Goal: Task Accomplishment & Management: Manage account settings

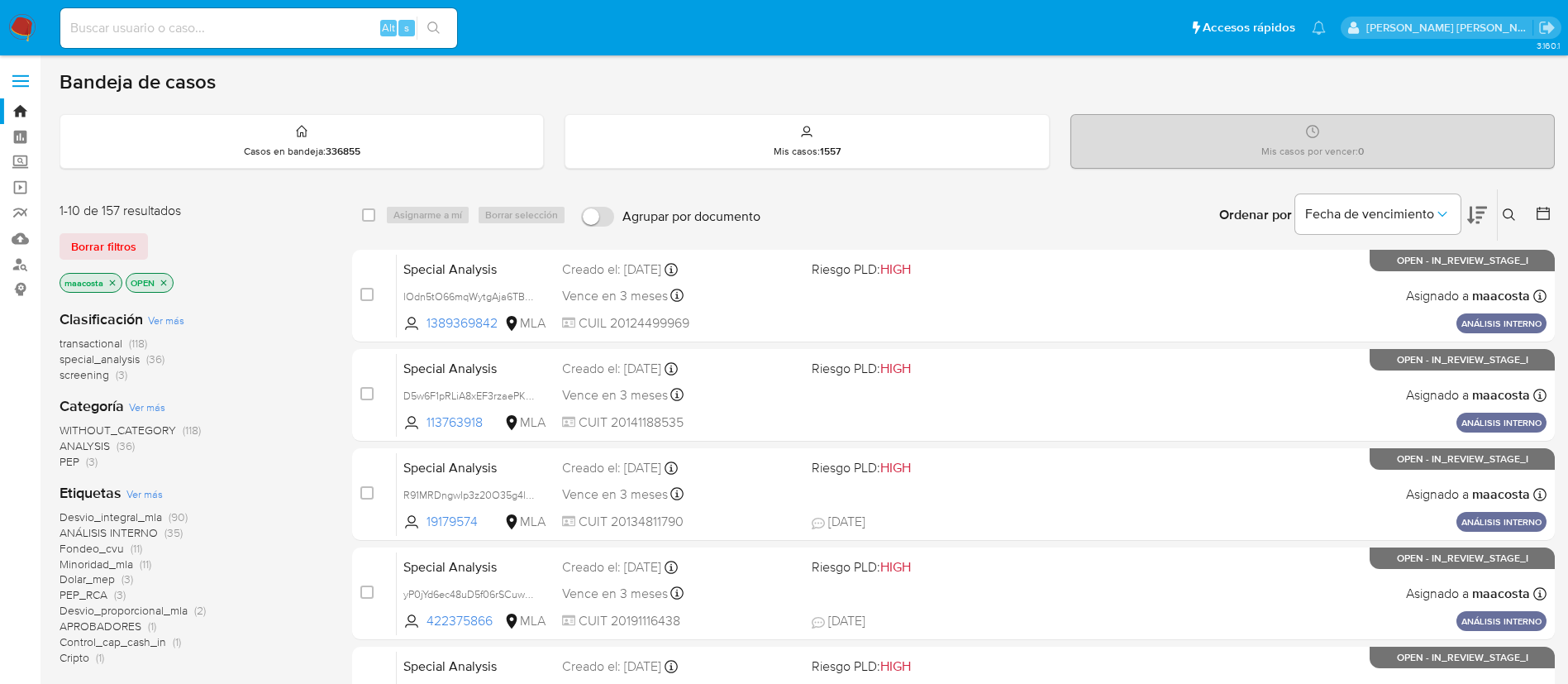
paste input "QfiLZGINLpo0A7zyAJeLu9uv"
click at [321, 28] on input "QfiLZGINLpo0A7zyAJeLu9uv" at bounding box center [258, 28] width 397 height 21
type input "QfiLZGINLpo0A7zyAJeLu9uv"
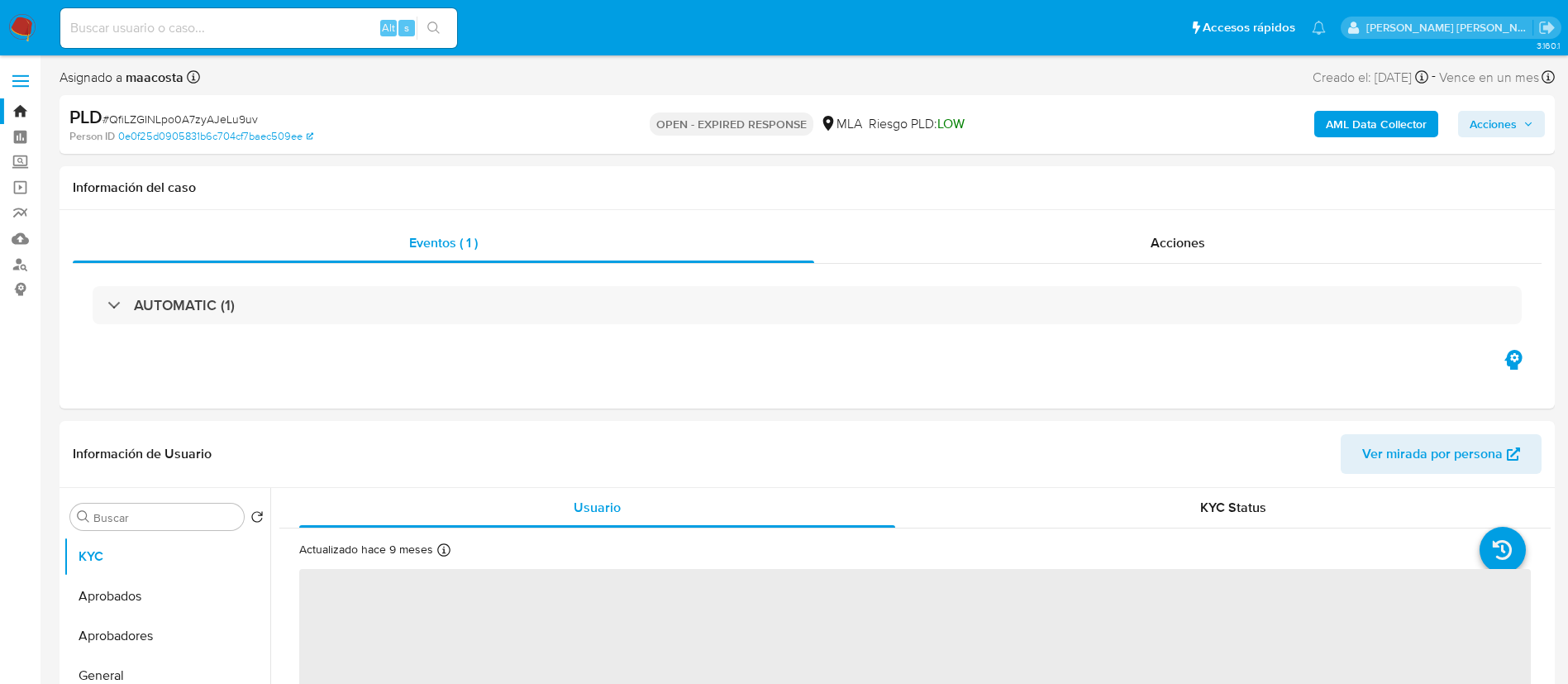
select select "10"
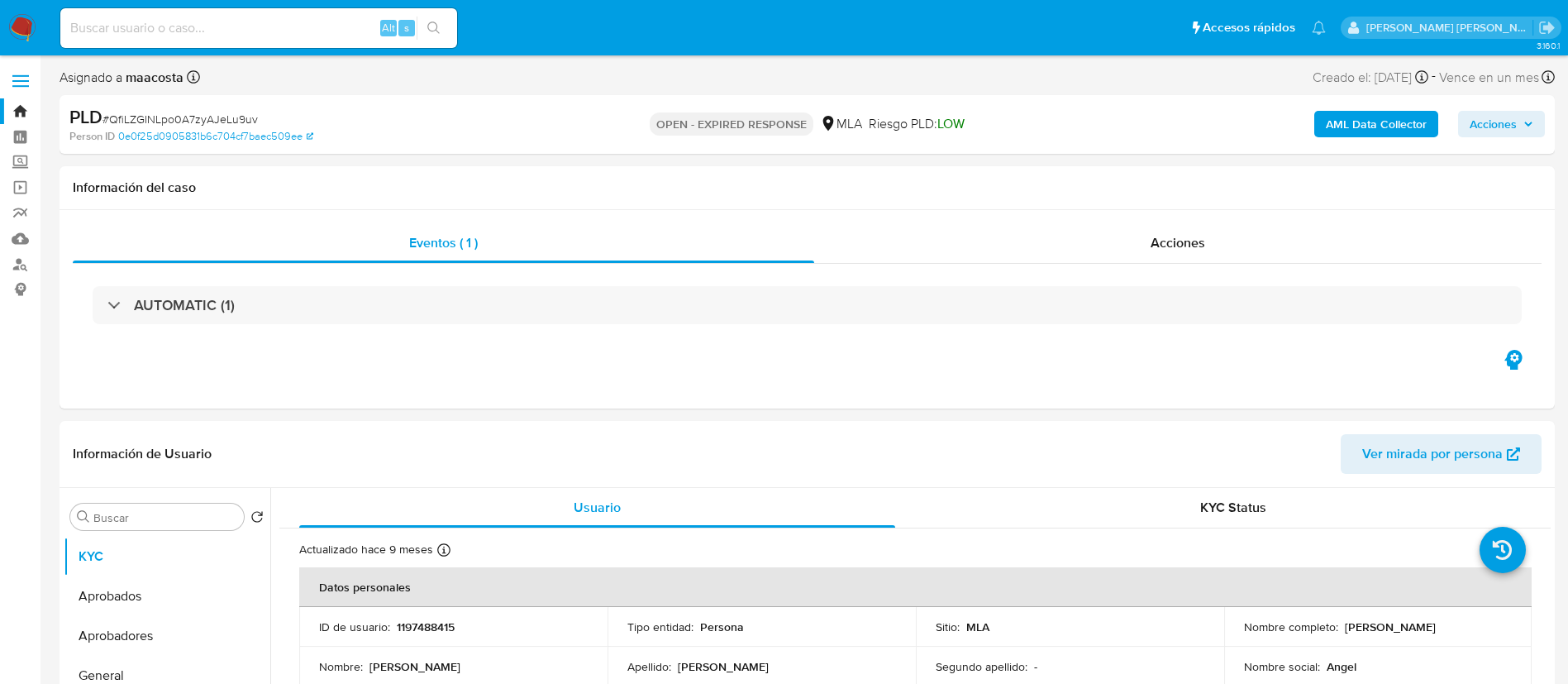
click at [1382, 127] on b "AML Data Collector" at bounding box center [1376, 124] width 101 height 27
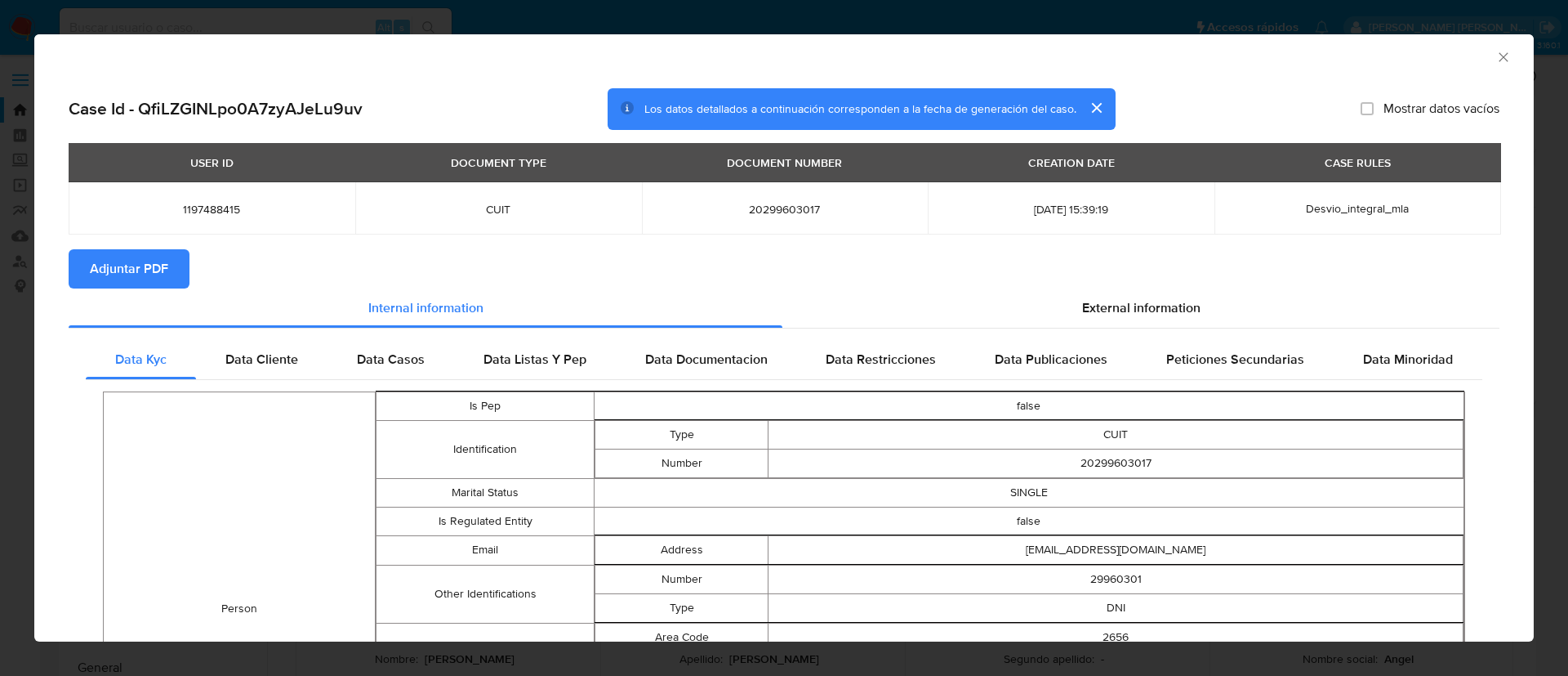
click at [173, 258] on button "Adjuntar PDF" at bounding box center [129, 268] width 121 height 39
click at [1495, 57] on icon "Cerrar ventana" at bounding box center [1503, 57] width 16 height 16
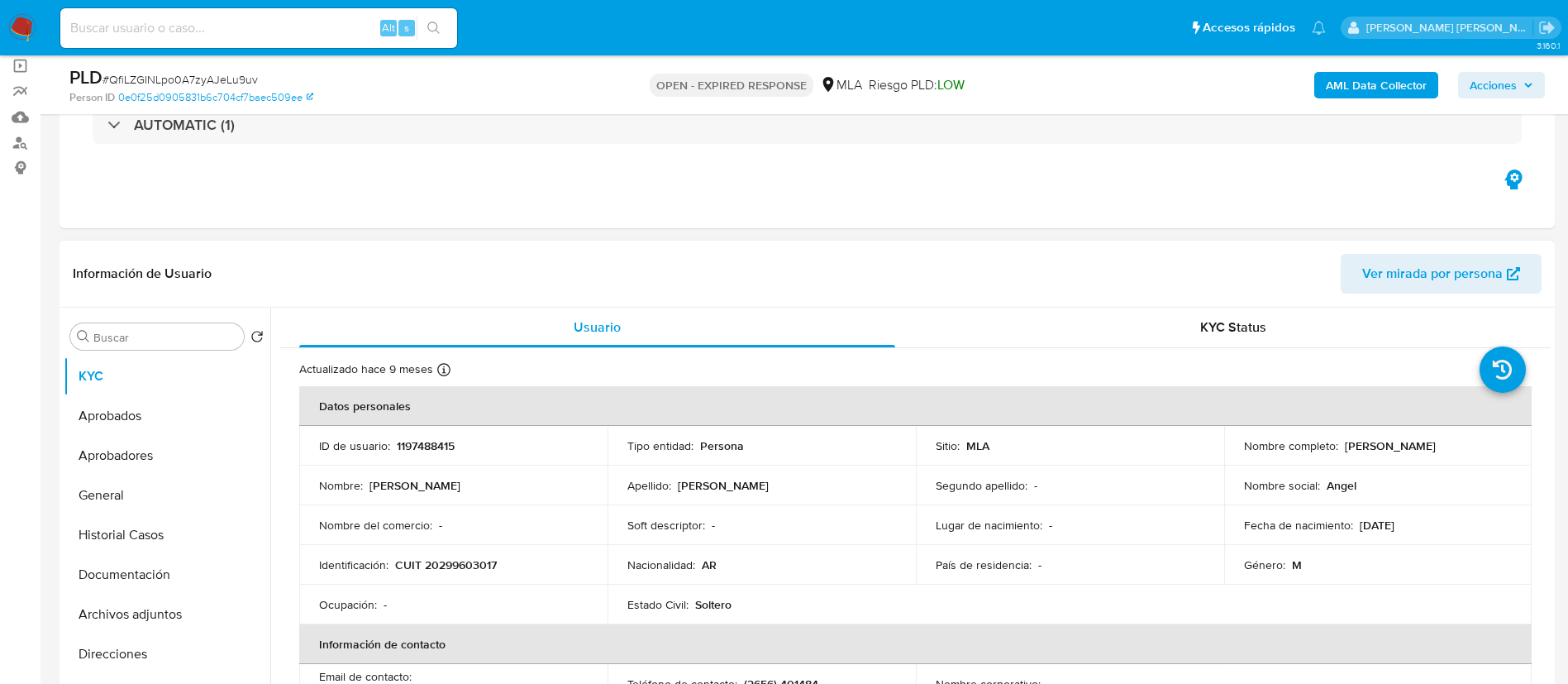
scroll to position [126, 0]
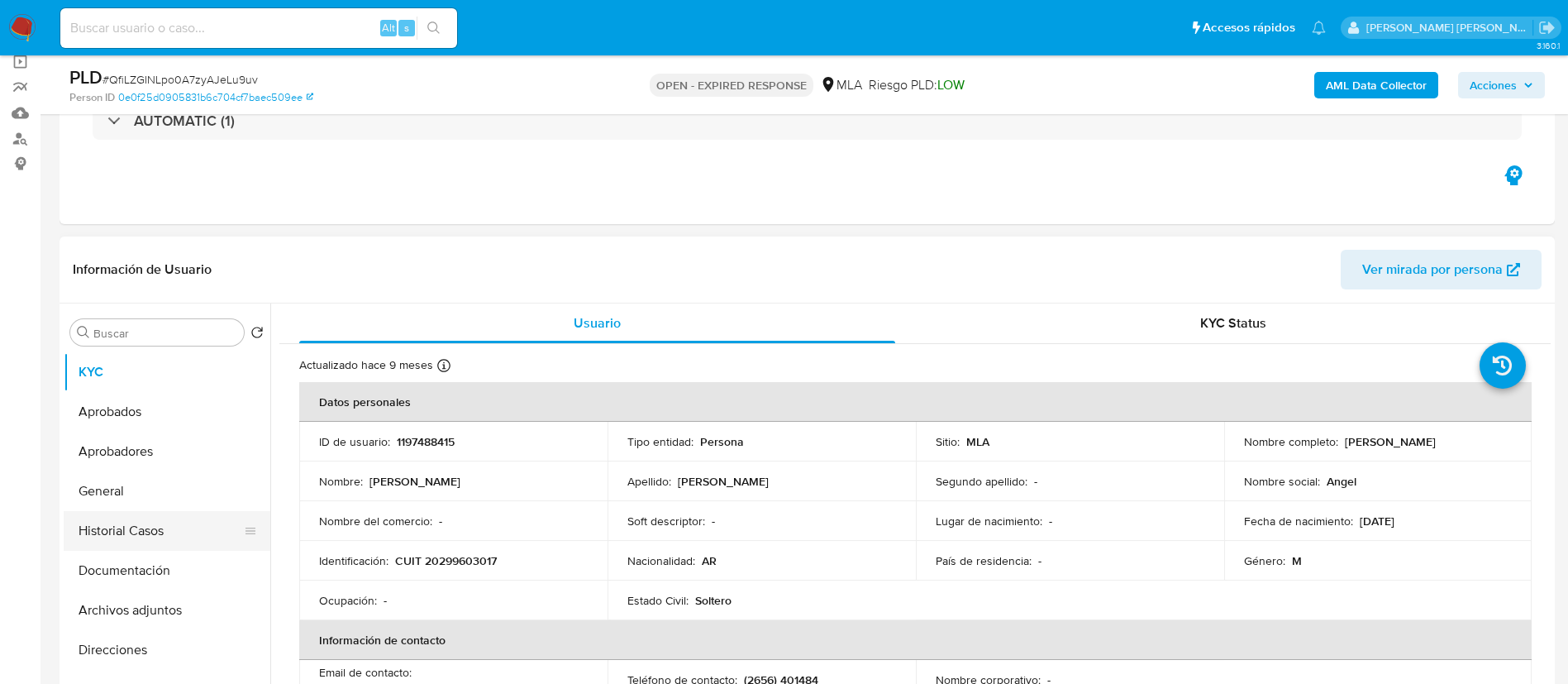
click at [147, 538] on button "Historial Casos" at bounding box center [161, 531] width 194 height 40
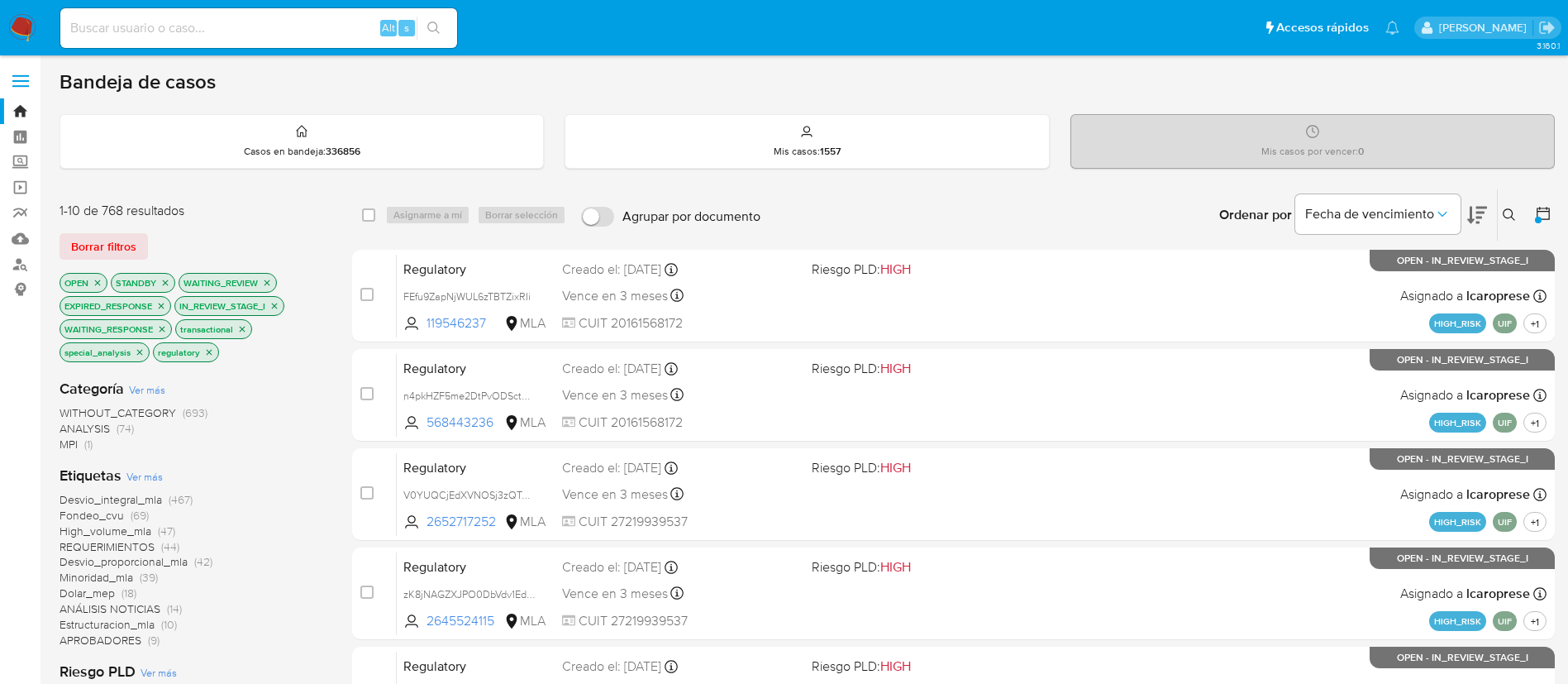
click at [1490, 236] on div "Ordenar por Fecha de vencimiento" at bounding box center [1351, 215] width 291 height 52
click at [1512, 217] on icon at bounding box center [1509, 214] width 12 height 12
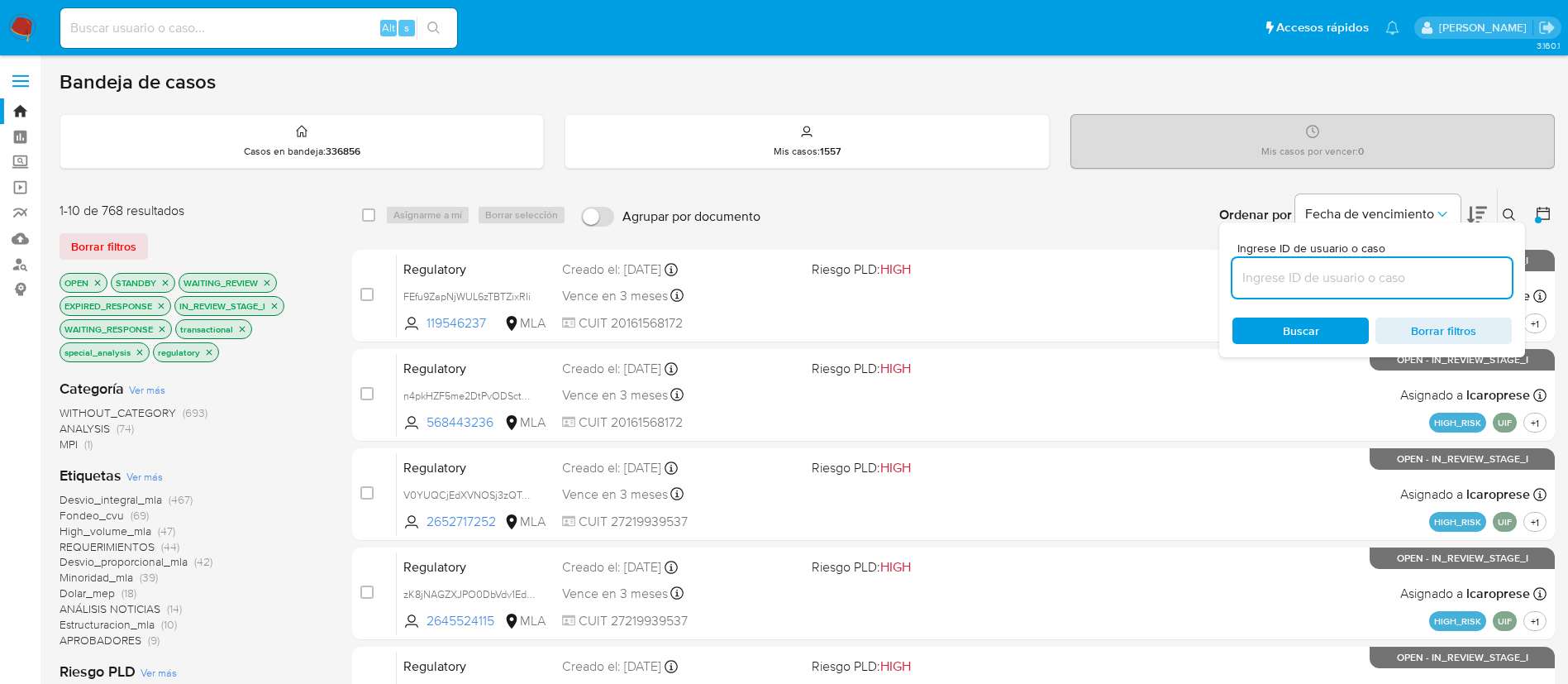
click at [1382, 269] on input at bounding box center [1372, 277] width 280 height 21
type input "QfiLZGINLpo0A7zyAJeLu9uv"
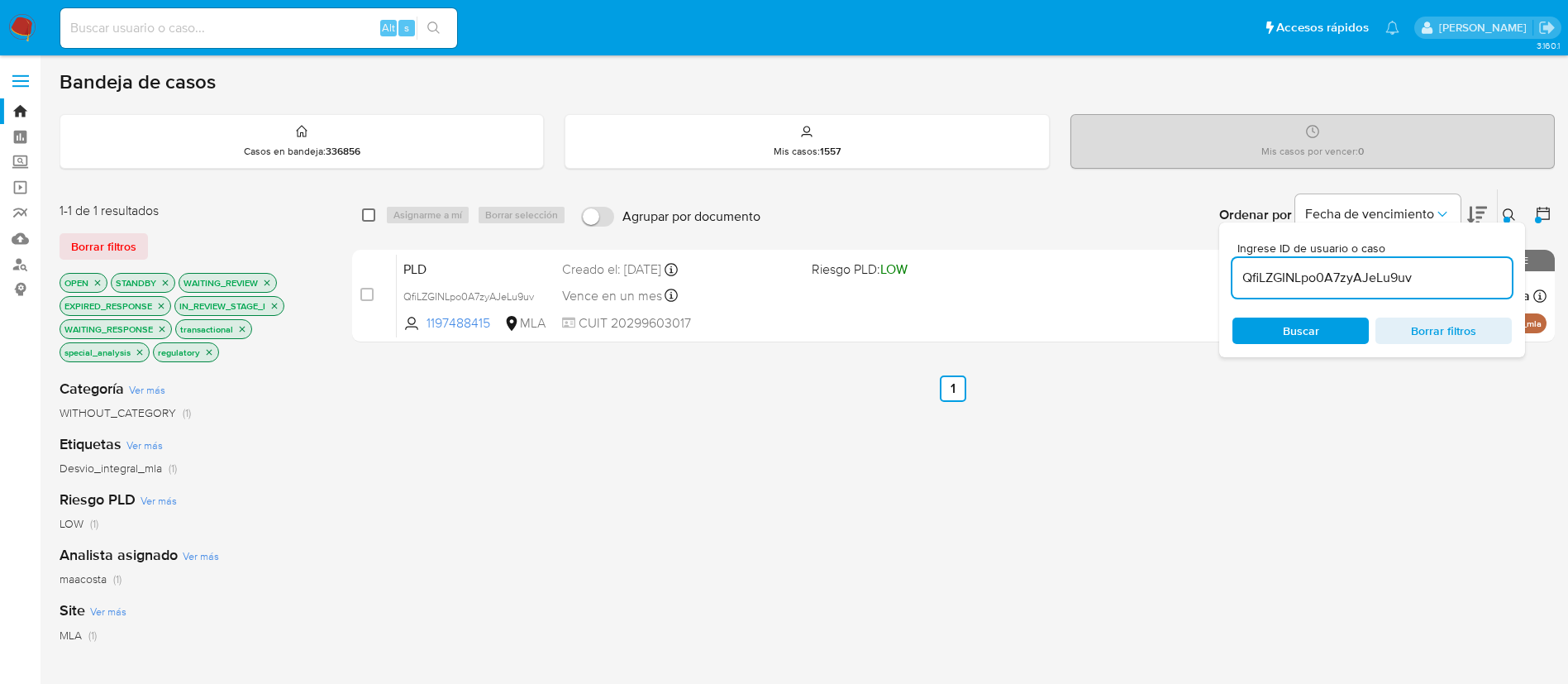
click at [368, 210] on input "checkbox" at bounding box center [368, 215] width 13 height 13
checkbox input "true"
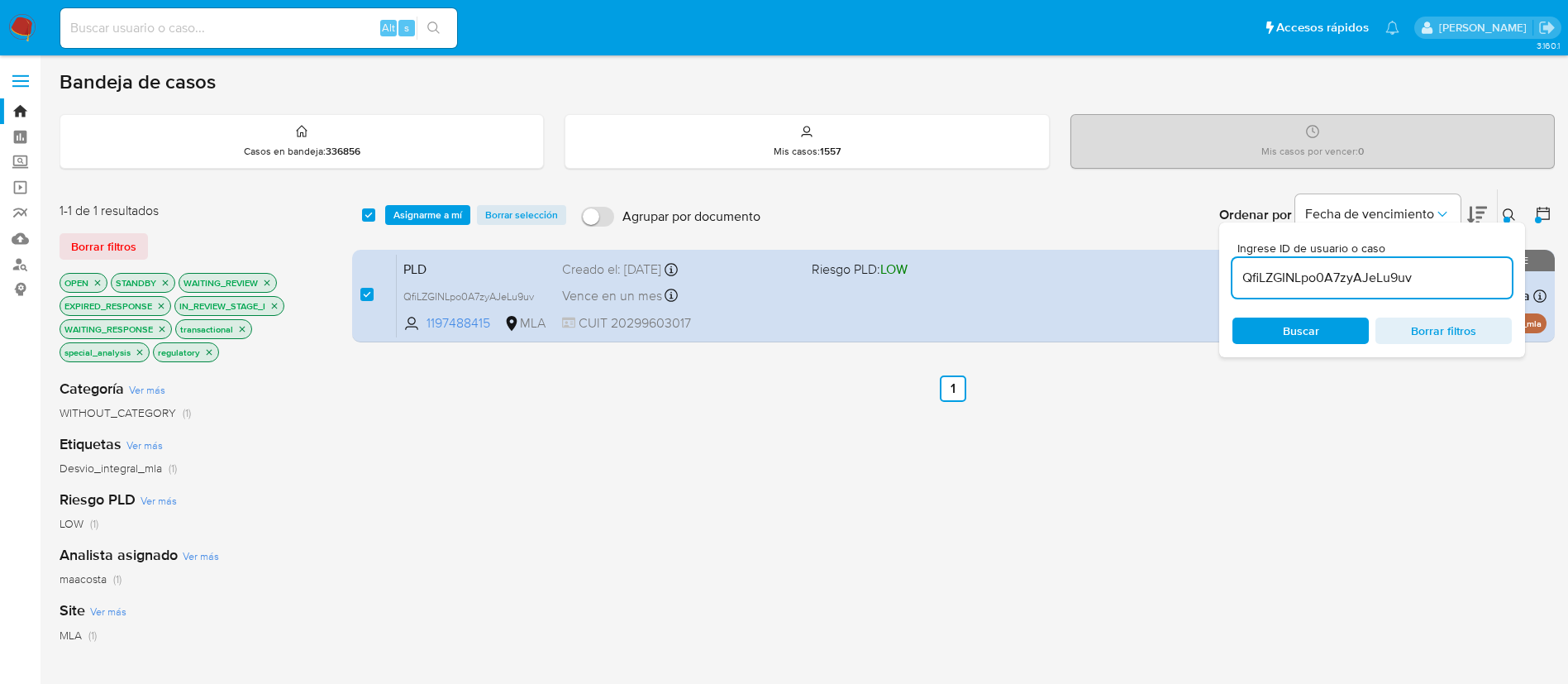
click at [1454, 275] on input "QfiLZGINLpo0A7zyAJeLu9uv" at bounding box center [1372, 277] width 280 height 21
type input "FUVegprxk3xGQh51D08Np1cg"
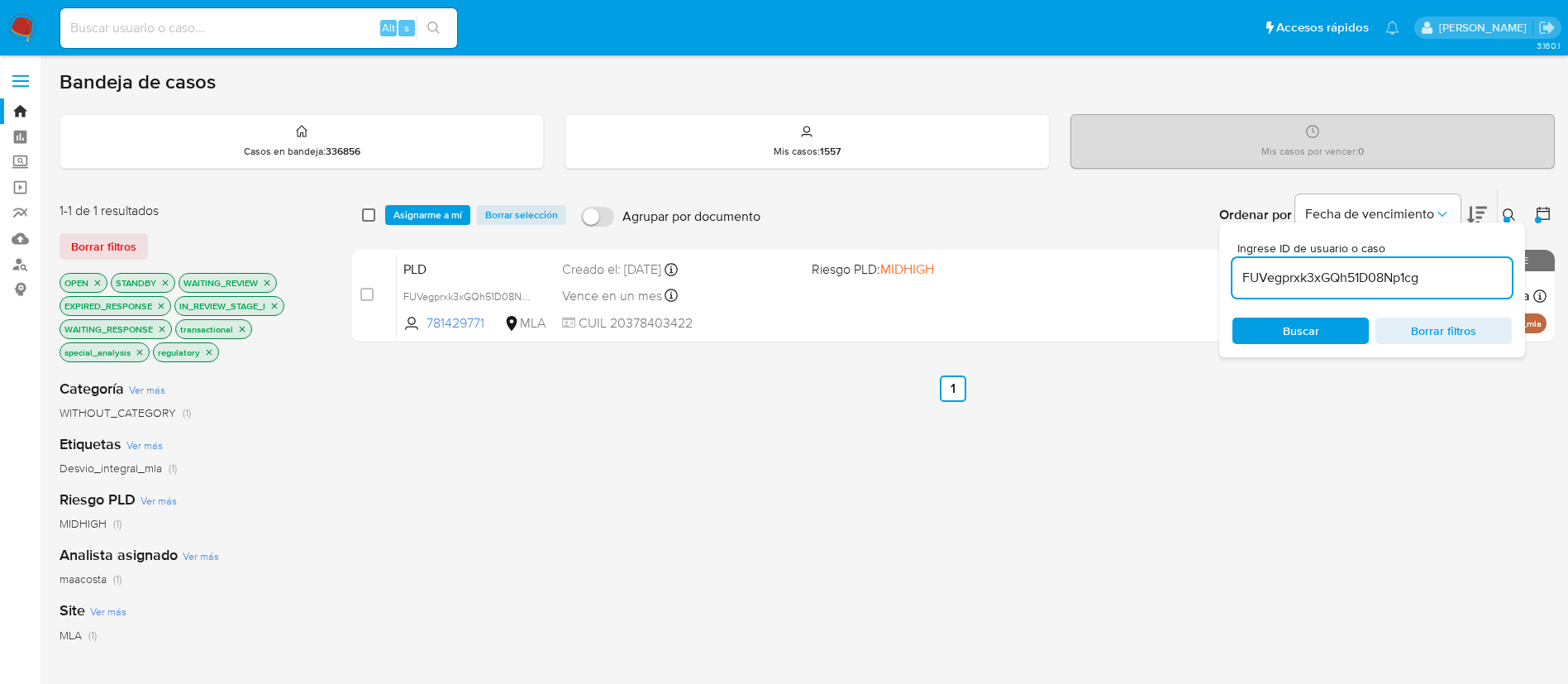
click at [372, 216] on input "checkbox" at bounding box center [368, 215] width 13 height 13
checkbox input "true"
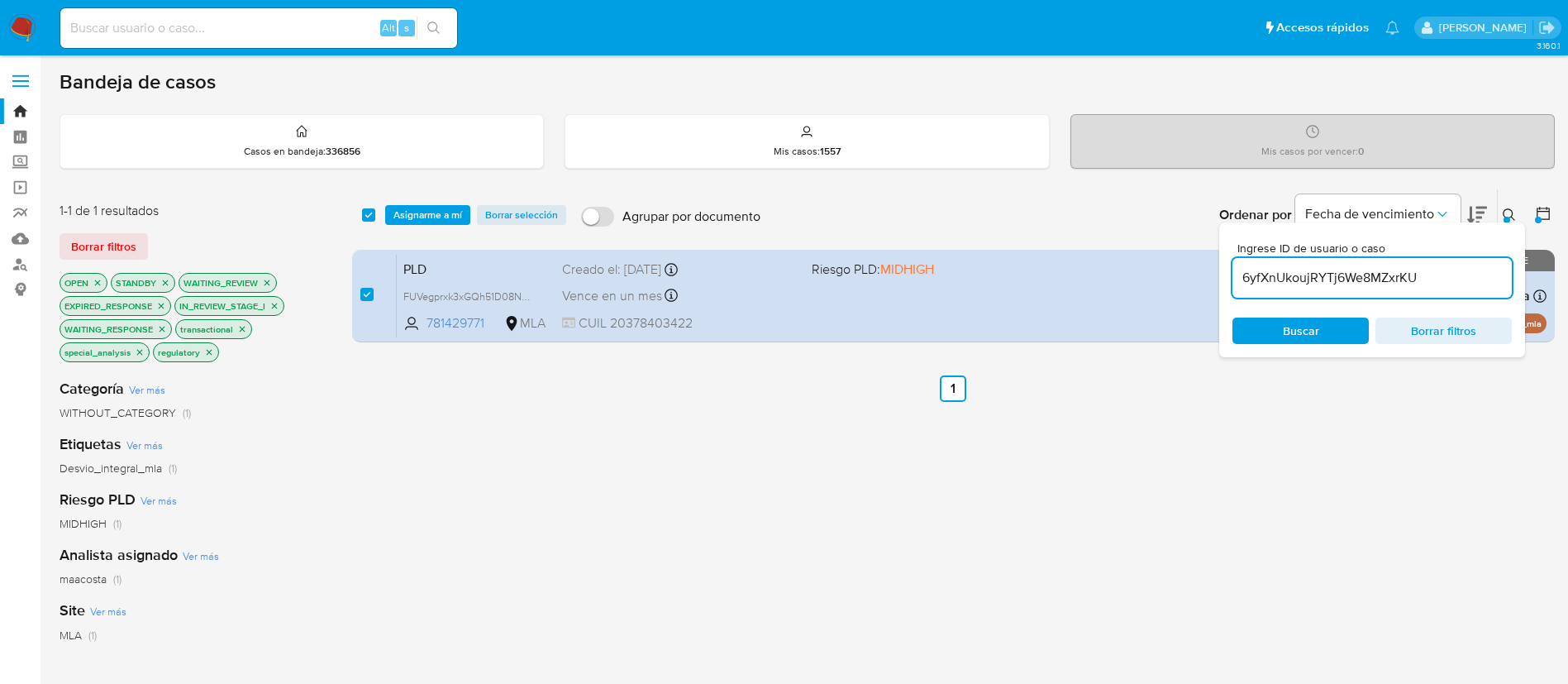
click at [1305, 272] on input "6yfXnUkoujRYTj6We8MZxrKU" at bounding box center [1372, 277] width 280 height 21
type input "6yfXnUkoujRYTj6We8MZxrKU"
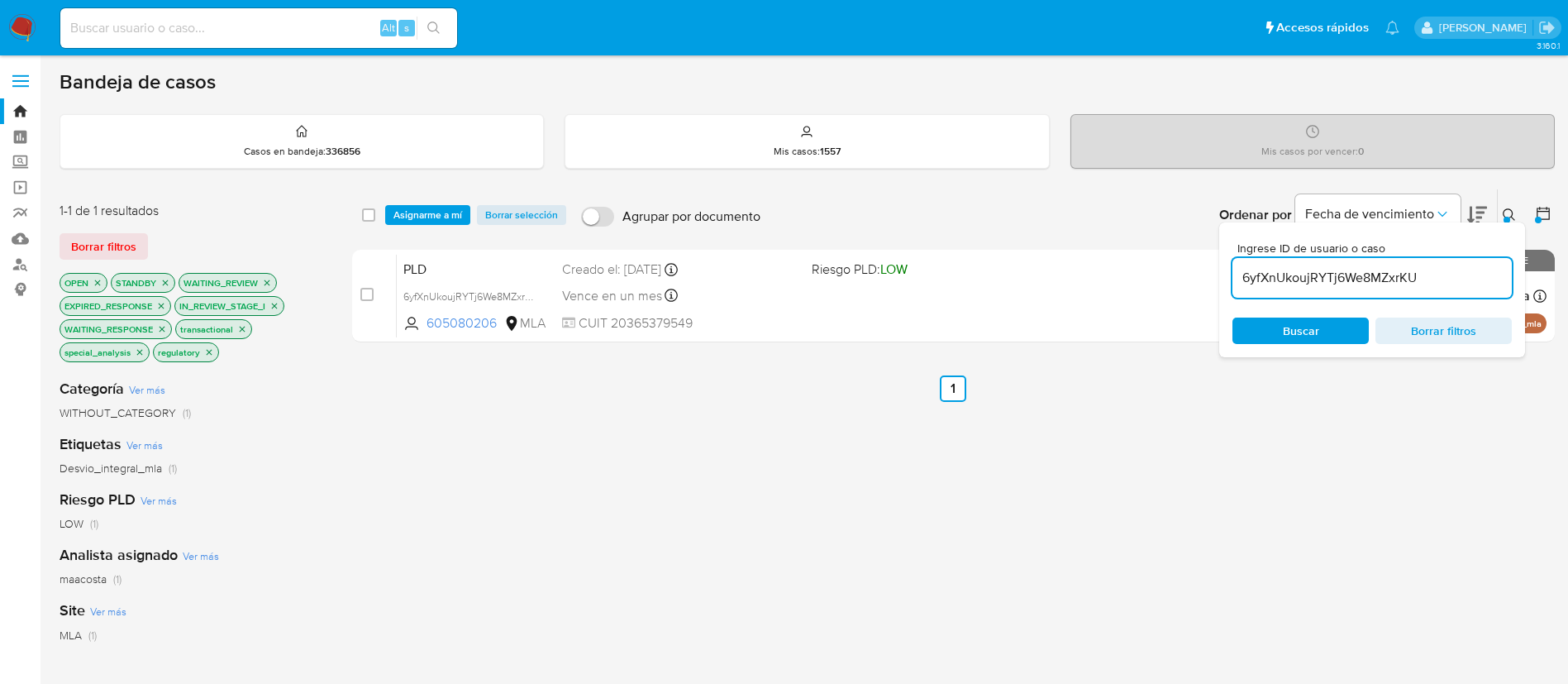
click at [371, 222] on div "select-all-cases-checkbox" at bounding box center [368, 215] width 13 height 17
click at [364, 210] on input "checkbox" at bounding box center [368, 215] width 13 height 13
checkbox input "true"
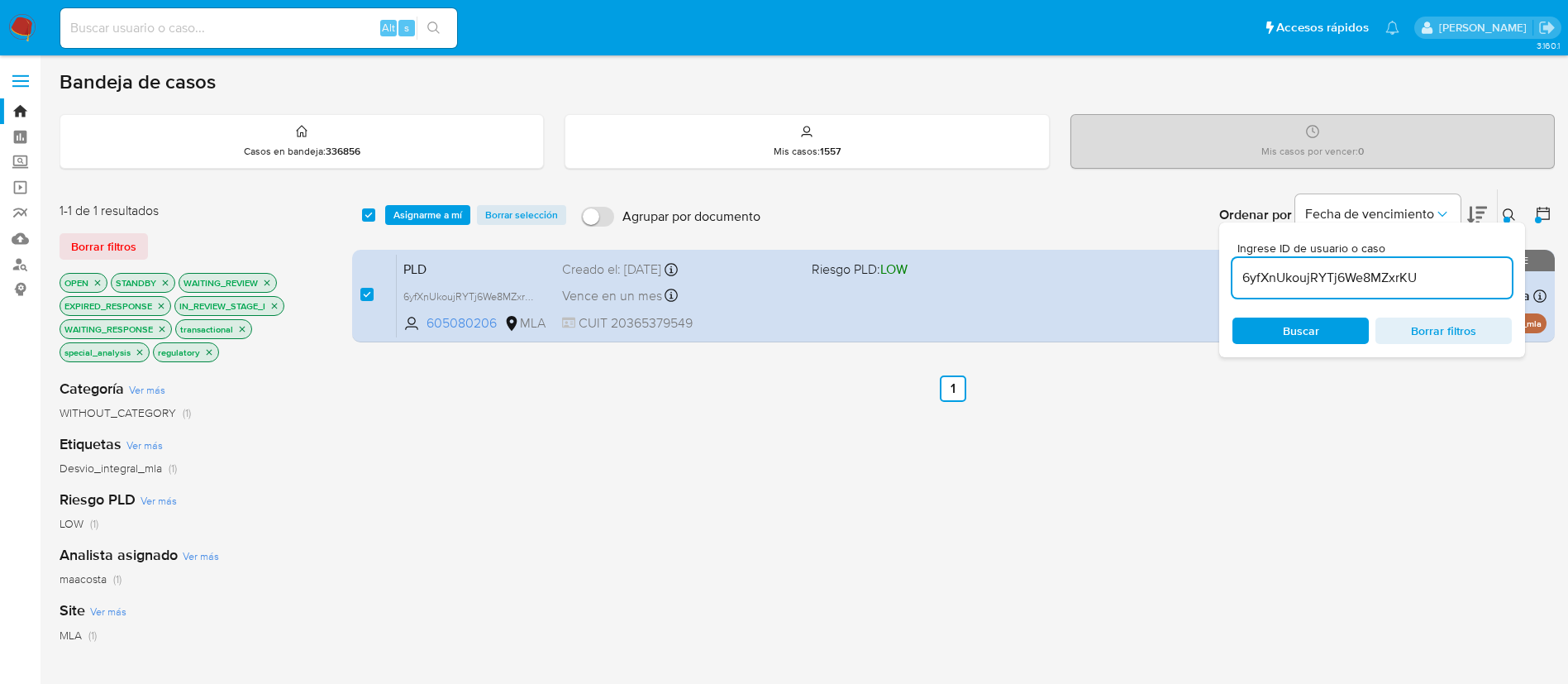
click at [1352, 278] on input "6yfXnUkoujRYTj6We8MZxrKU" at bounding box center [1372, 277] width 280 height 21
type input "boQT3PxAEzZ9xUshMEH8HwIw"
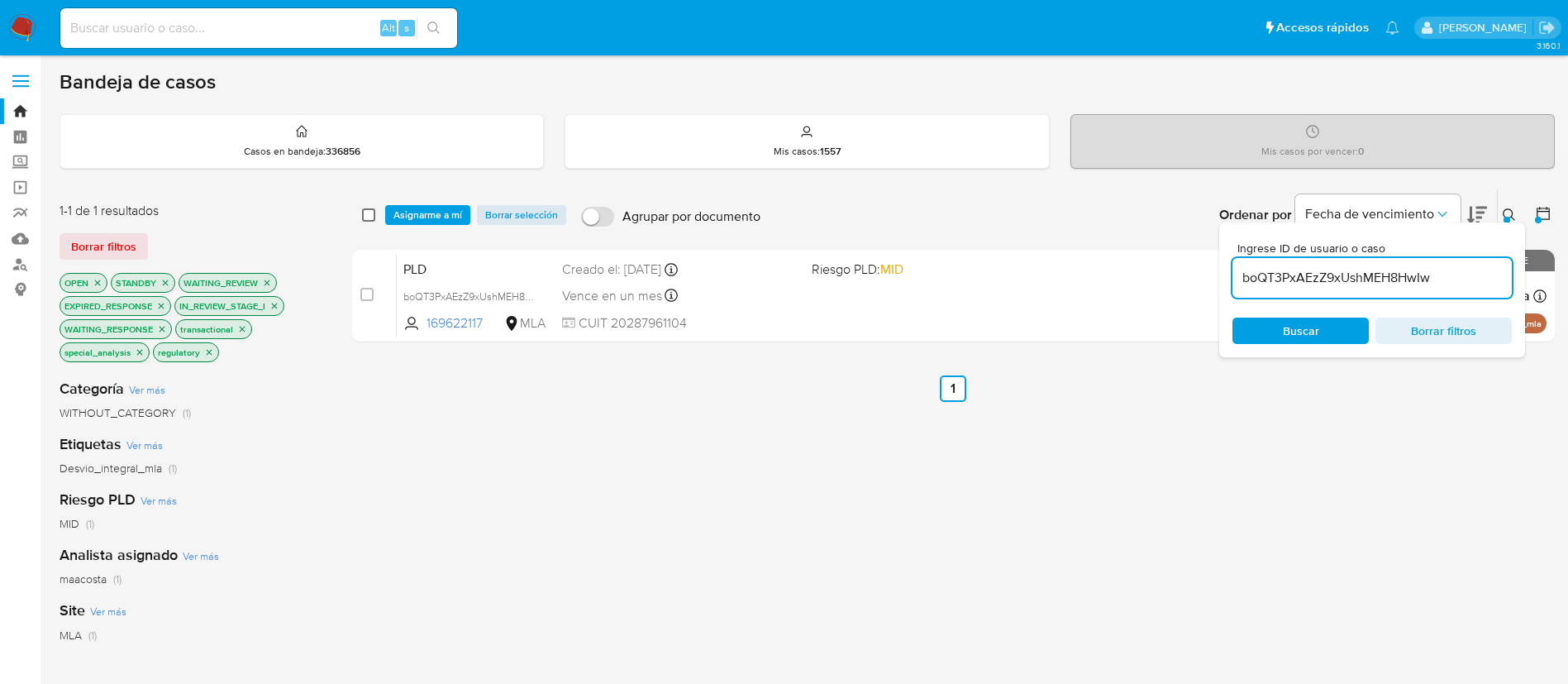
click at [371, 213] on input "checkbox" at bounding box center [368, 215] width 13 height 13
checkbox input "true"
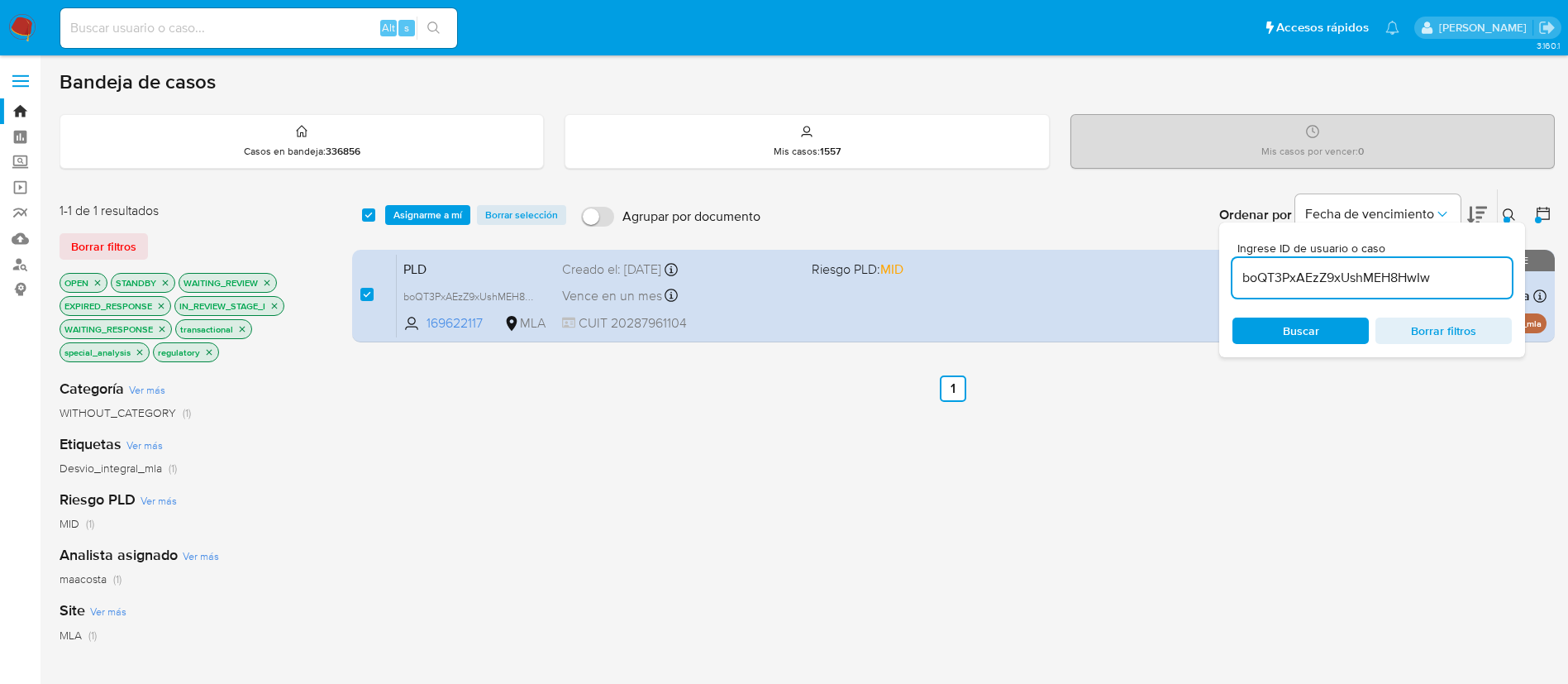
click at [1377, 273] on input "boQT3PxAEzZ9xUshMEH8HwIw" at bounding box center [1372, 277] width 280 height 21
type input "as1dffe894XtwA3j4CaN6NSX"
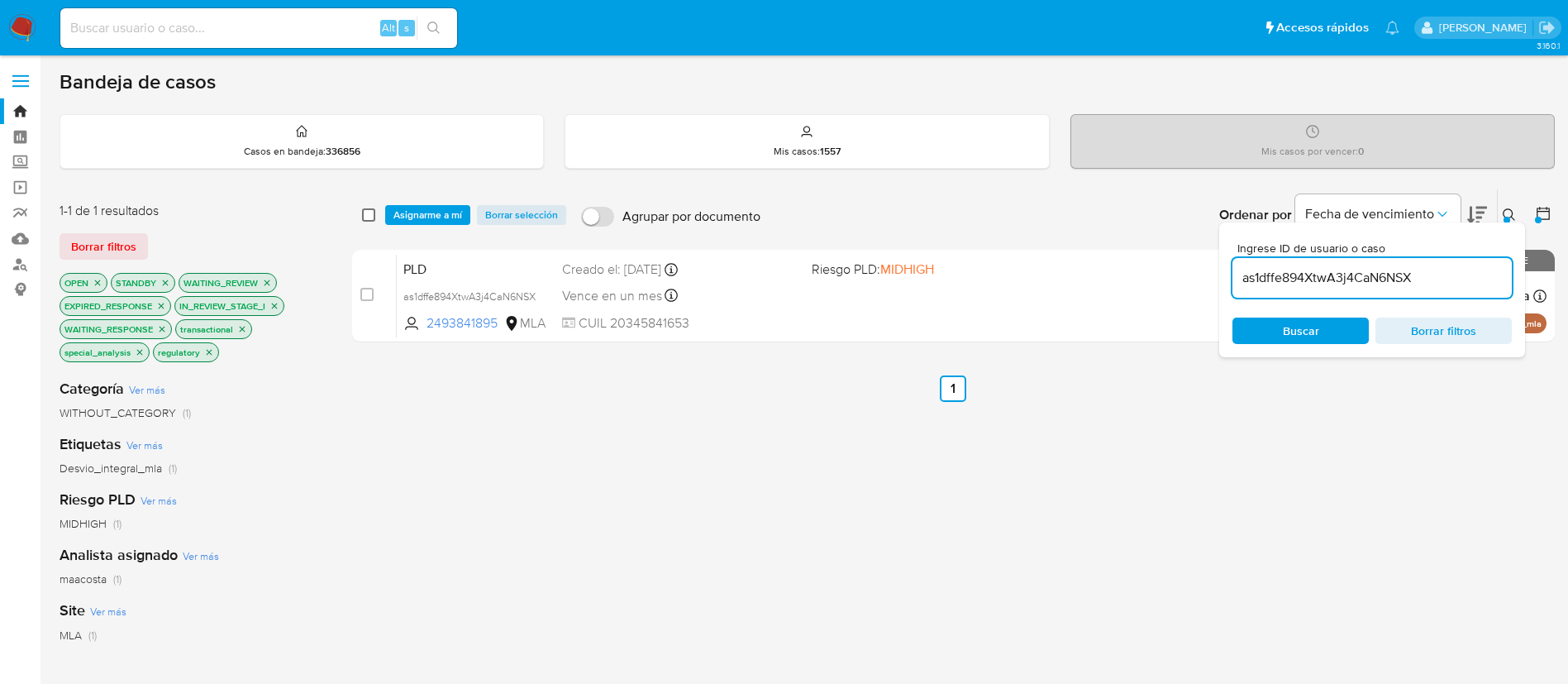
click at [368, 211] on input "checkbox" at bounding box center [368, 215] width 13 height 13
checkbox input "true"
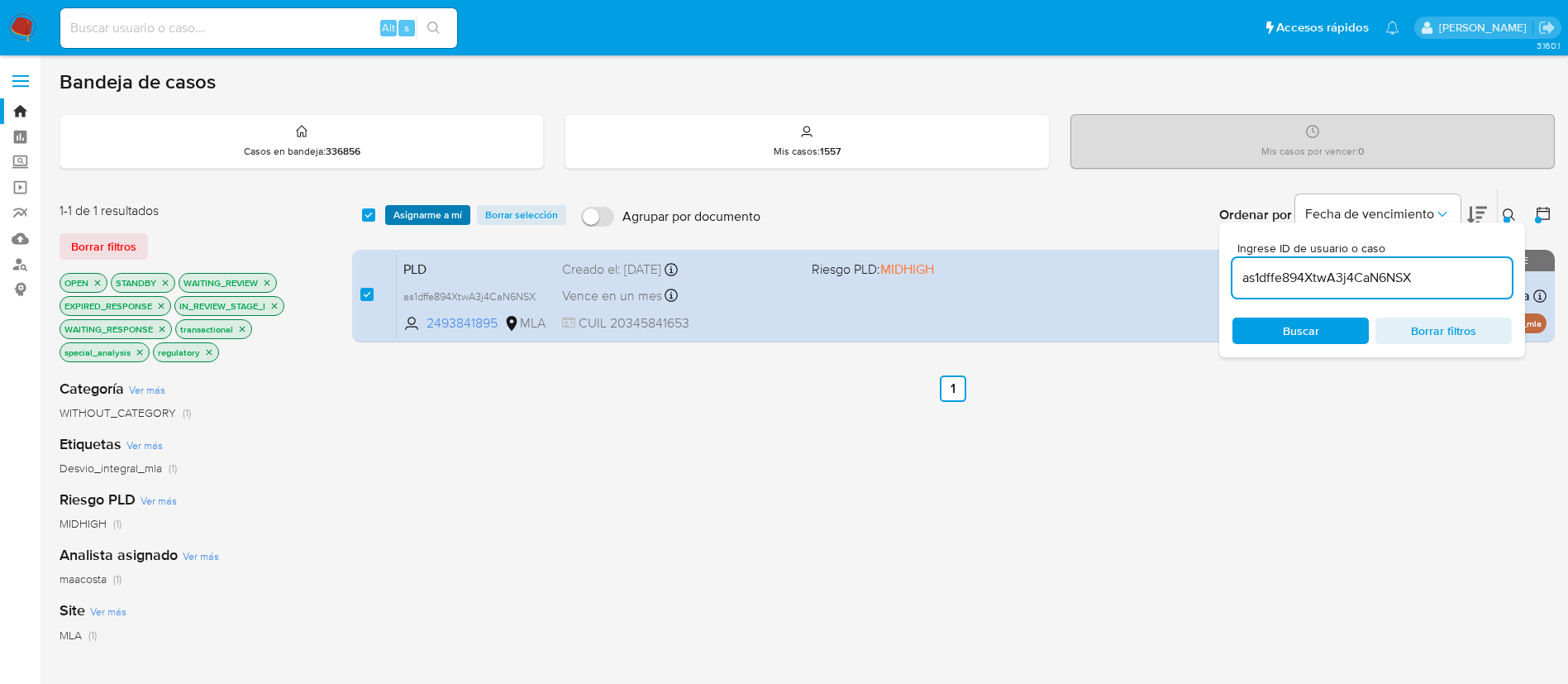
click at [419, 207] on span "Asignarme a mí" at bounding box center [427, 215] width 68 height 17
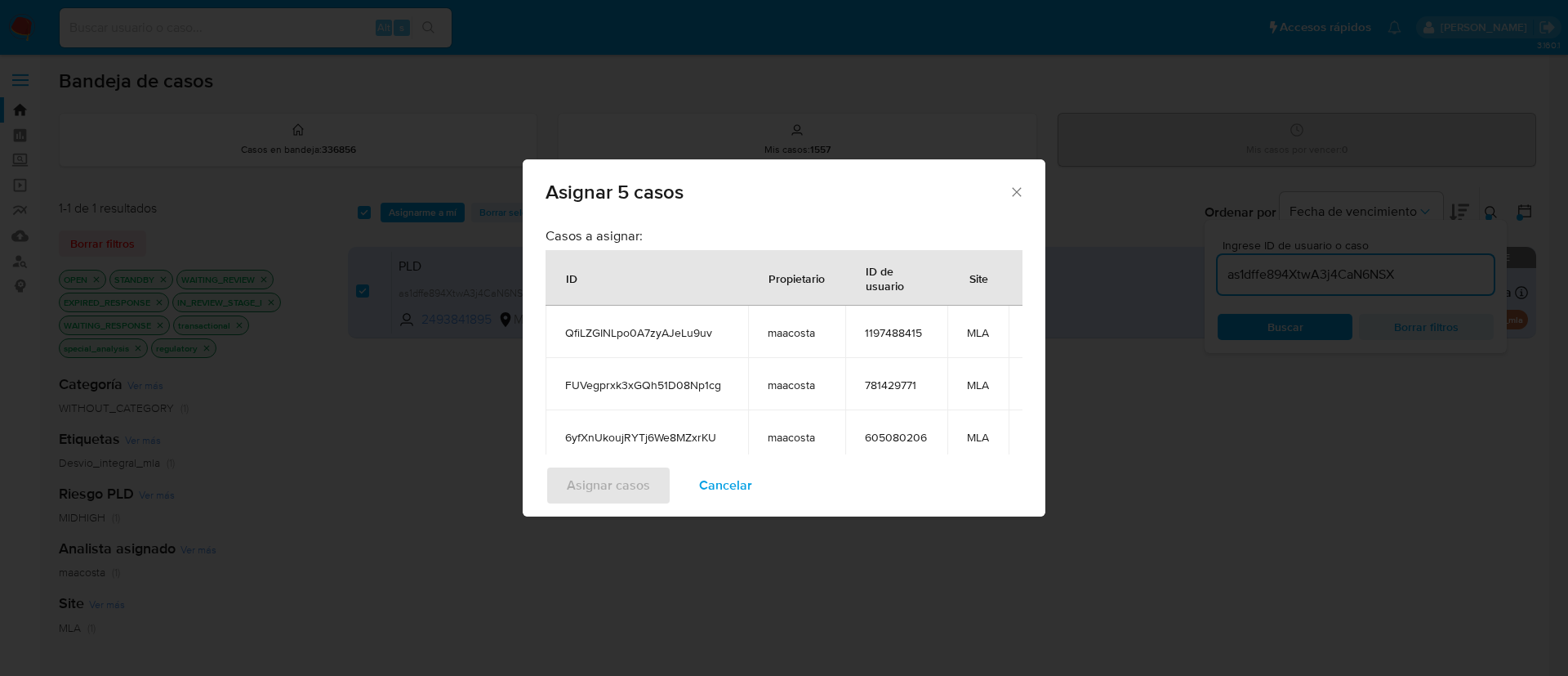
scroll to position [275, 0]
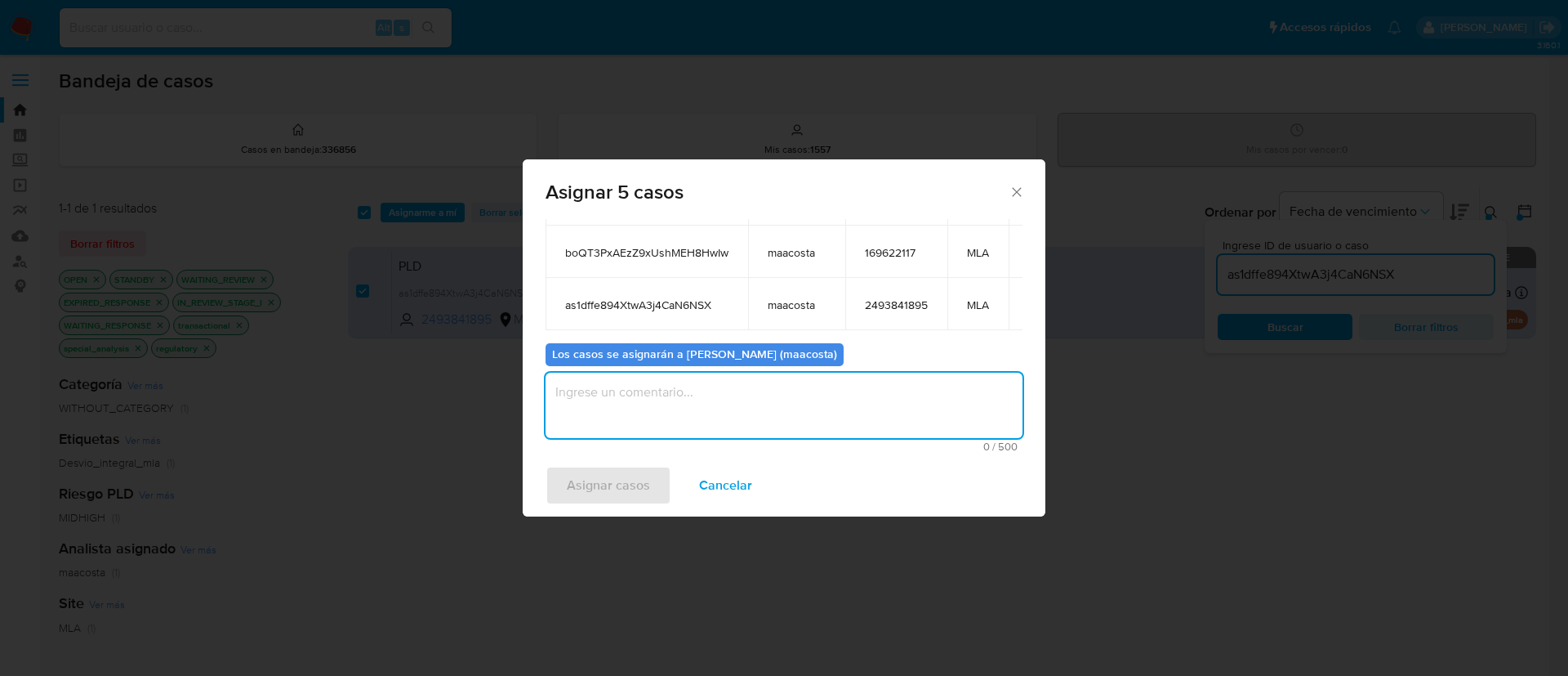
click at [753, 383] on textarea "assign-modal" at bounding box center [783, 406] width 477 height 66
click at [595, 491] on span "Asignar casos" at bounding box center [608, 484] width 83 height 36
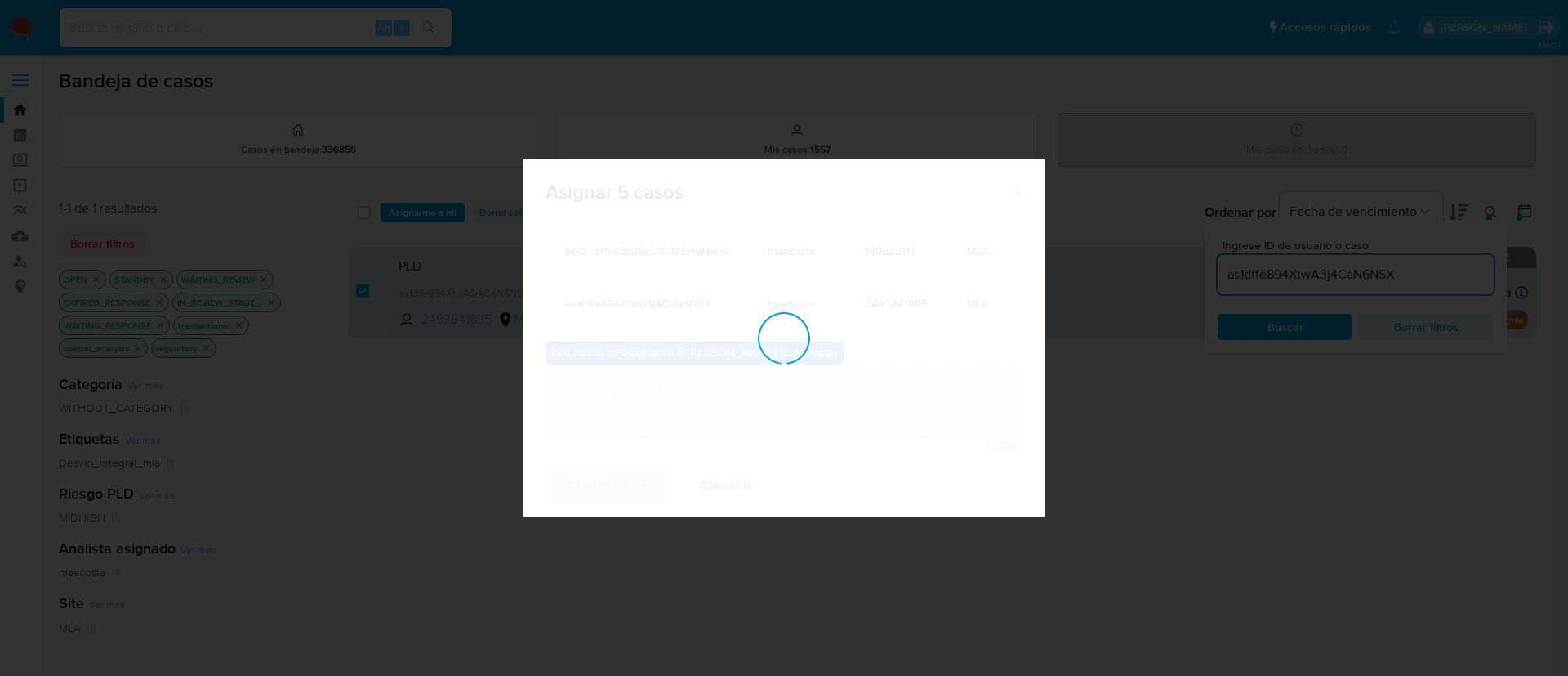
checkbox input "false"
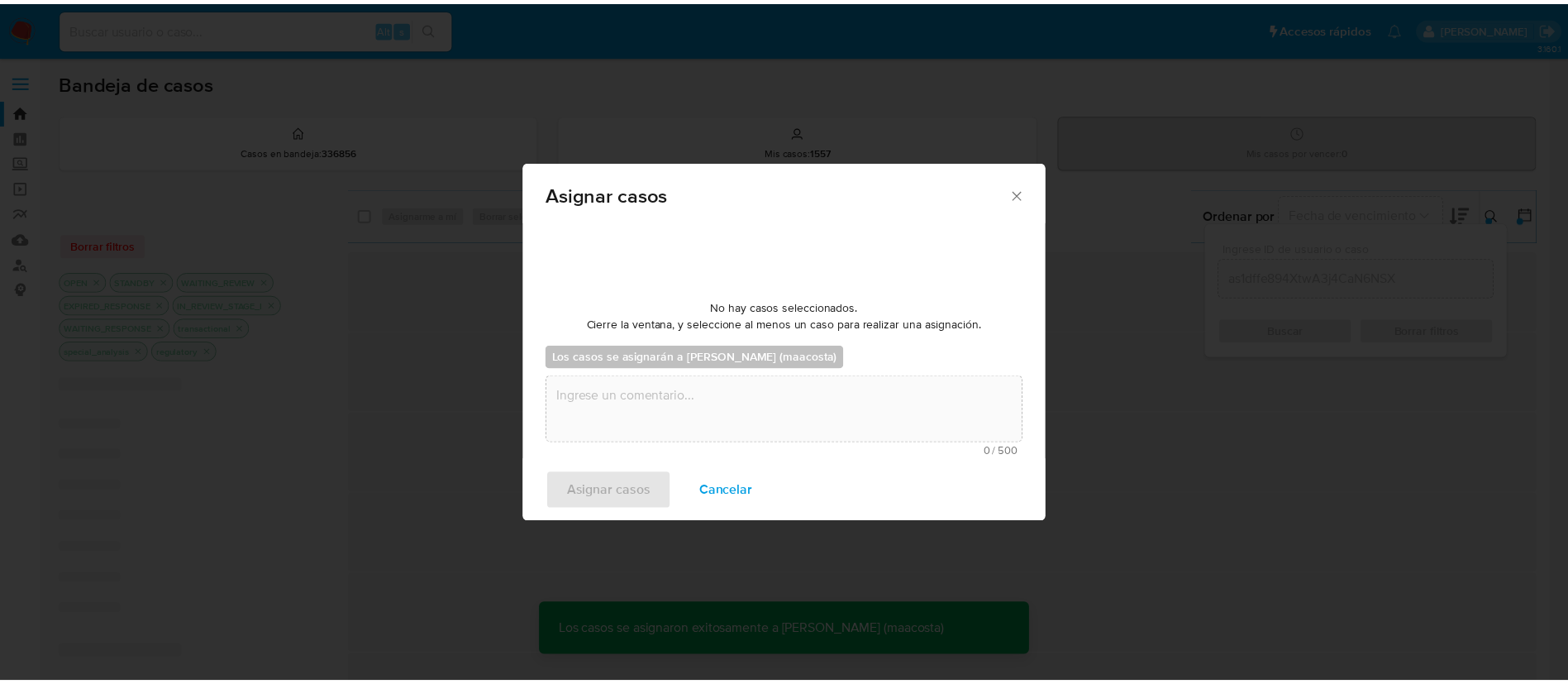
scroll to position [100, 0]
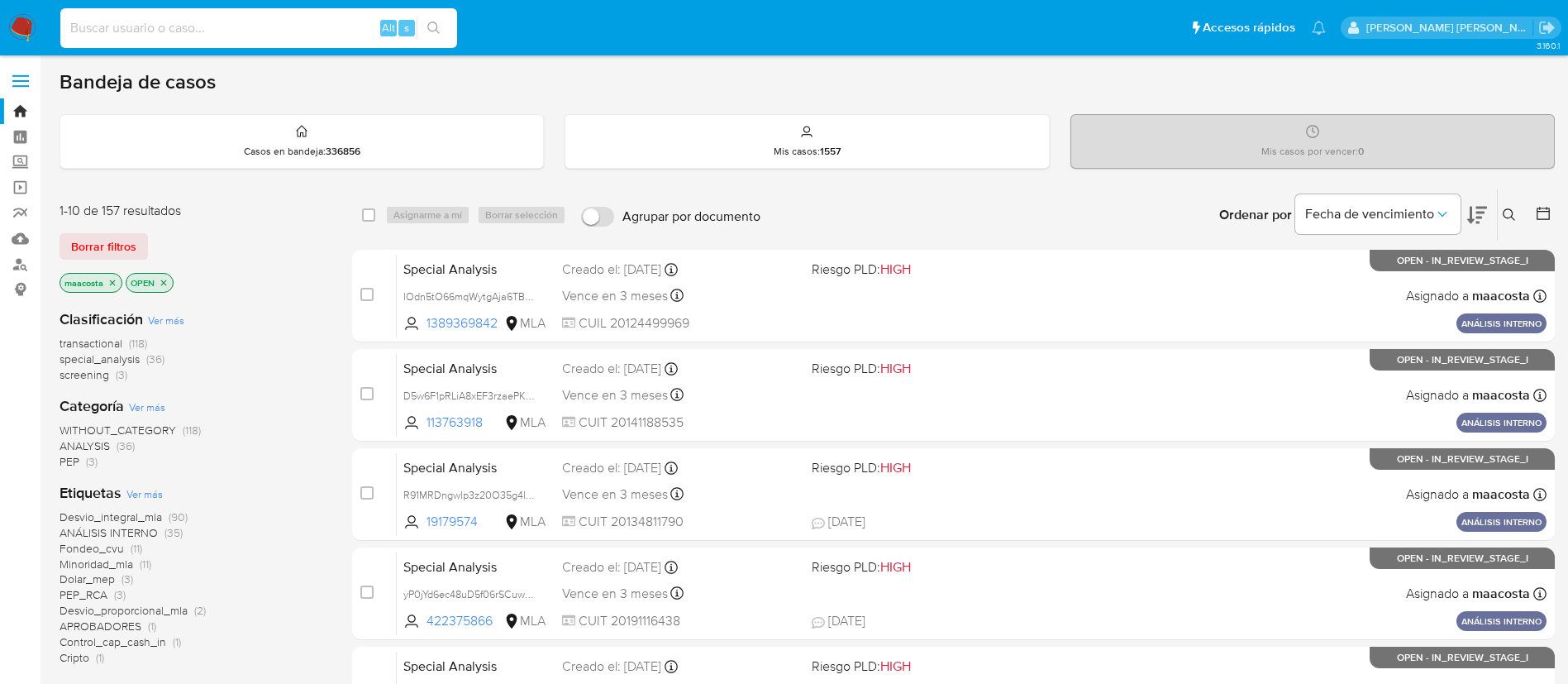
click at [321, 28] on input at bounding box center [258, 28] width 397 height 21
paste input "FUVegprxk3xGQh51D08Np1cg"
type input "FUVegprxk3xGQh51D08Np1cg"
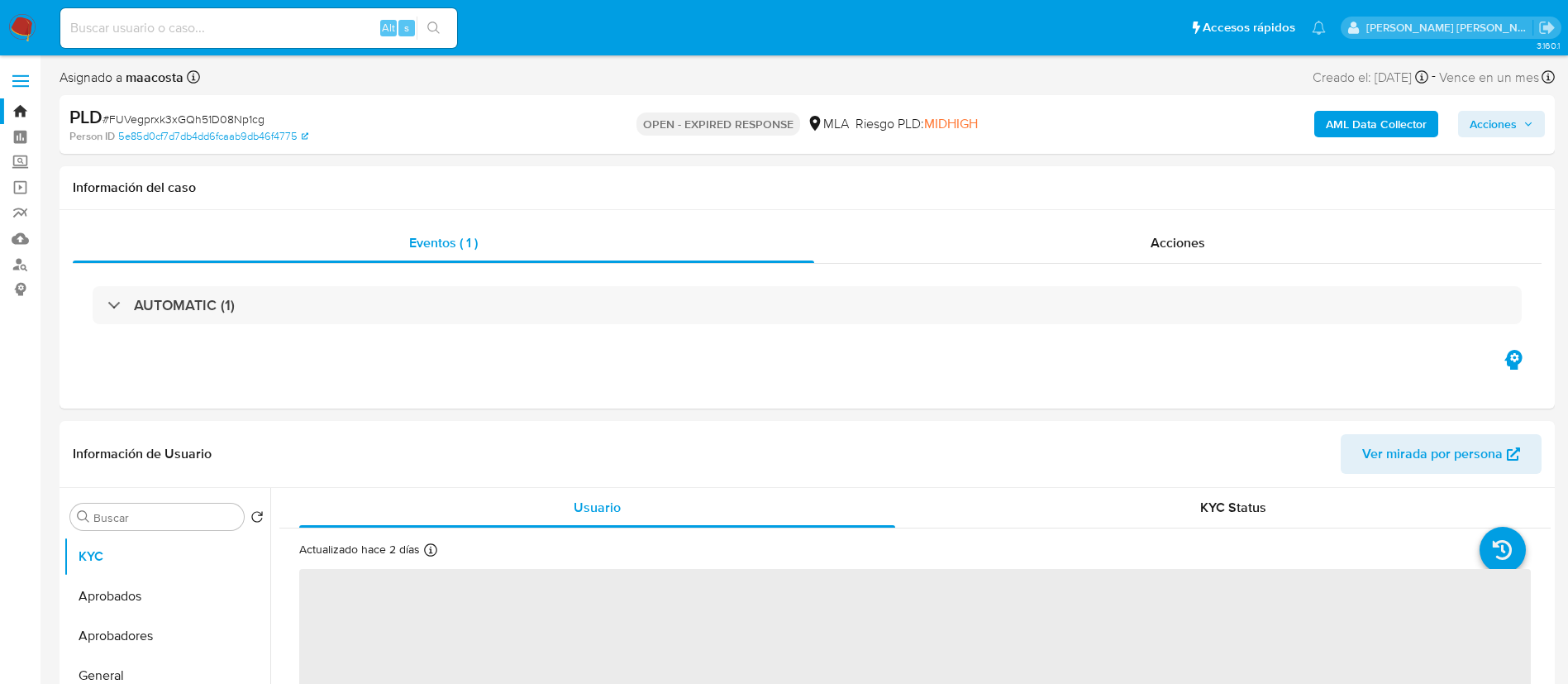
select select "10"
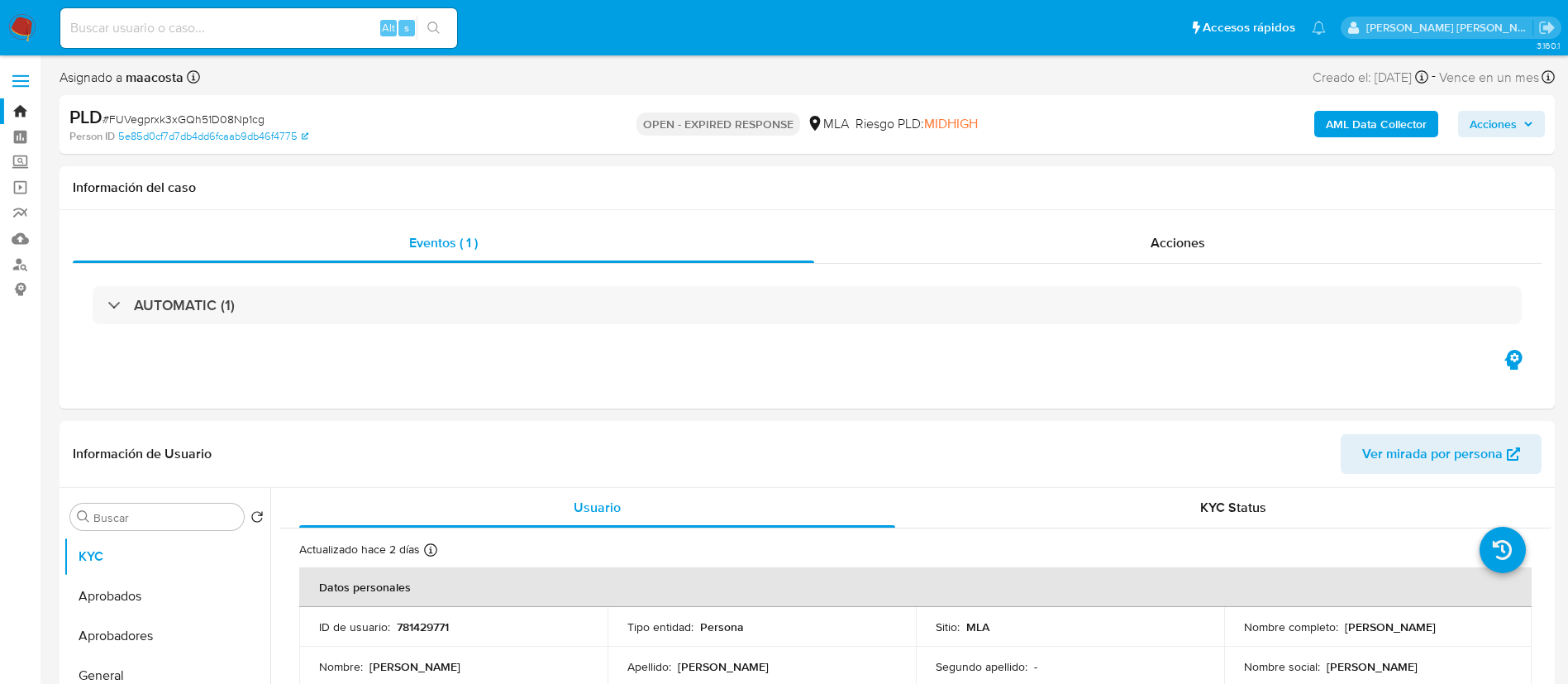
click at [1382, 127] on b "AML Data Collector" at bounding box center [1376, 124] width 101 height 27
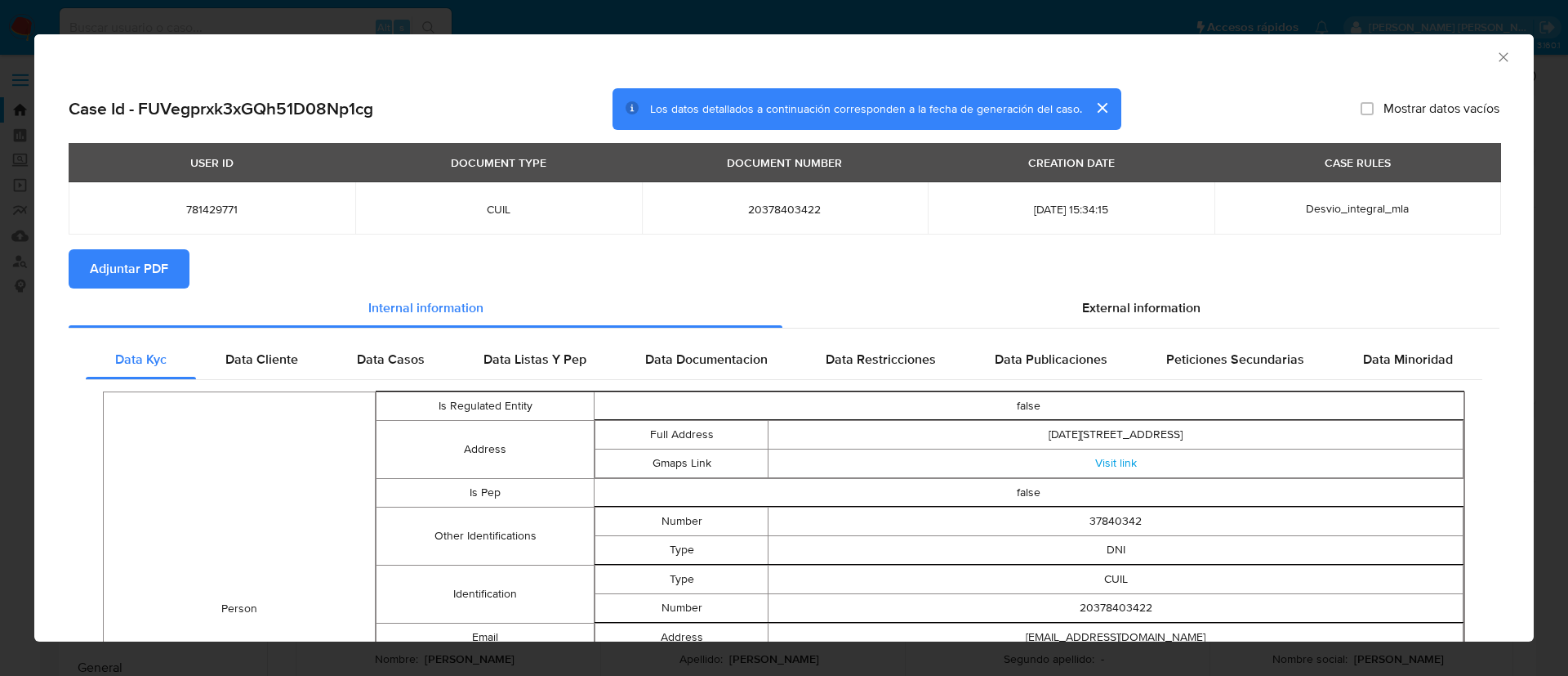
click at [173, 258] on button "Adjuntar PDF" at bounding box center [129, 268] width 121 height 39
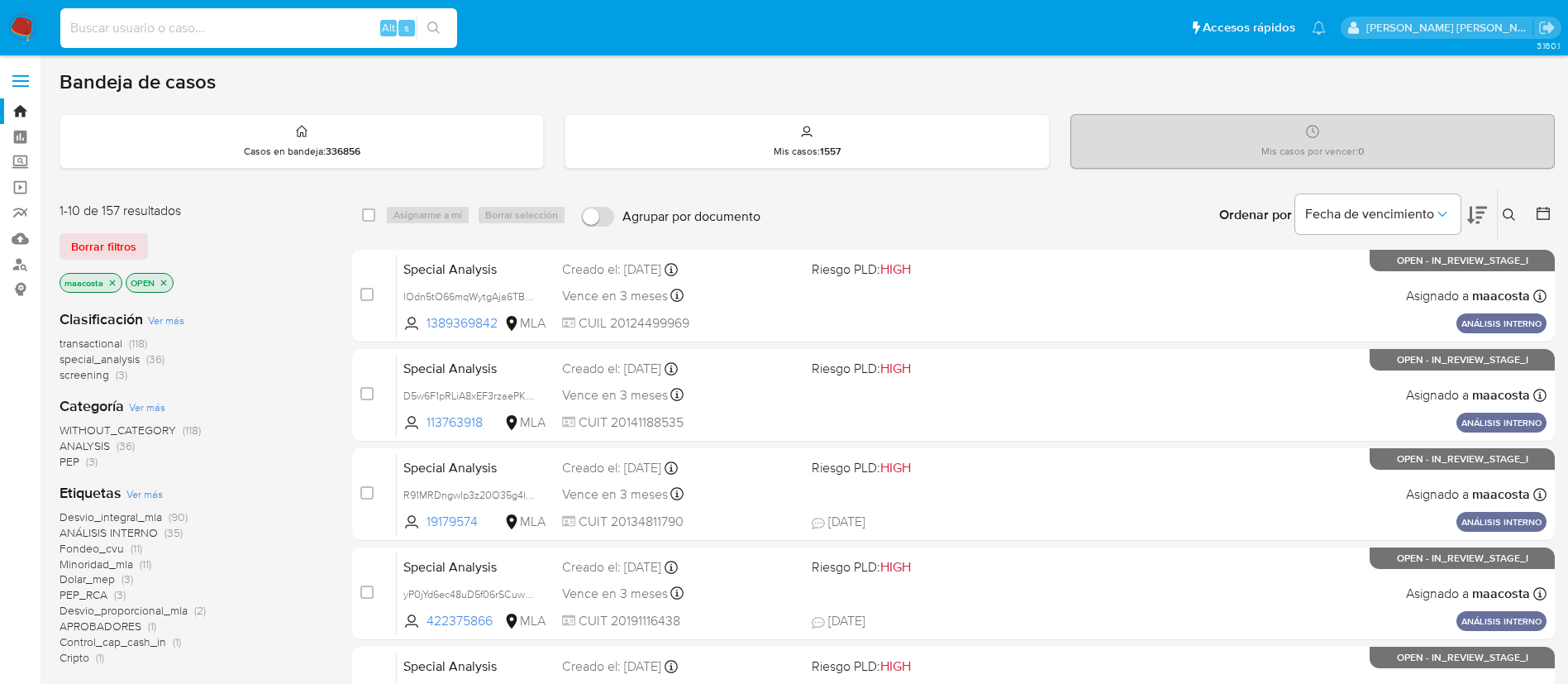
click at [321, 28] on input at bounding box center [258, 28] width 397 height 21
paste input "6yfXnUkoujRYTj6We8MZxrKU"
type input "6yfXnUkoujRYTj6We8MZxrKU"
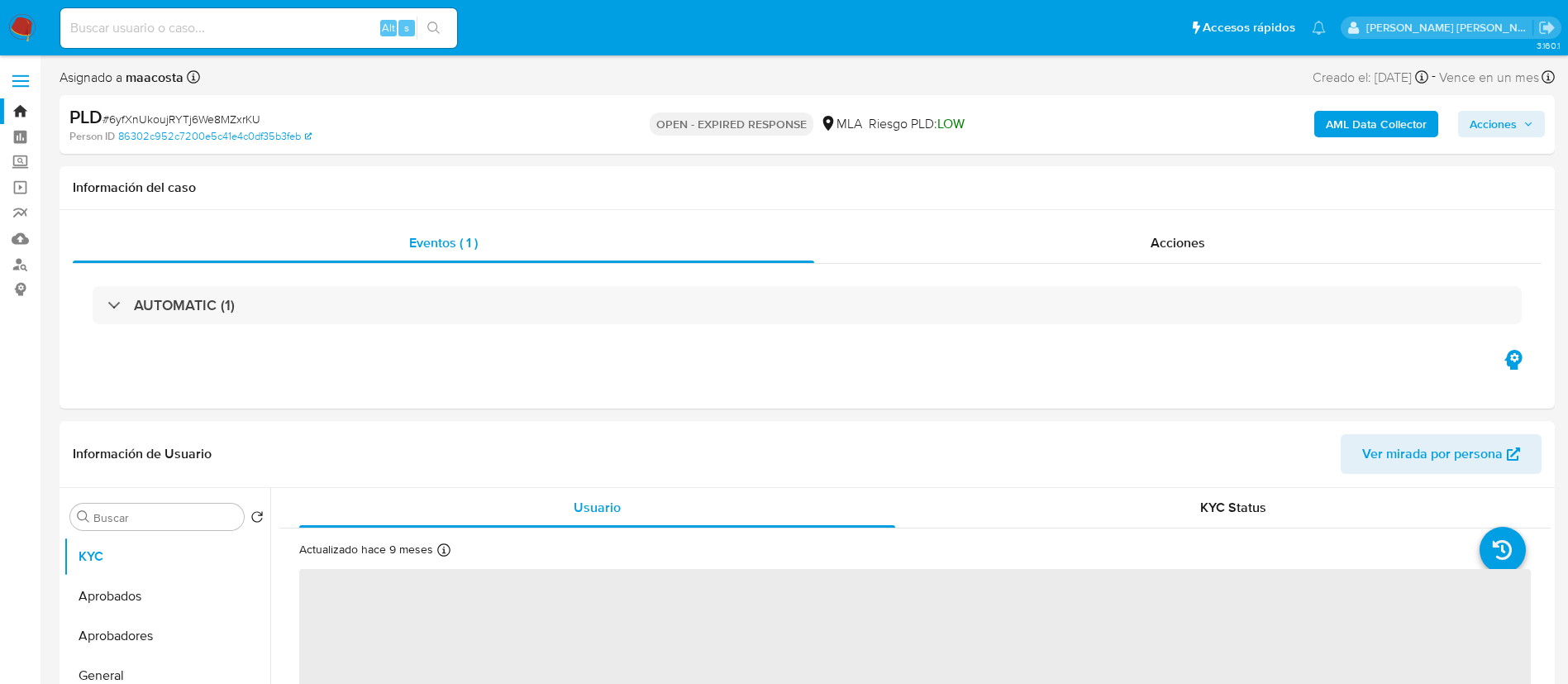
select select "10"
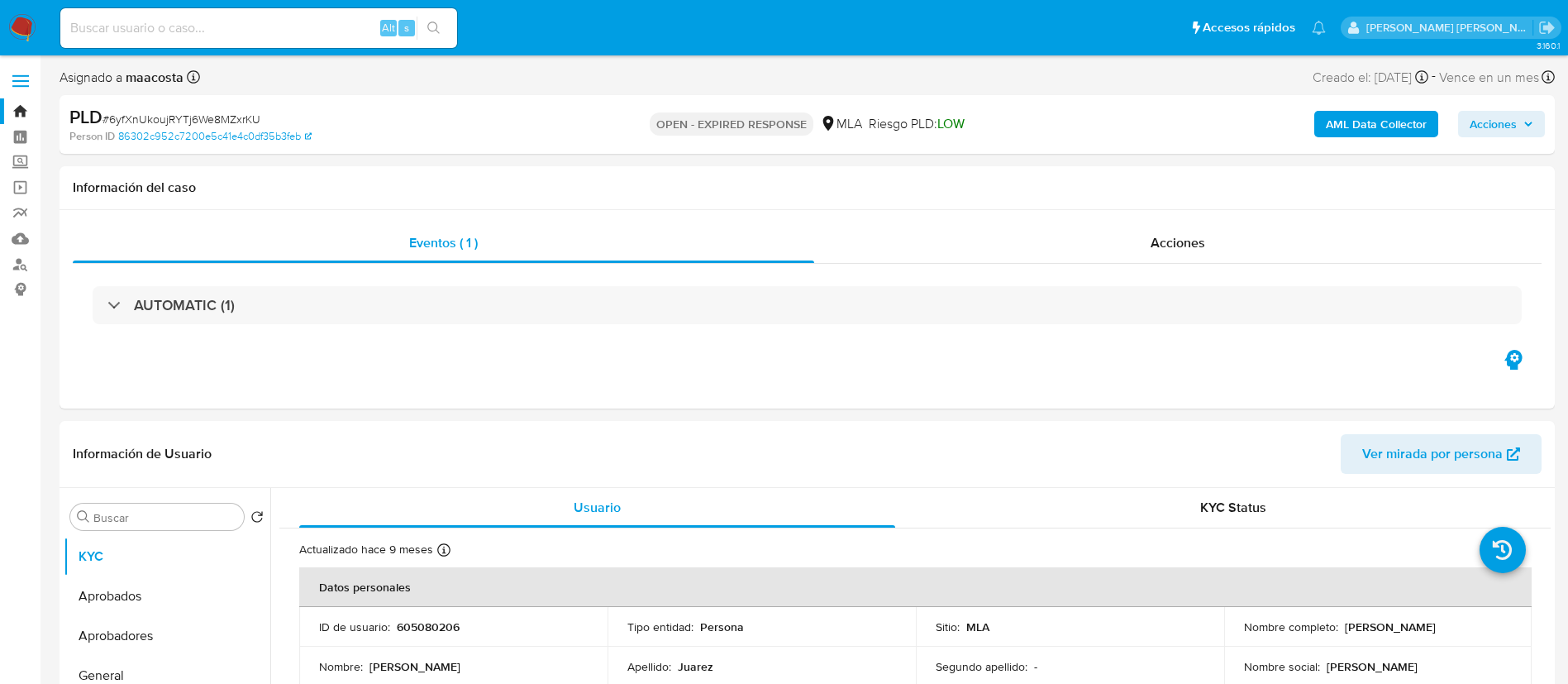
click at [1382, 127] on b "AML Data Collector" at bounding box center [1376, 124] width 101 height 27
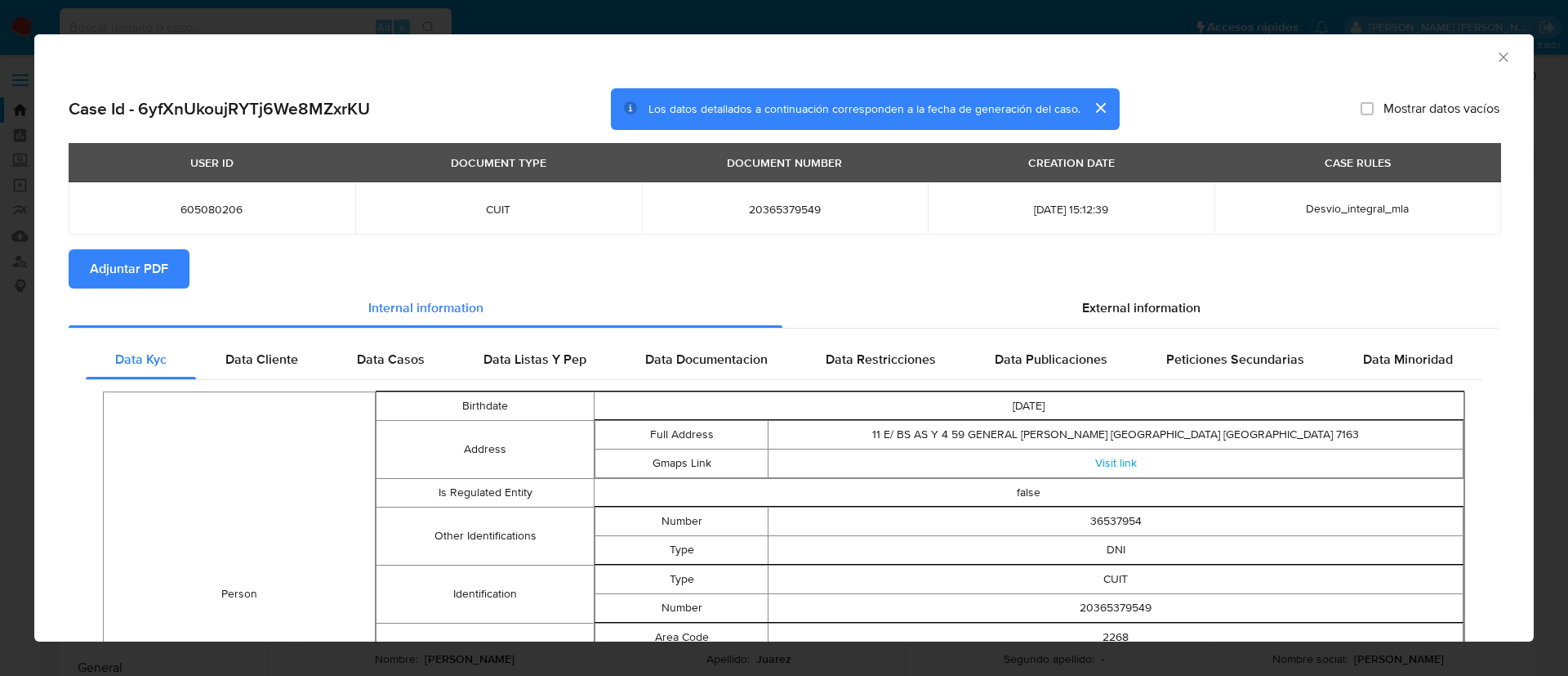
click at [173, 258] on button "Adjuntar PDF" at bounding box center [129, 268] width 121 height 39
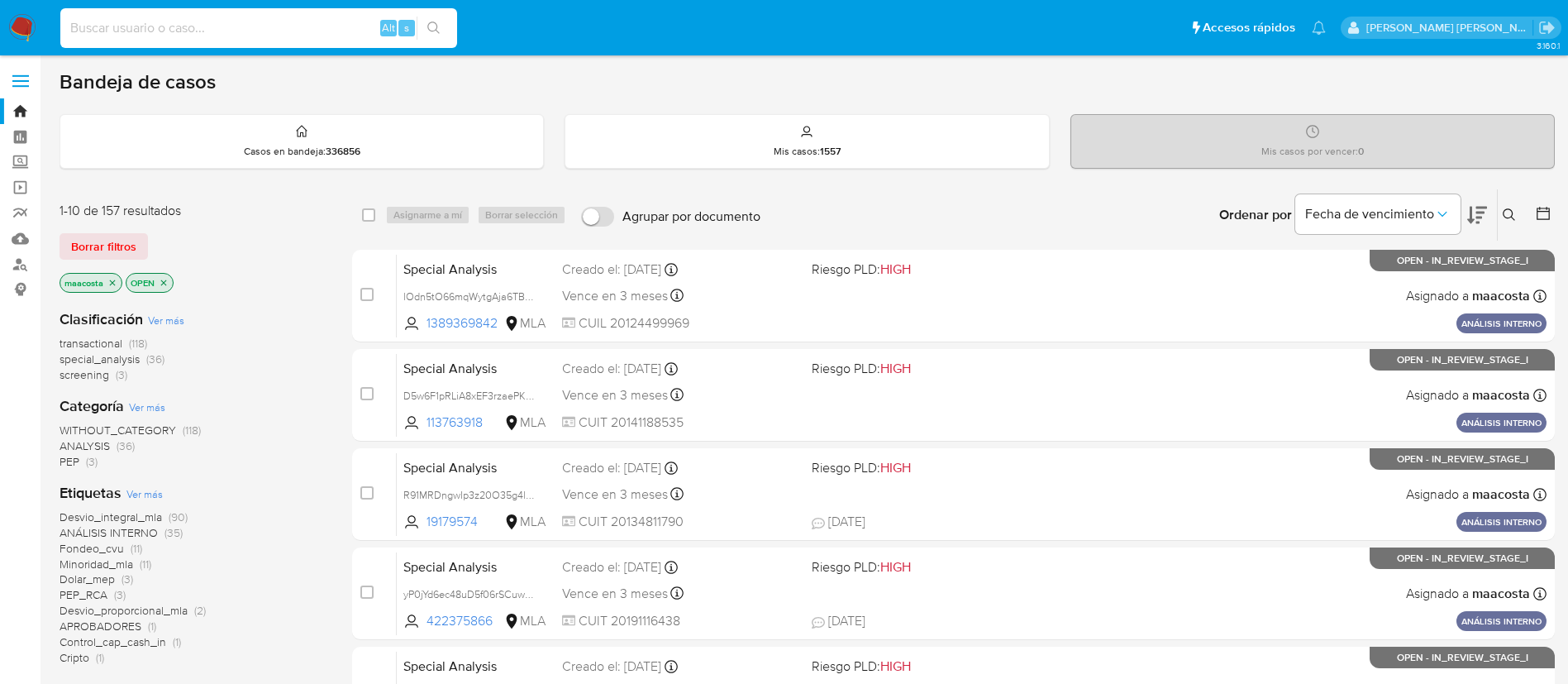
click at [290, 25] on input at bounding box center [258, 28] width 397 height 21
paste input "as1dffe894XtwA3j4CaN6NSX"
type input "as1dffe894XtwA3j4CaN6NSX"
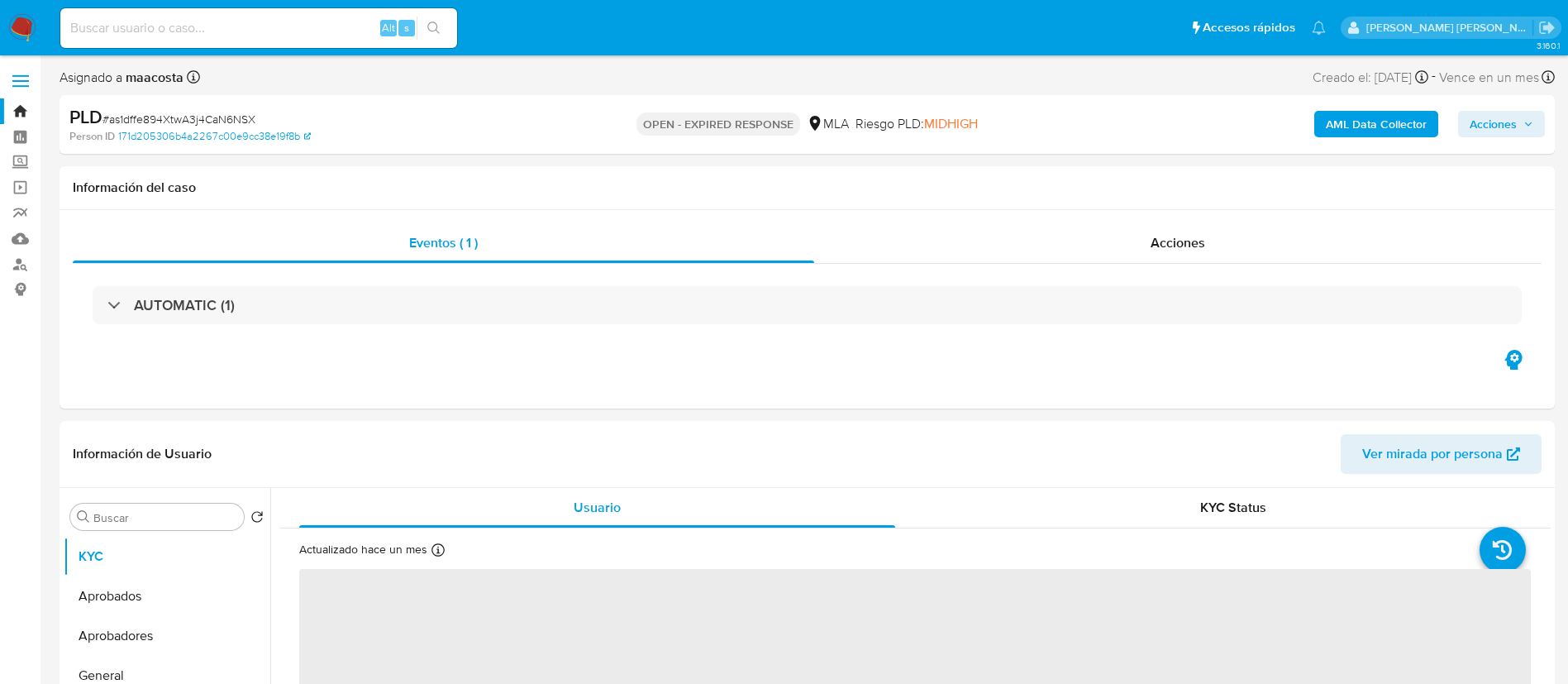
select select "10"
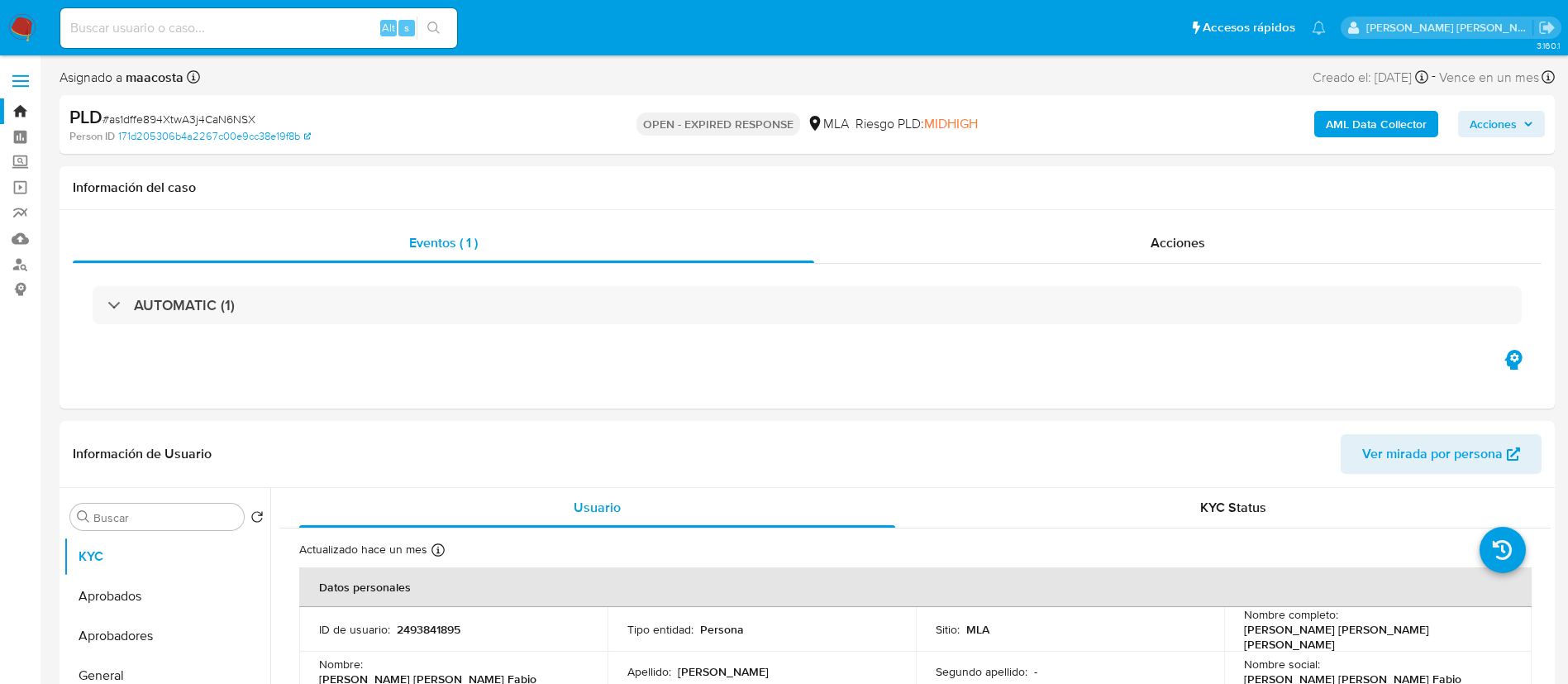
click at [1382, 127] on b "AML Data Collector" at bounding box center [1376, 124] width 101 height 27
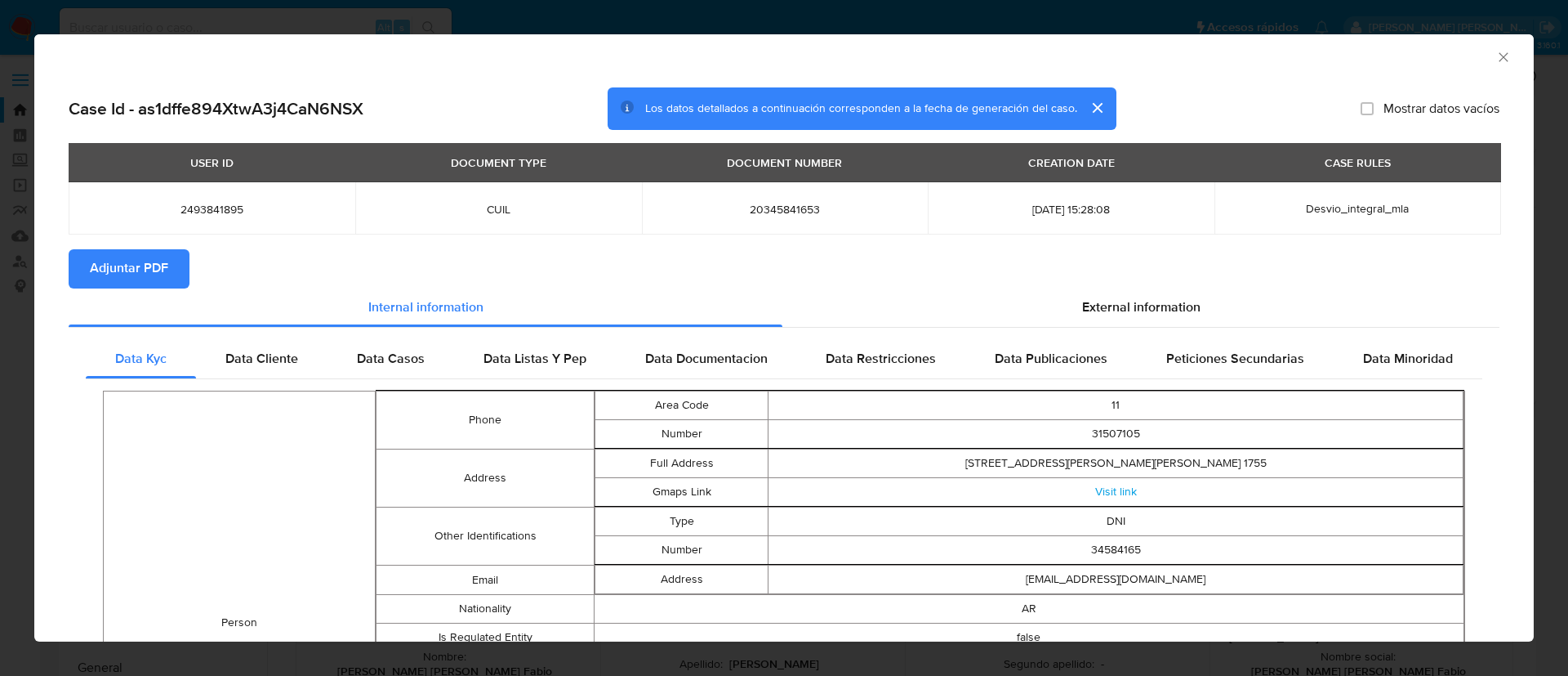
click at [173, 257] on button "Adjuntar PDF" at bounding box center [129, 268] width 121 height 39
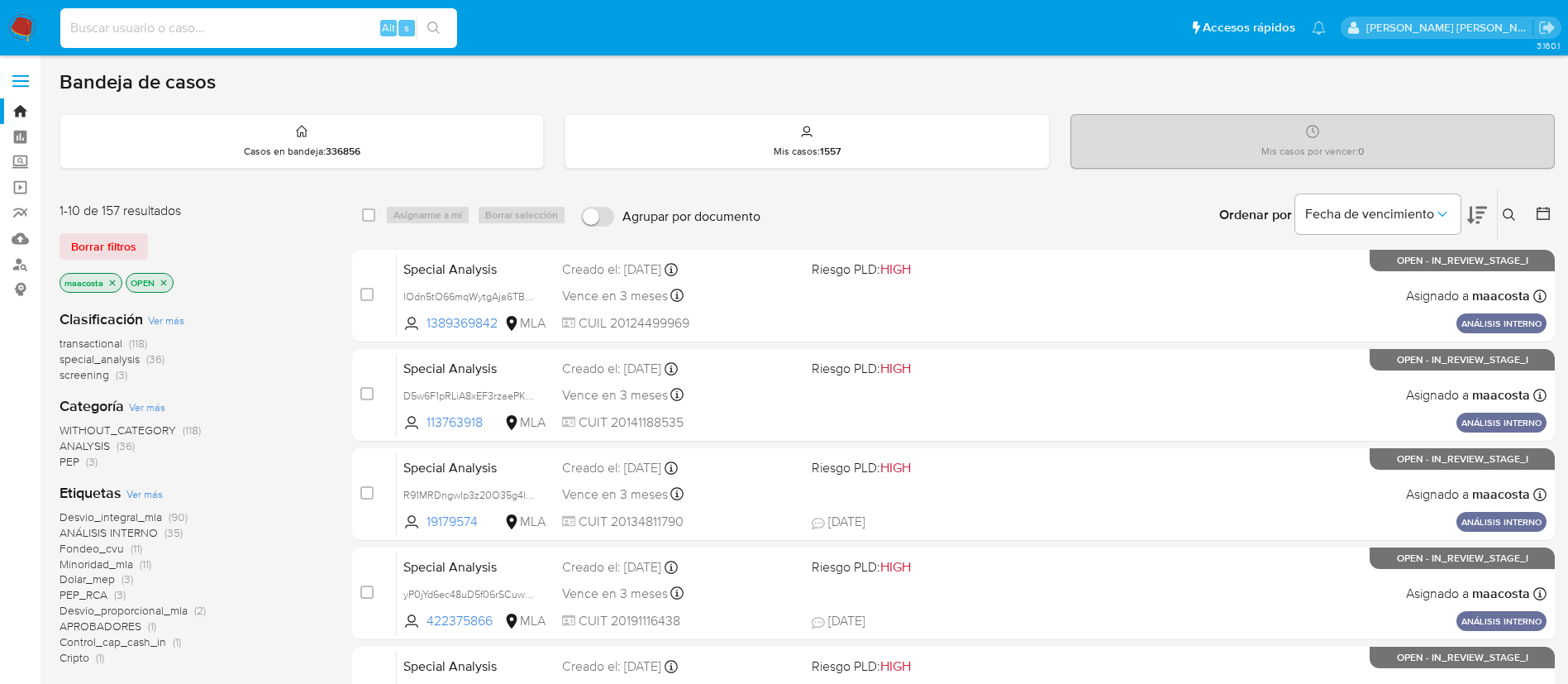
click at [321, 28] on input at bounding box center [258, 28] width 397 height 21
paste input "boQT3PxAEzZ9xUshMEH8HwIw"
type input "boQT3PxAEzZ9xUshMEH8HwIw"
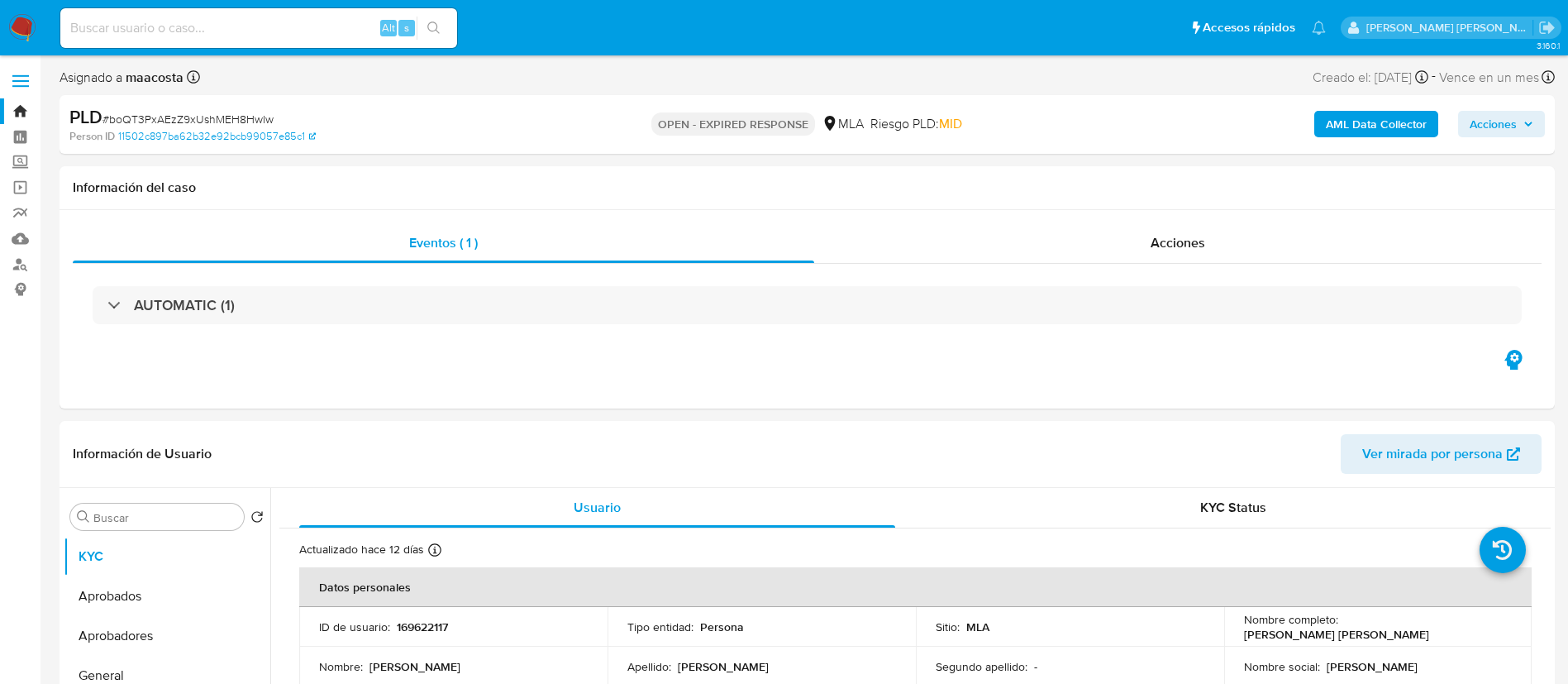
select select "10"
click at [1382, 127] on b "AML Data Collector" at bounding box center [1376, 124] width 101 height 27
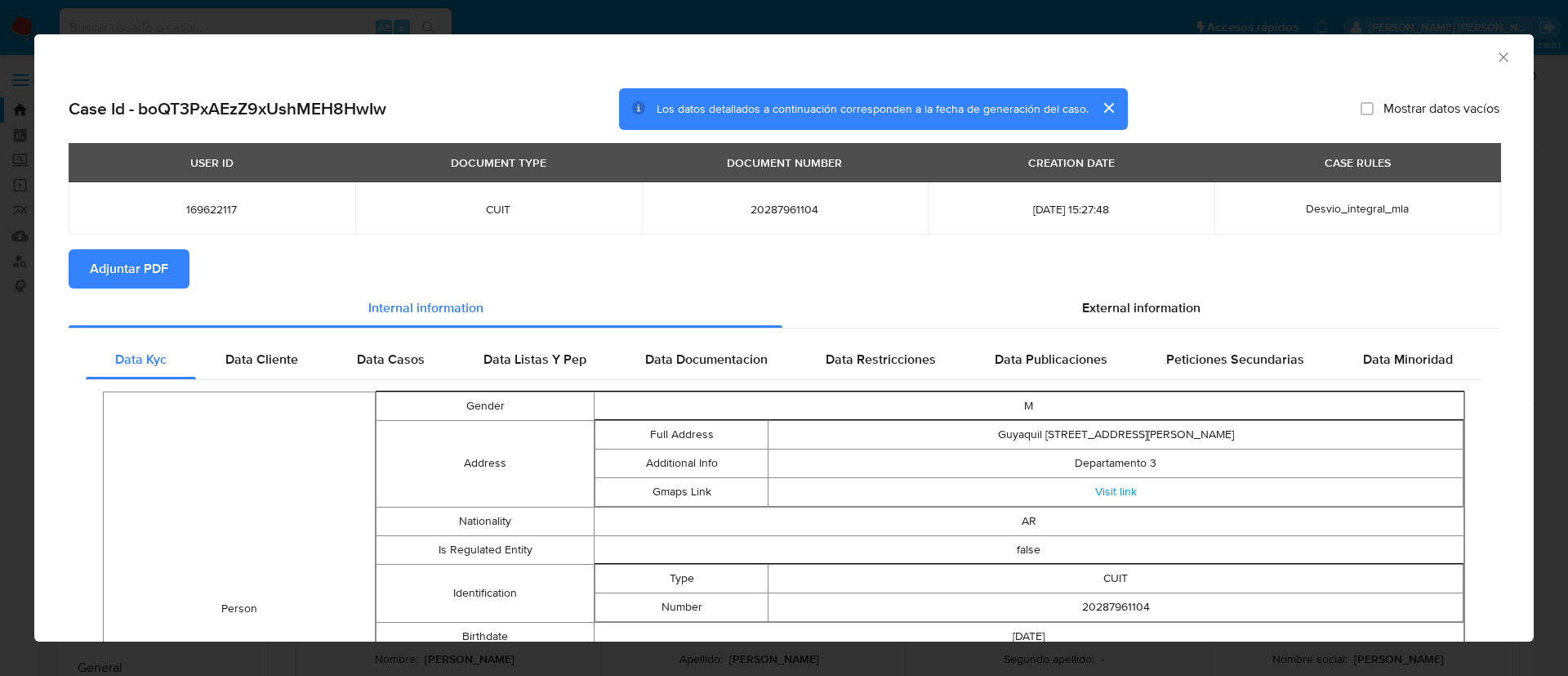
click at [171, 259] on button "Adjuntar PDF" at bounding box center [129, 268] width 121 height 39
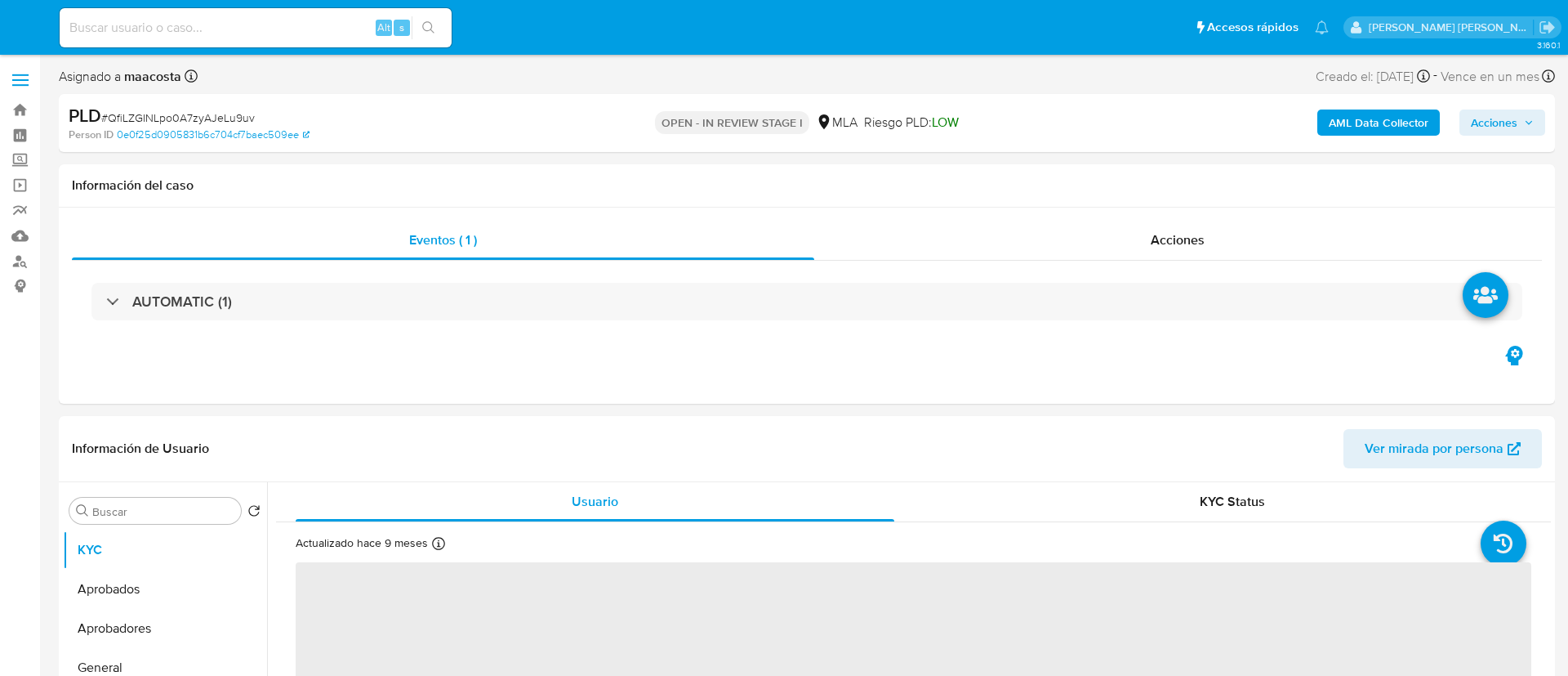
select select "10"
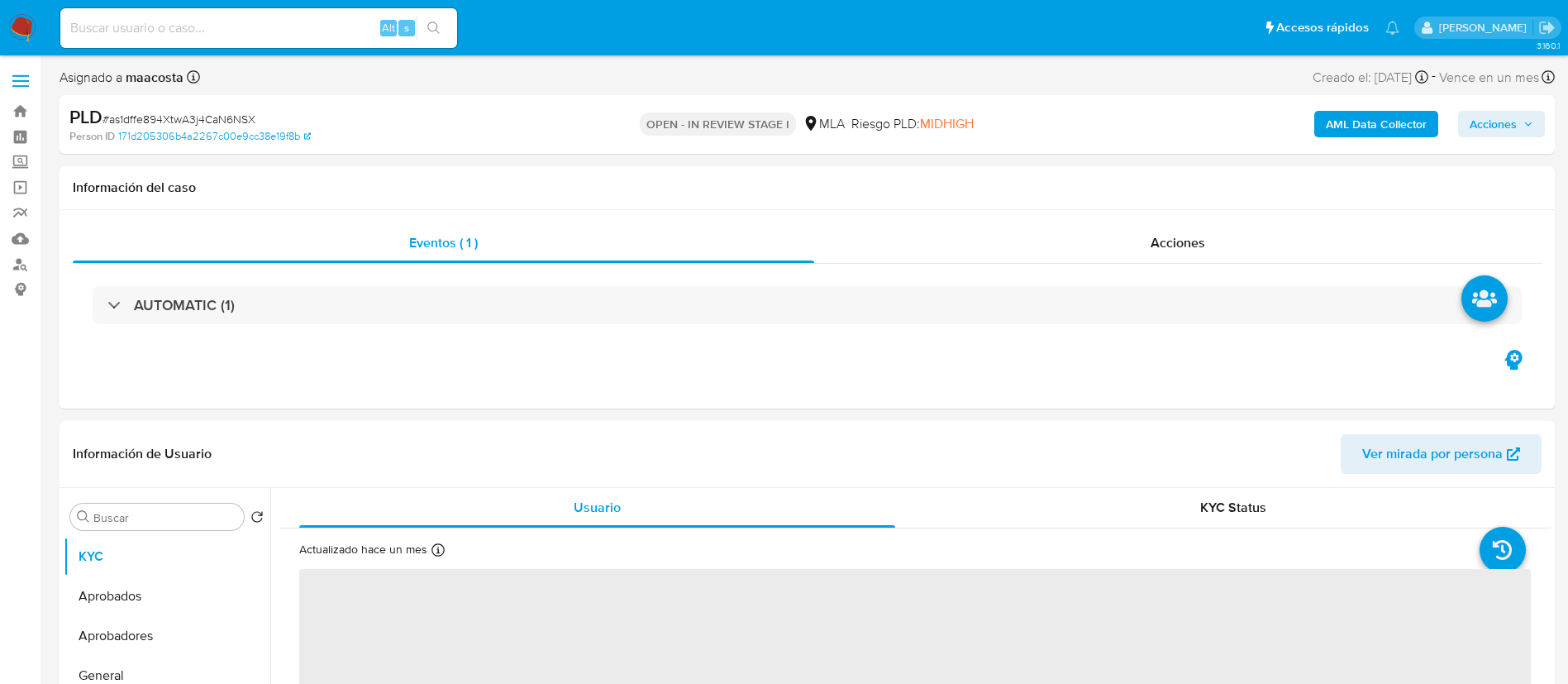
select select "10"
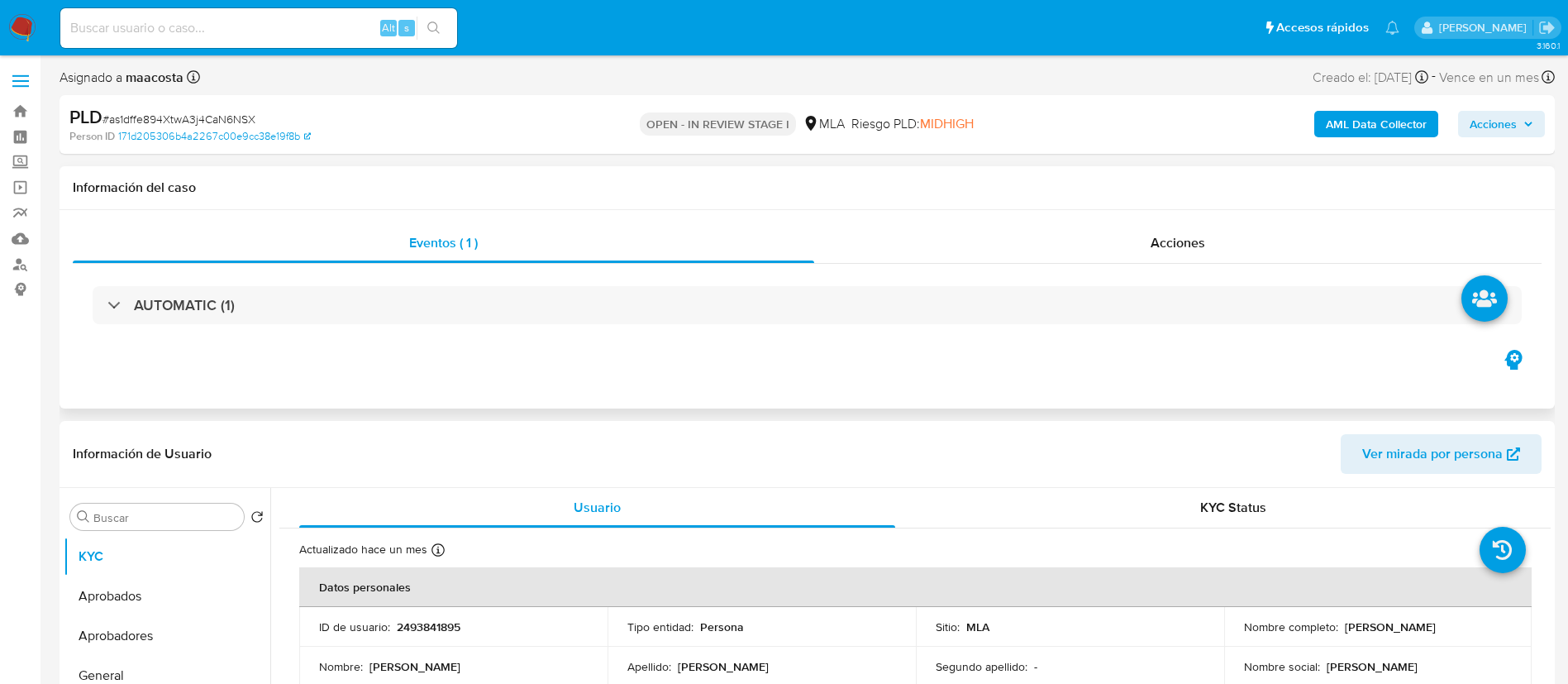
click at [138, 391] on div "Eventos ( 1 ) Acciones AUTOMATIC (1)" at bounding box center [808, 309] width 1496 height 198
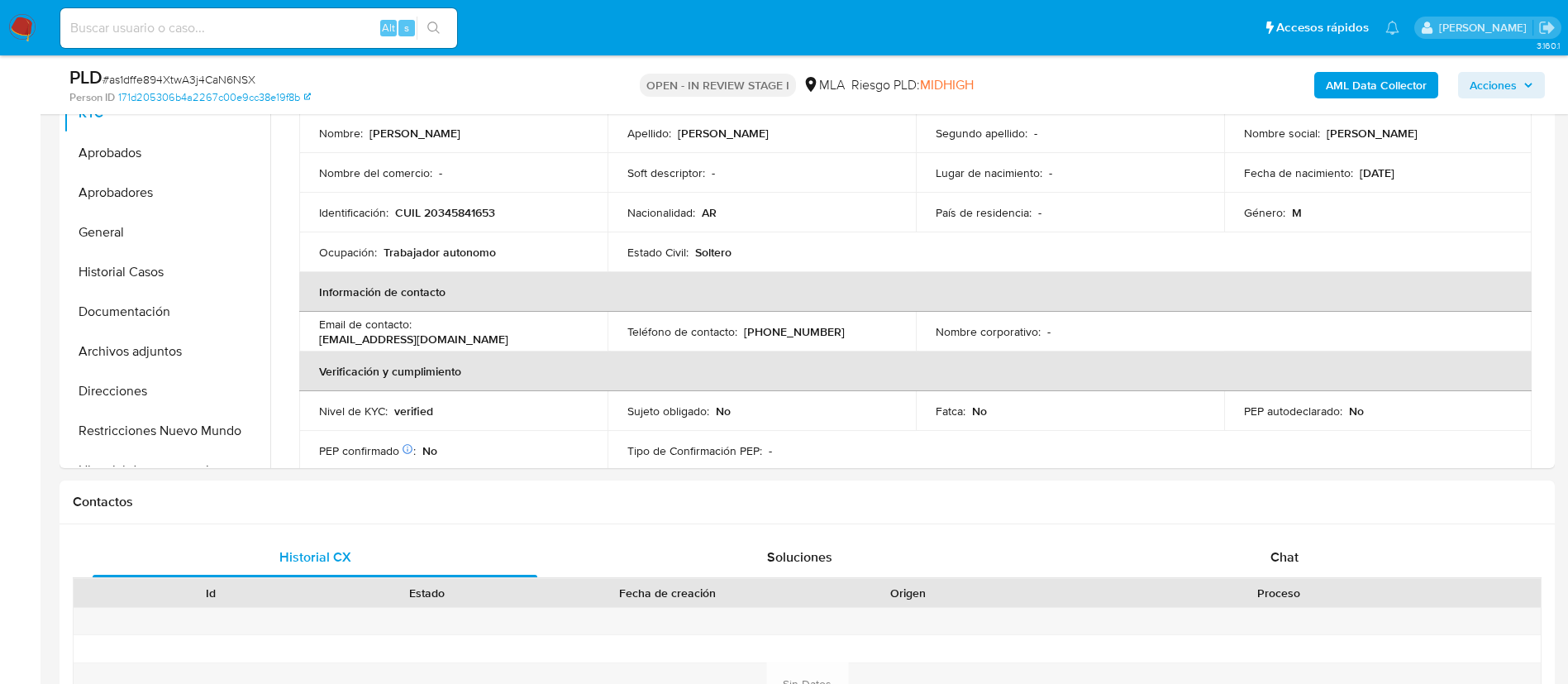
scroll to position [389, 0]
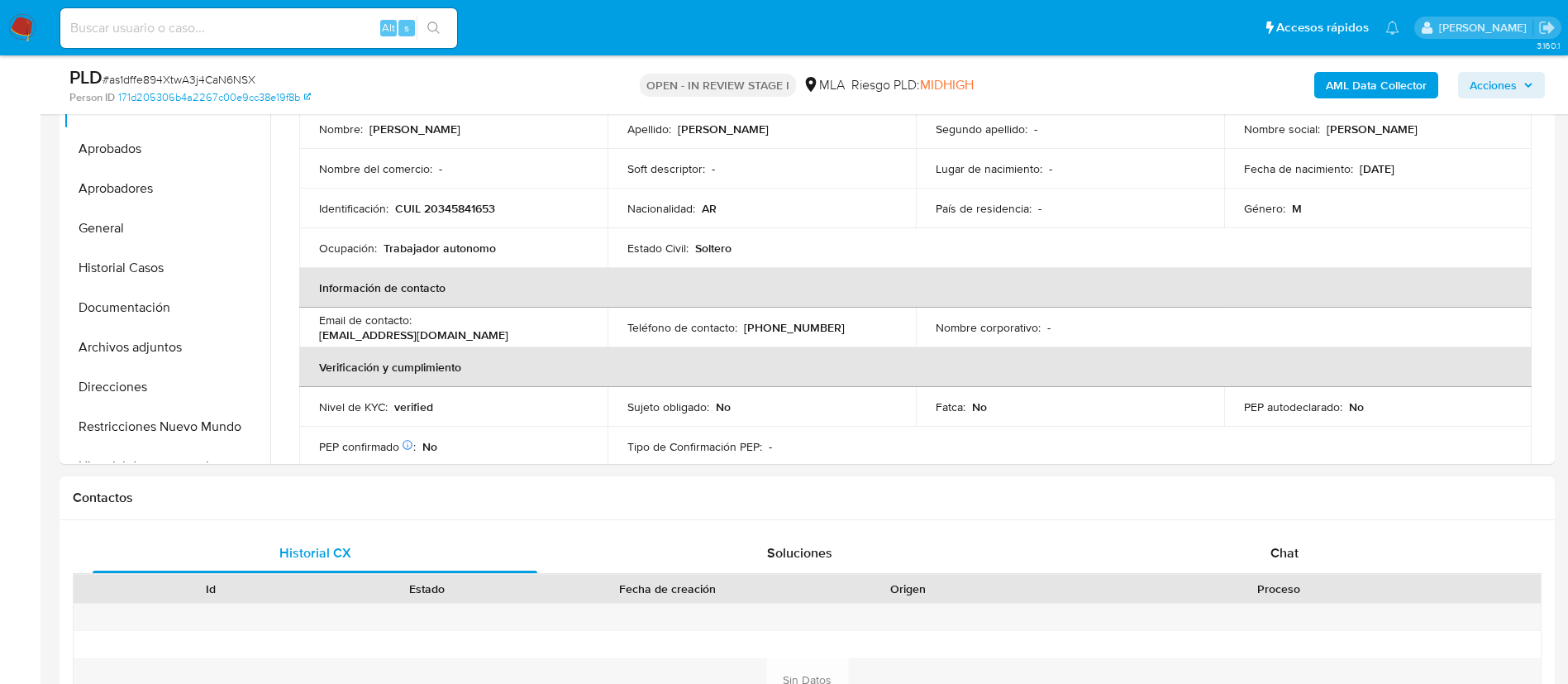
click at [1303, 520] on div "Historial CX Soluciones Chat Id Estado Fecha de creación Origen Proceso Anterio…" at bounding box center [808, 679] width 1496 height 319
click at [1287, 558] on span "Chat" at bounding box center [1285, 553] width 28 height 19
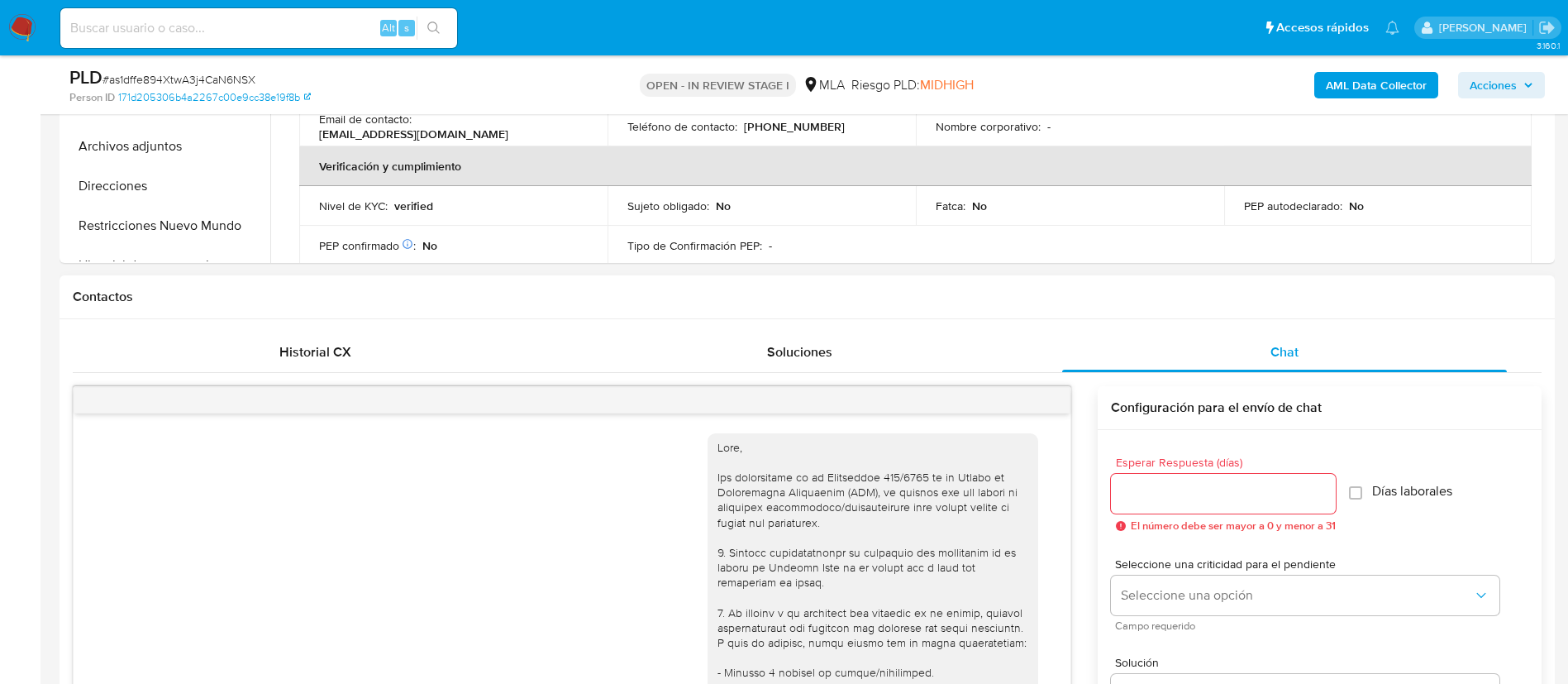
scroll to position [948, 0]
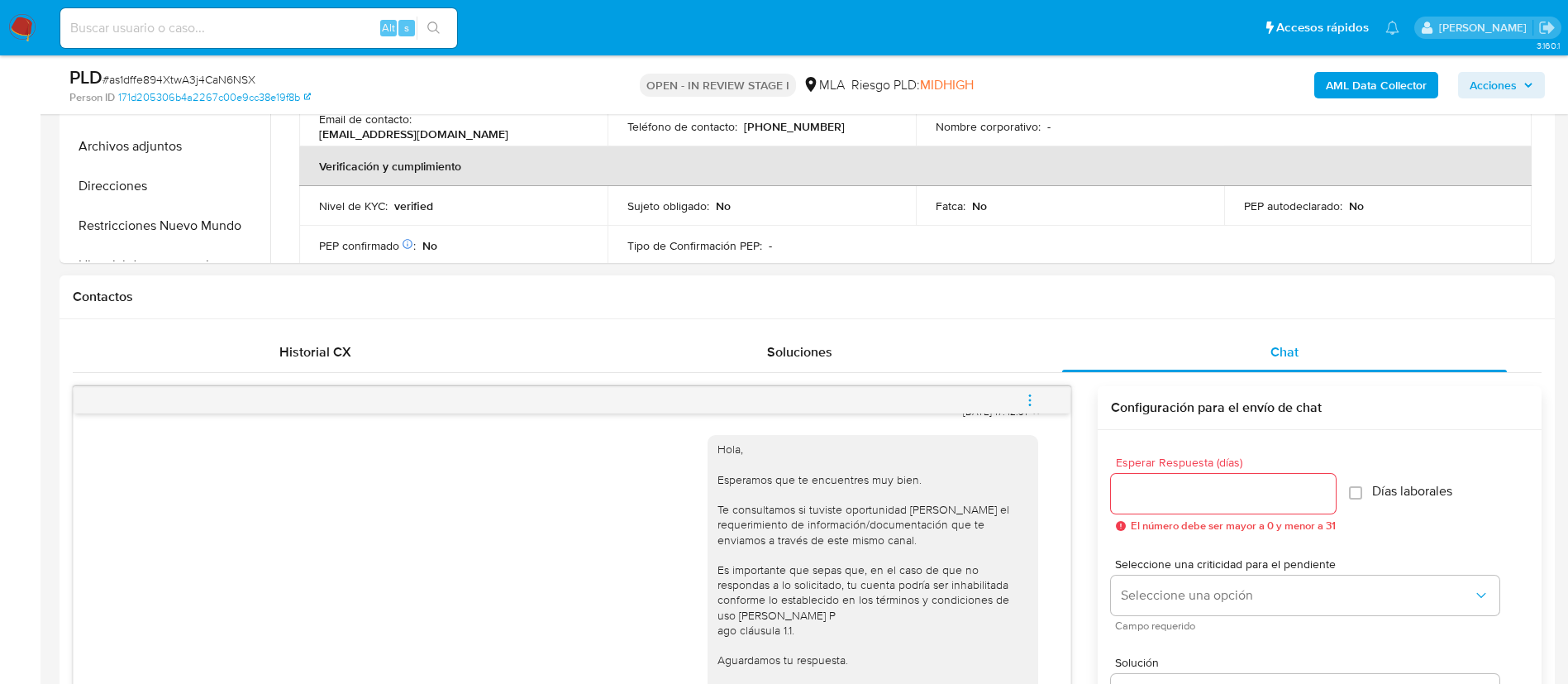
click at [1035, 401] on icon "menu-action" at bounding box center [1030, 401] width 15 height 15
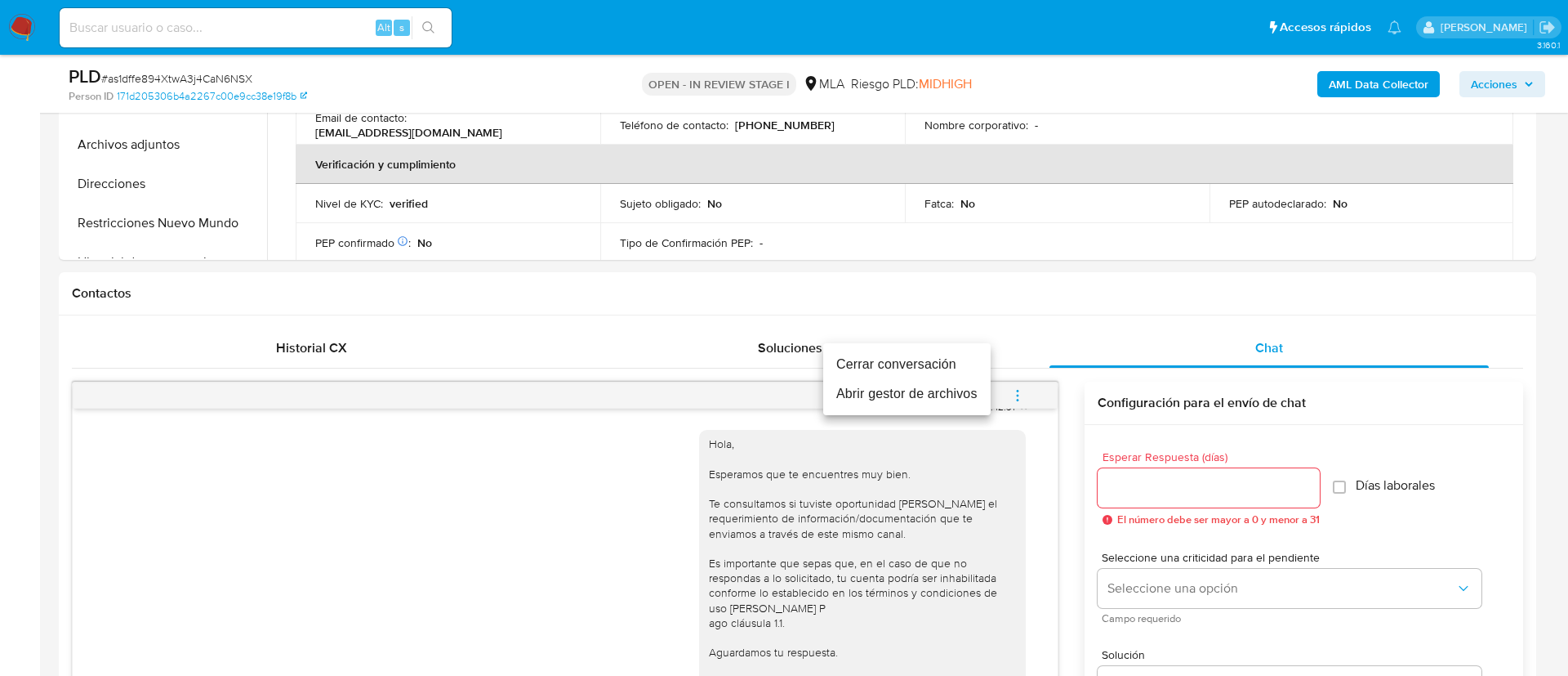
click at [920, 359] on li "Cerrar conversación" at bounding box center [907, 364] width 168 height 29
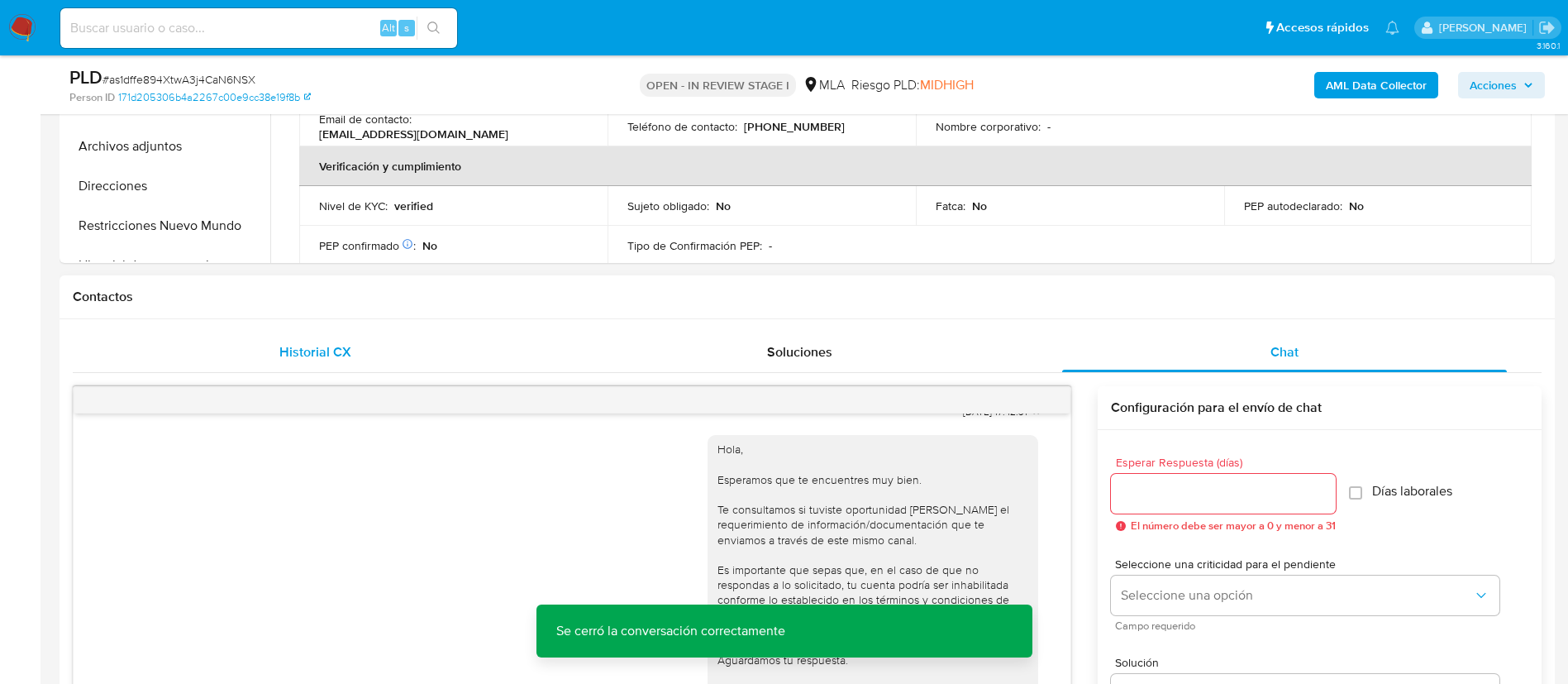
click at [368, 345] on div "Historial CX" at bounding box center [315, 352] width 445 height 40
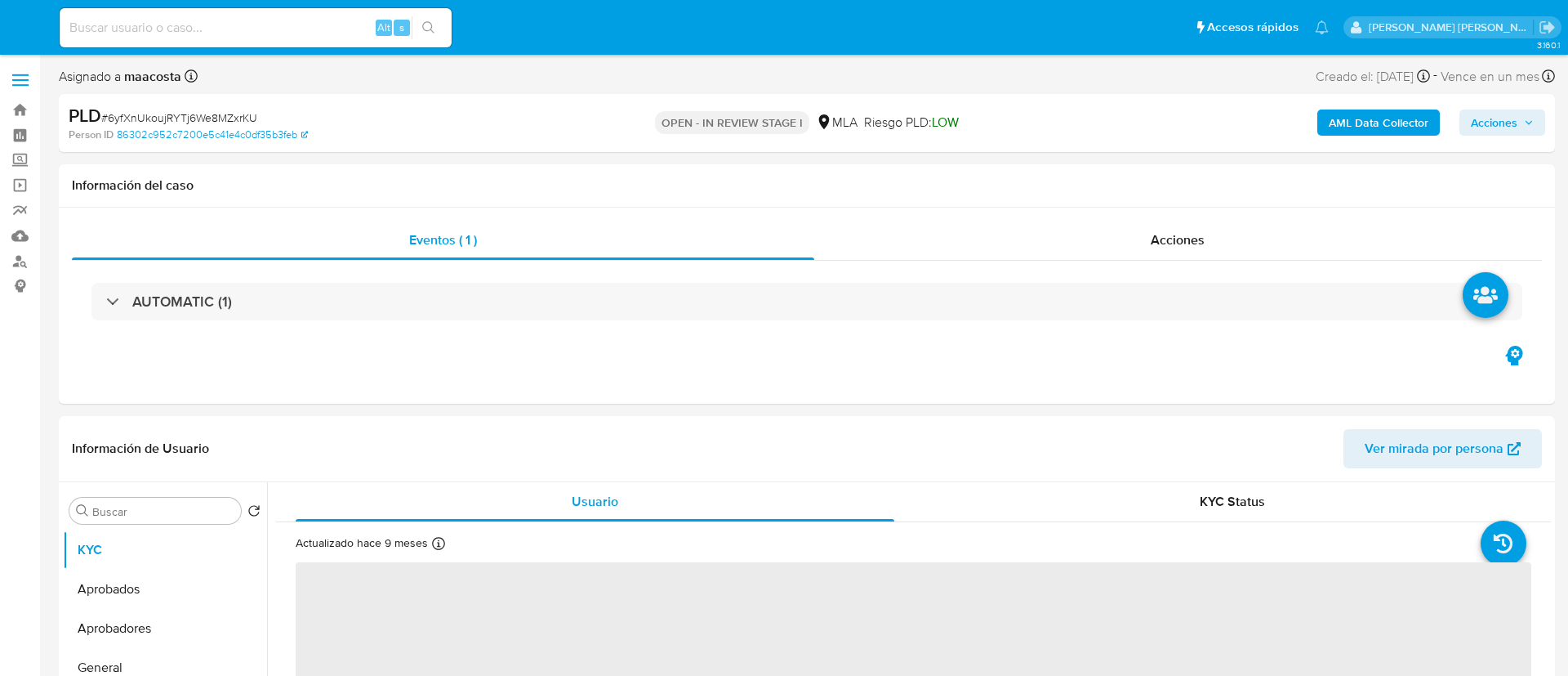
select select "10"
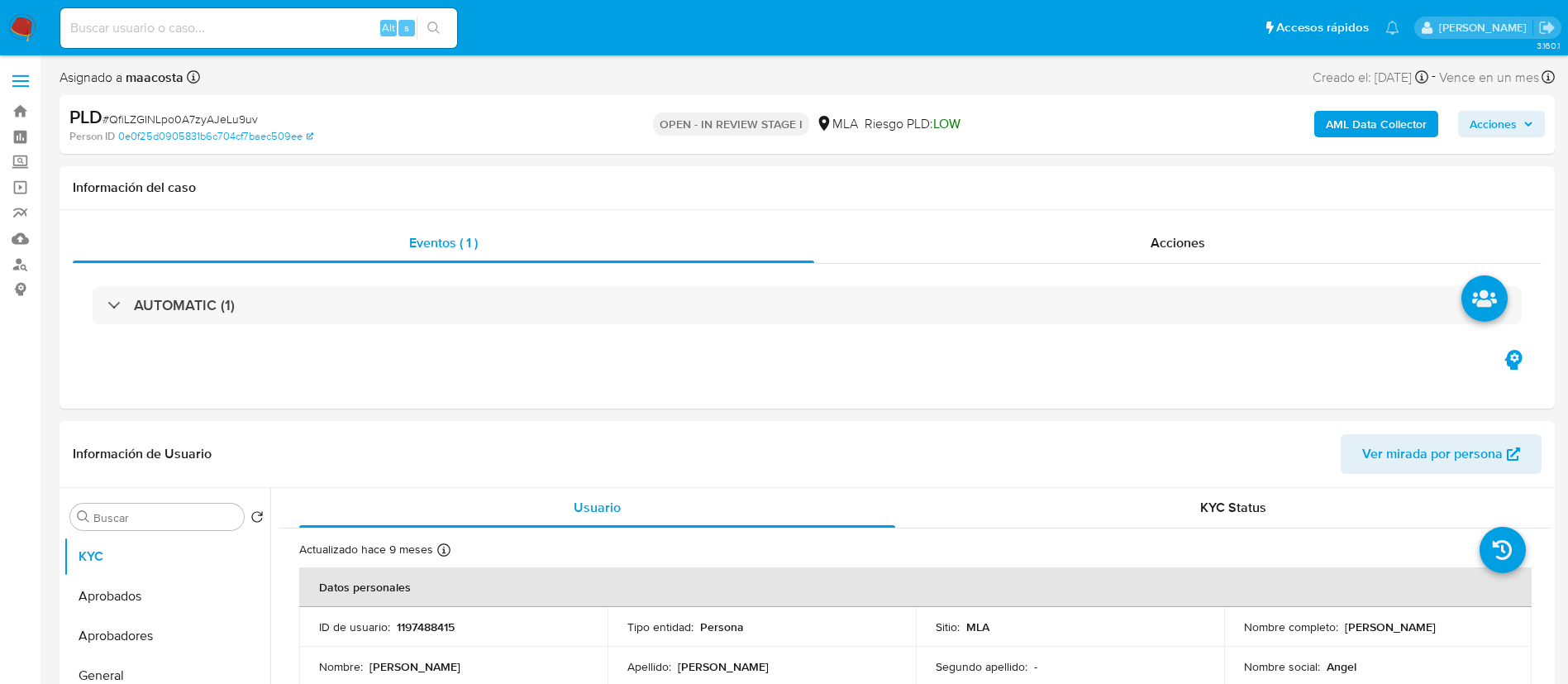
select select "10"
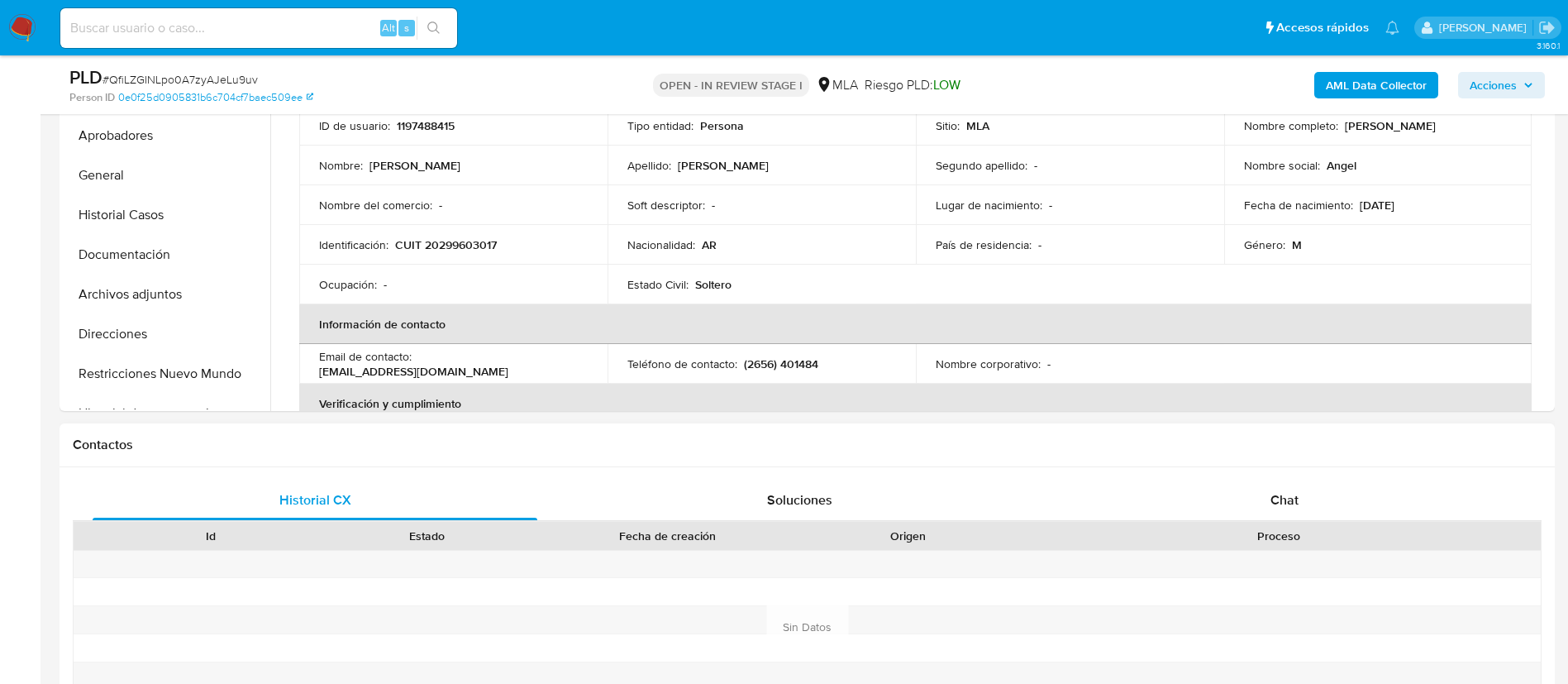
click at [1251, 521] on div "Id Estado Fecha de creación Origen Proceso" at bounding box center [808, 534] width 1469 height 29
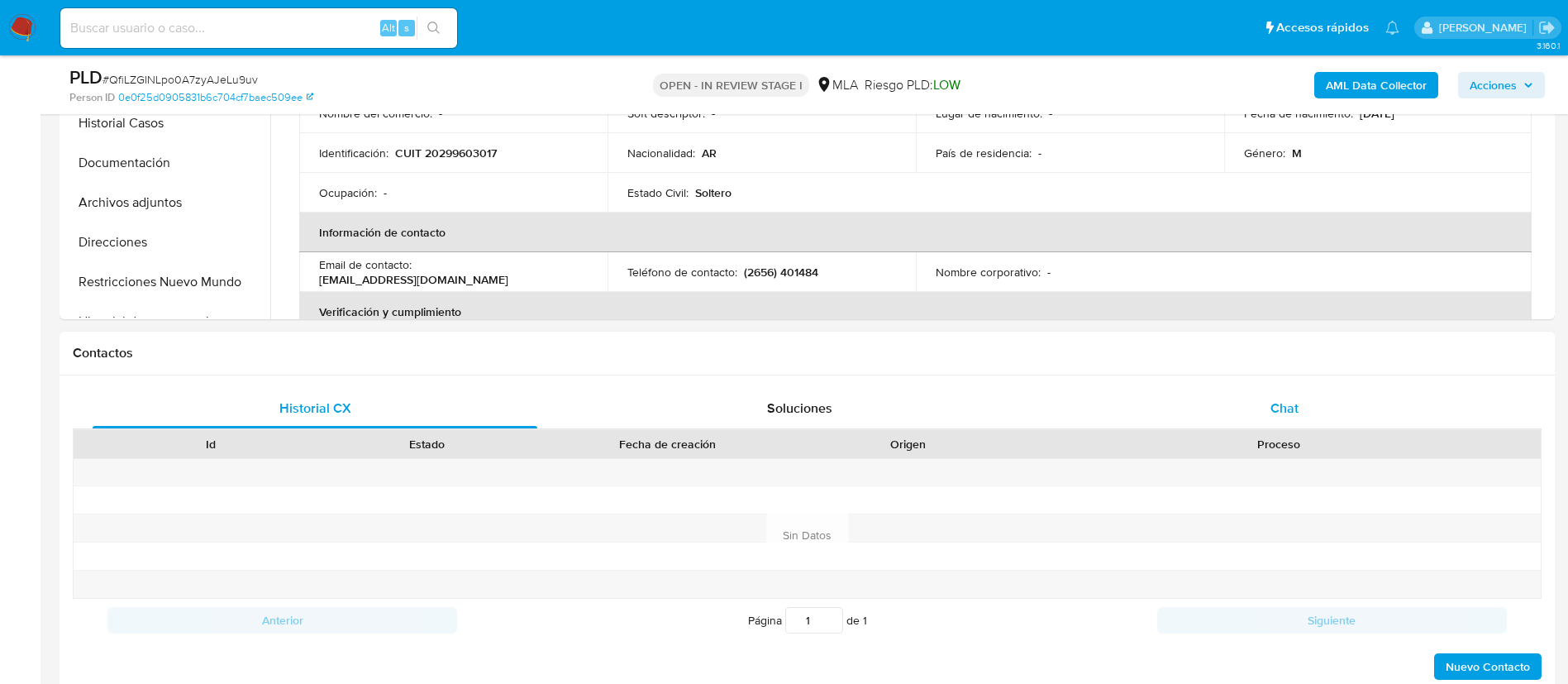
click at [1276, 413] on span "Chat" at bounding box center [1285, 408] width 28 height 19
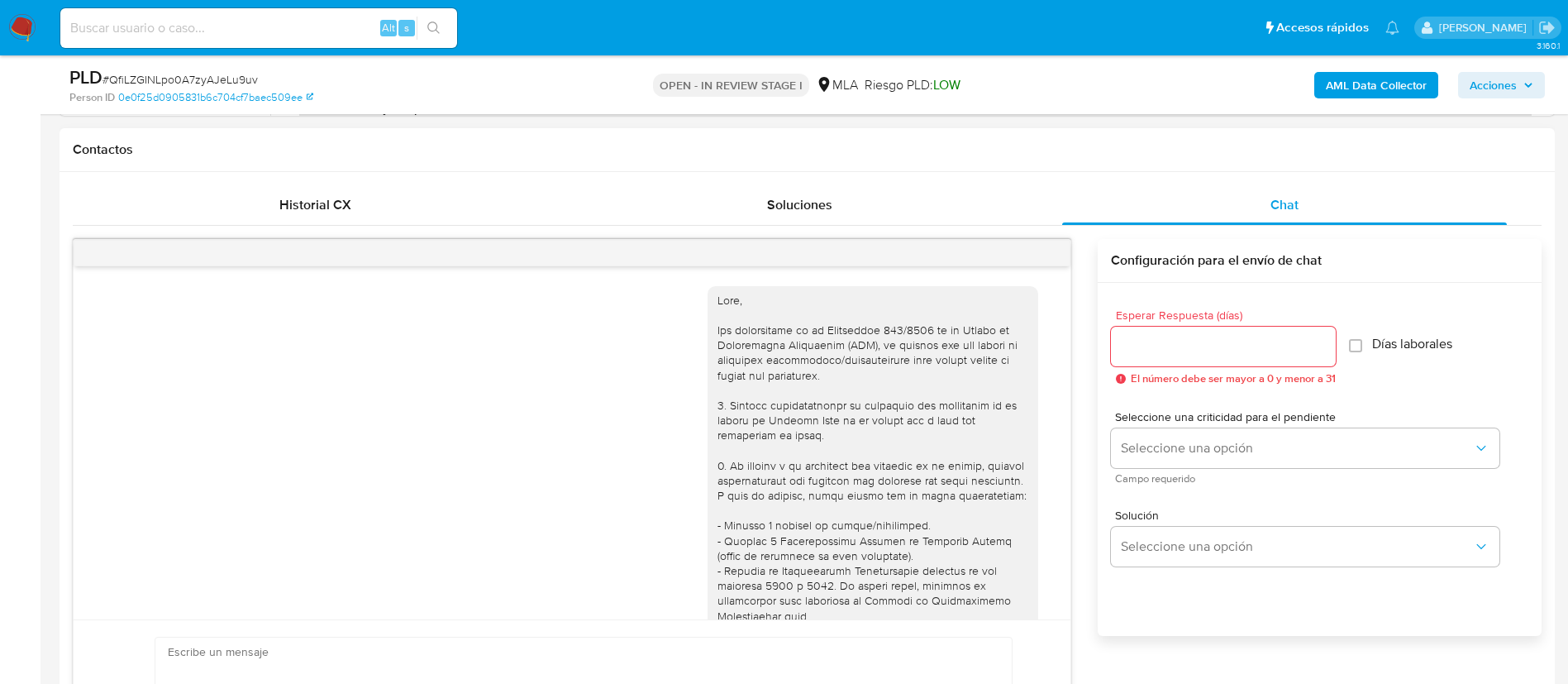
scroll to position [948, 0]
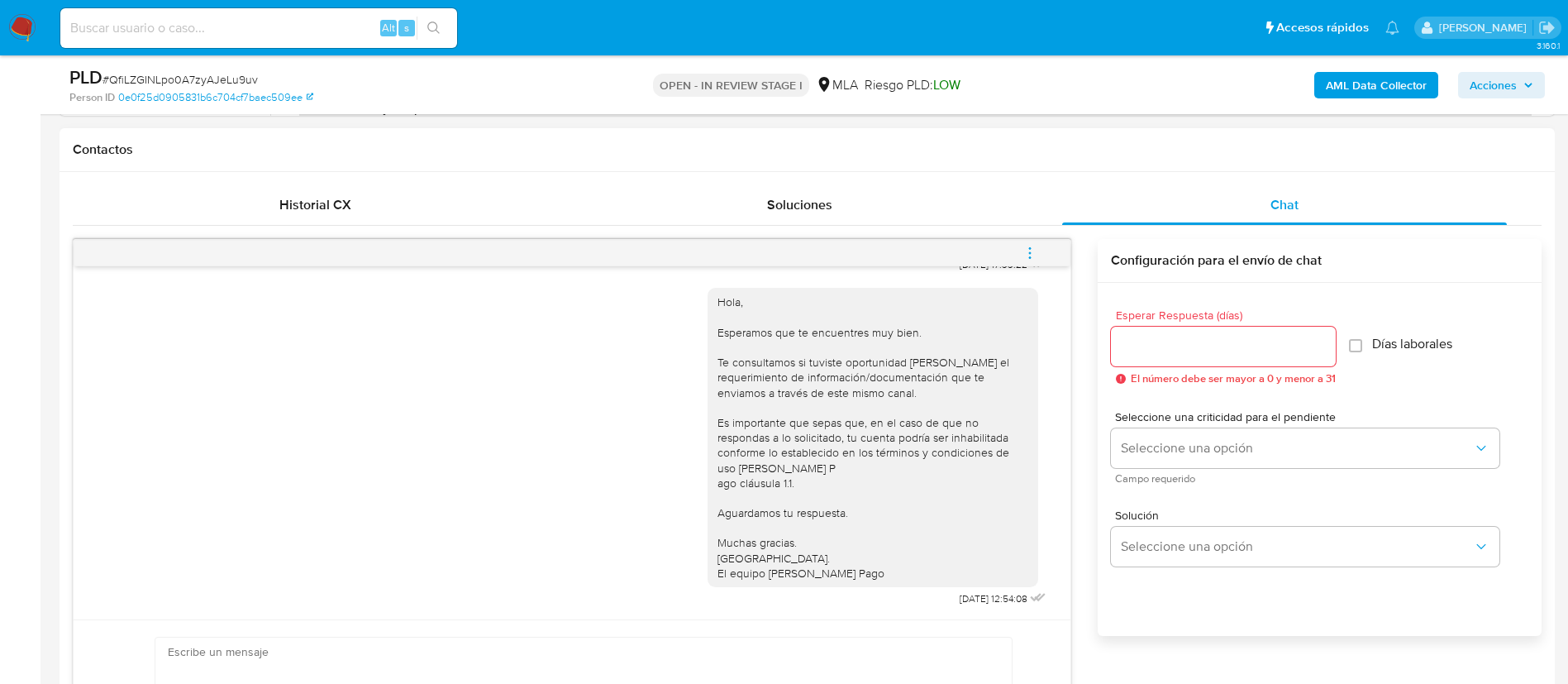
click at [1035, 248] on icon "menu-action" at bounding box center [1030, 253] width 15 height 15
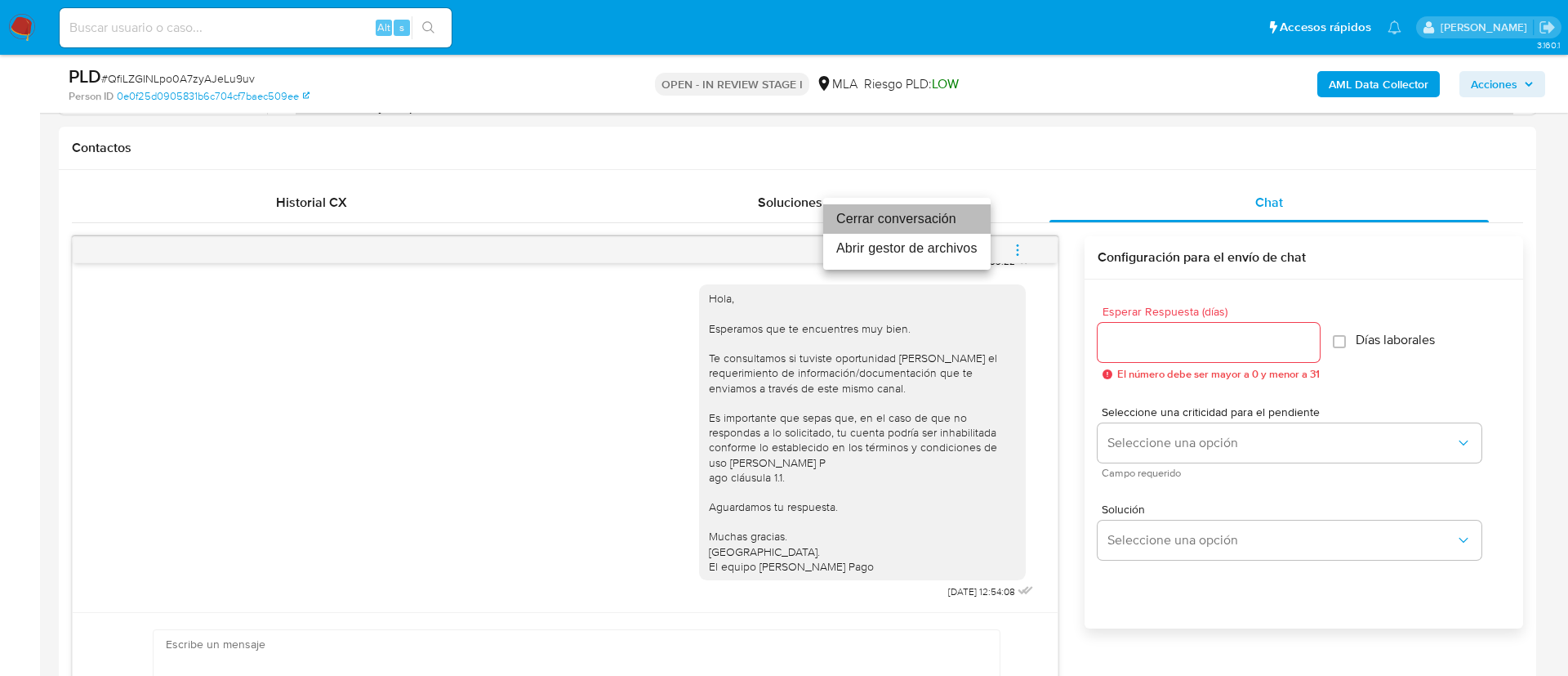
click at [944, 213] on li "Cerrar conversación" at bounding box center [907, 219] width 168 height 29
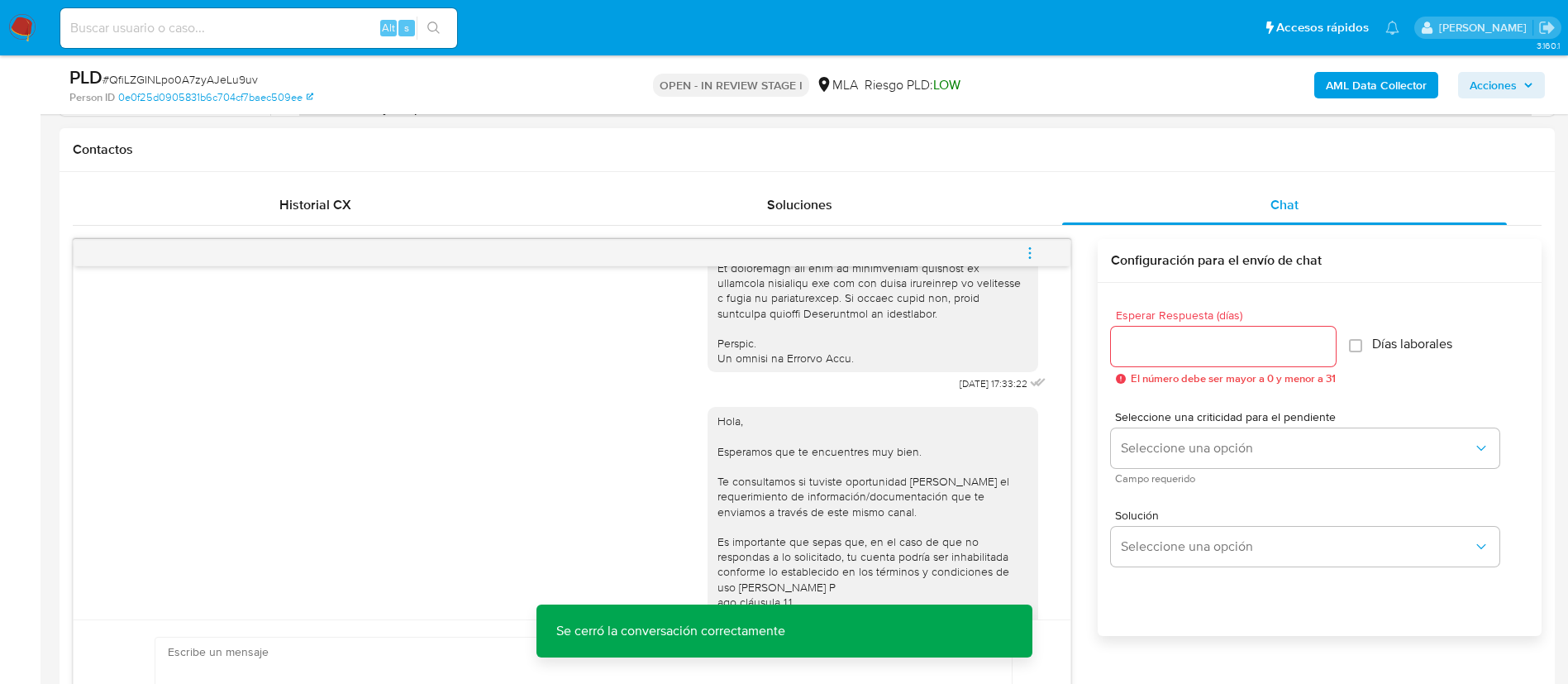
scroll to position [781, 0]
drag, startPoint x: 910, startPoint y: 410, endPoint x: 972, endPoint y: 417, distance: 62.4
copy div "18/08/2025"
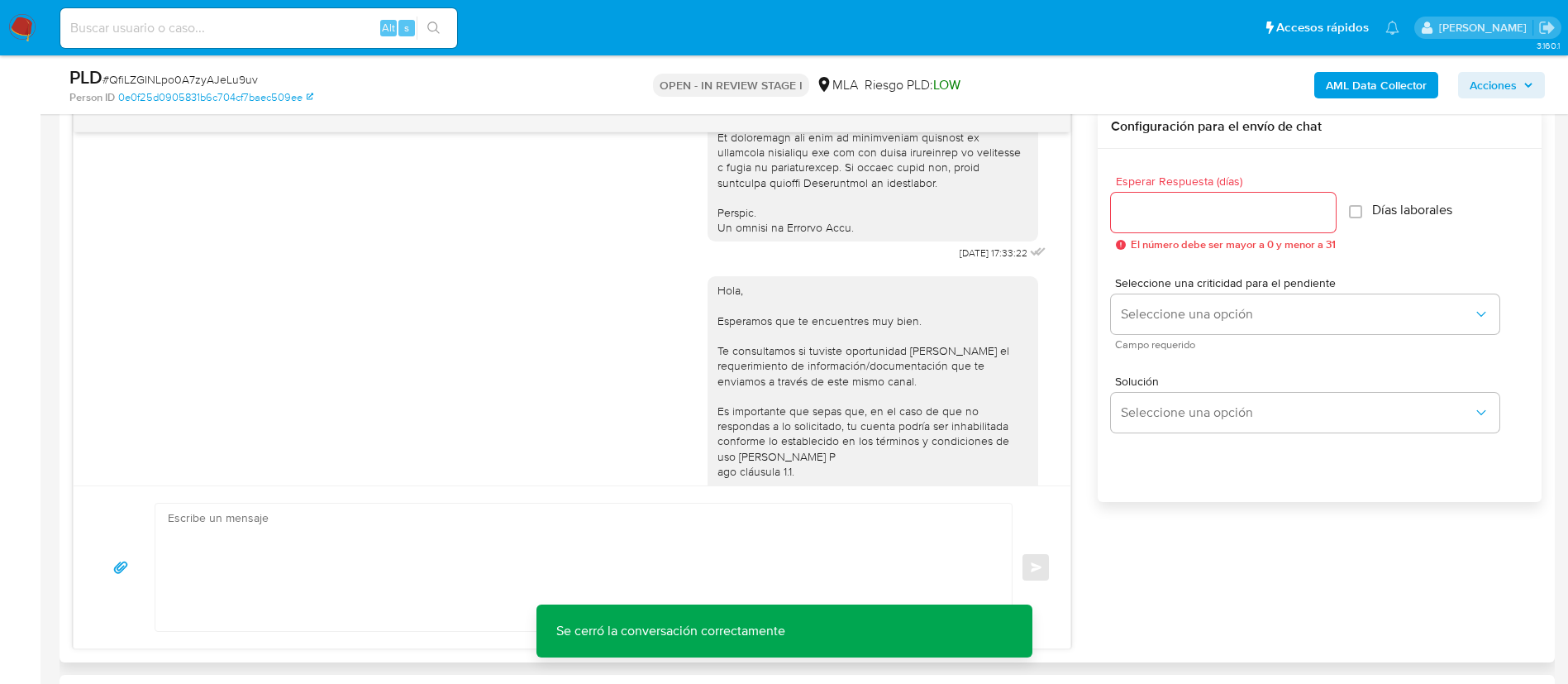
scroll to position [948, 0]
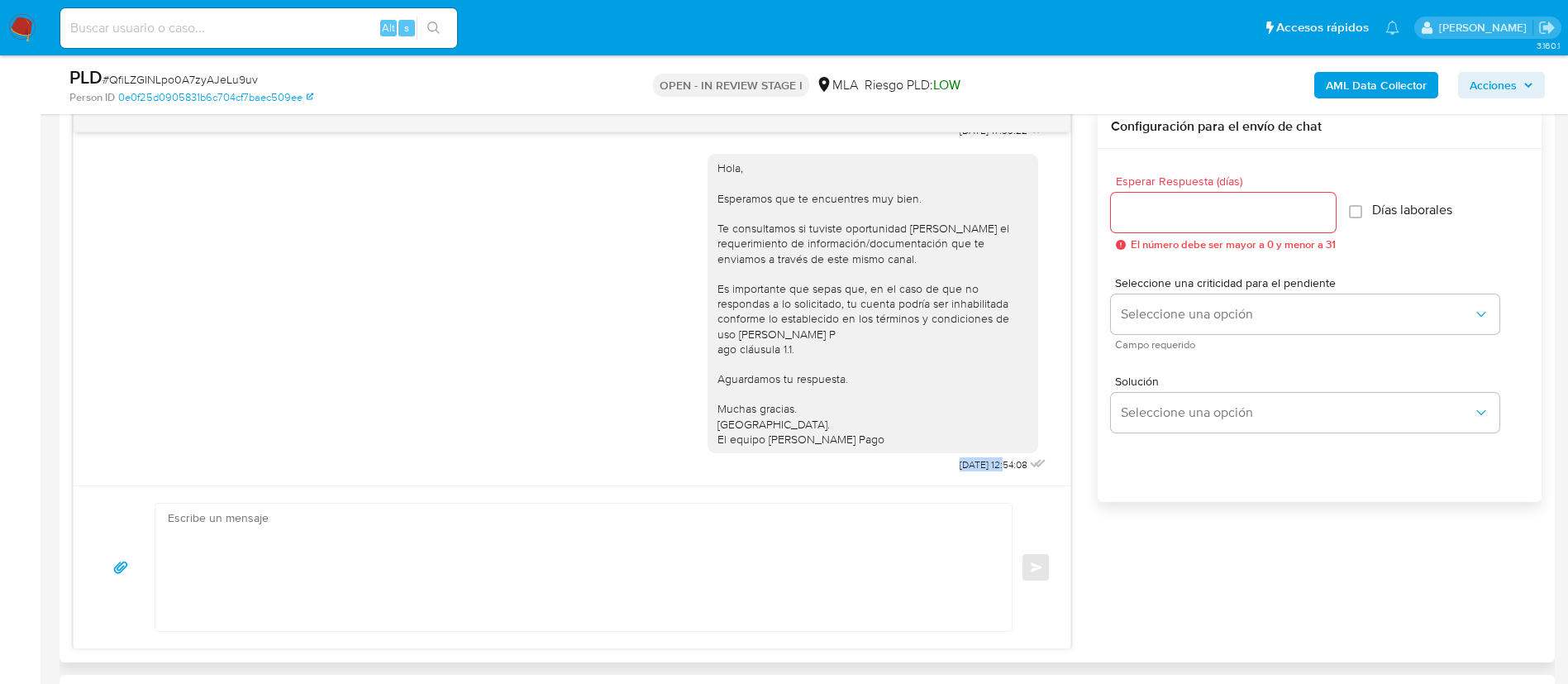
drag, startPoint x: 915, startPoint y: 464, endPoint x: 971, endPoint y: 469, distance: 56.2
click at [971, 469] on div "Hola, Esperamos que te encuentres muy bien. Te consultamos si tuviste oportunid…" at bounding box center [879, 309] width 342 height 334
copy span "22/08/2025"
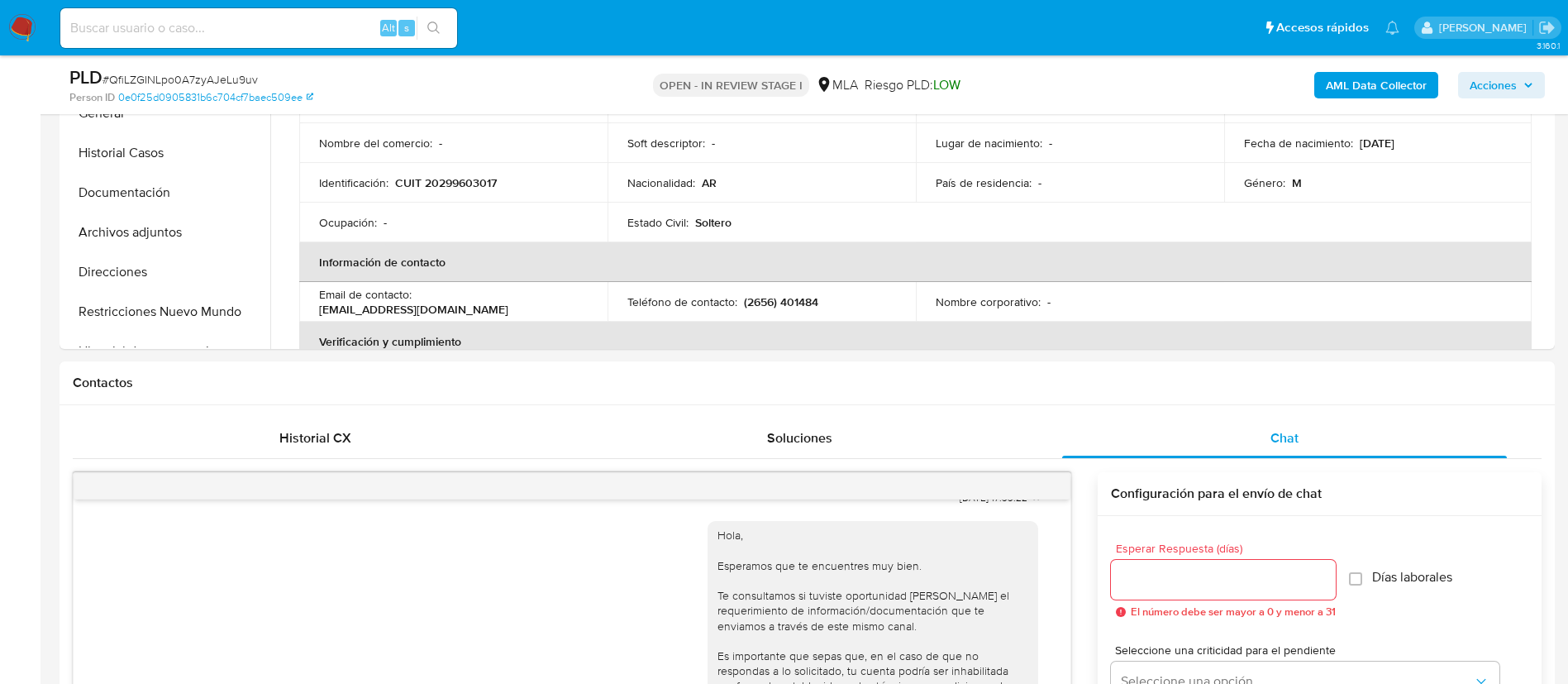
scroll to position [522, 0]
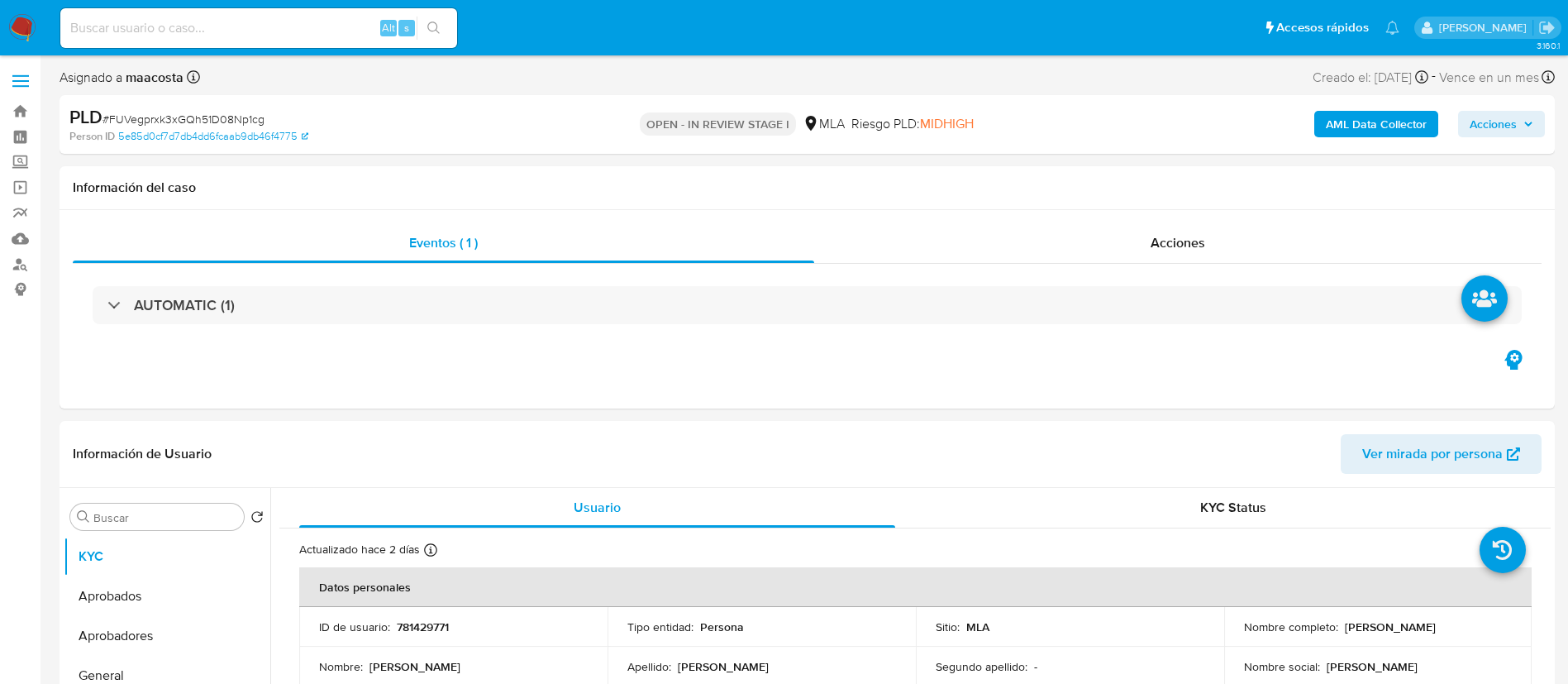
select select "10"
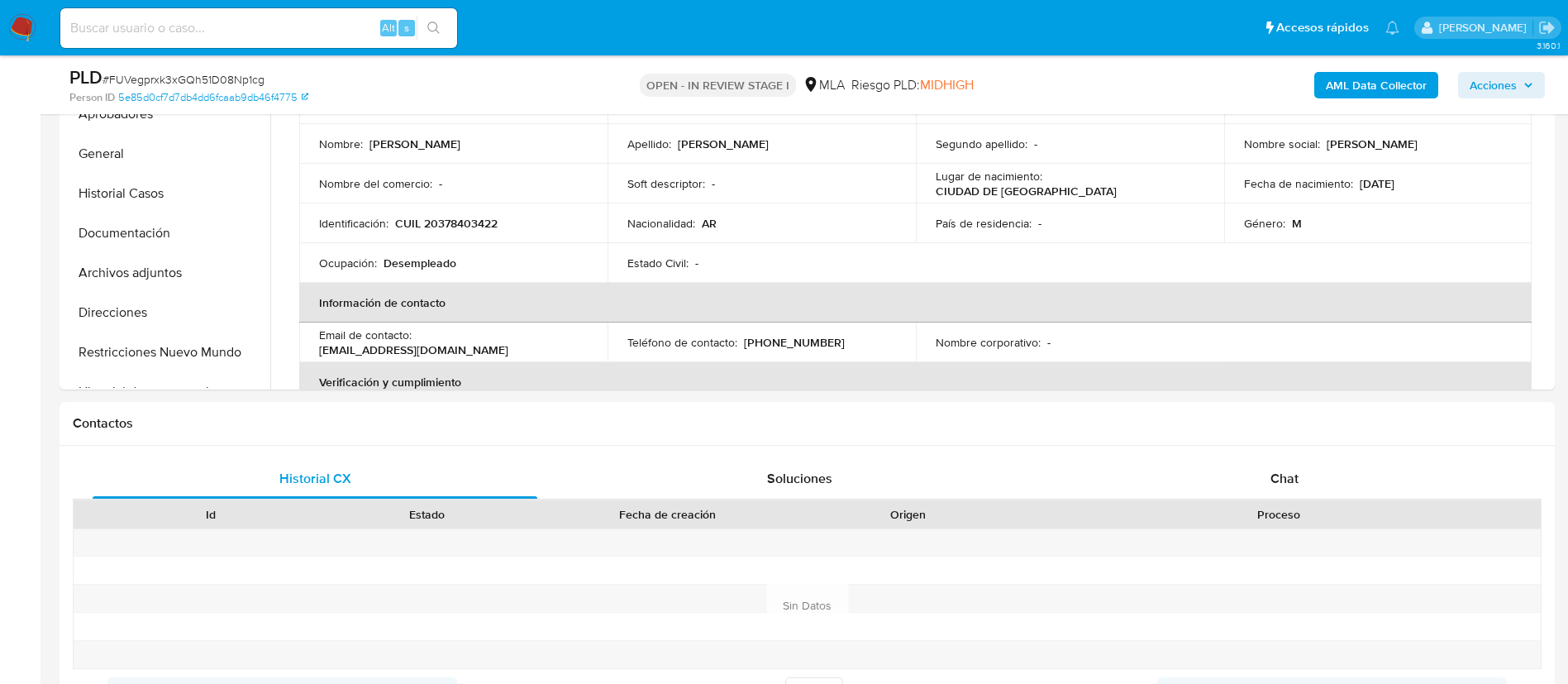
scroll to position [591, 0]
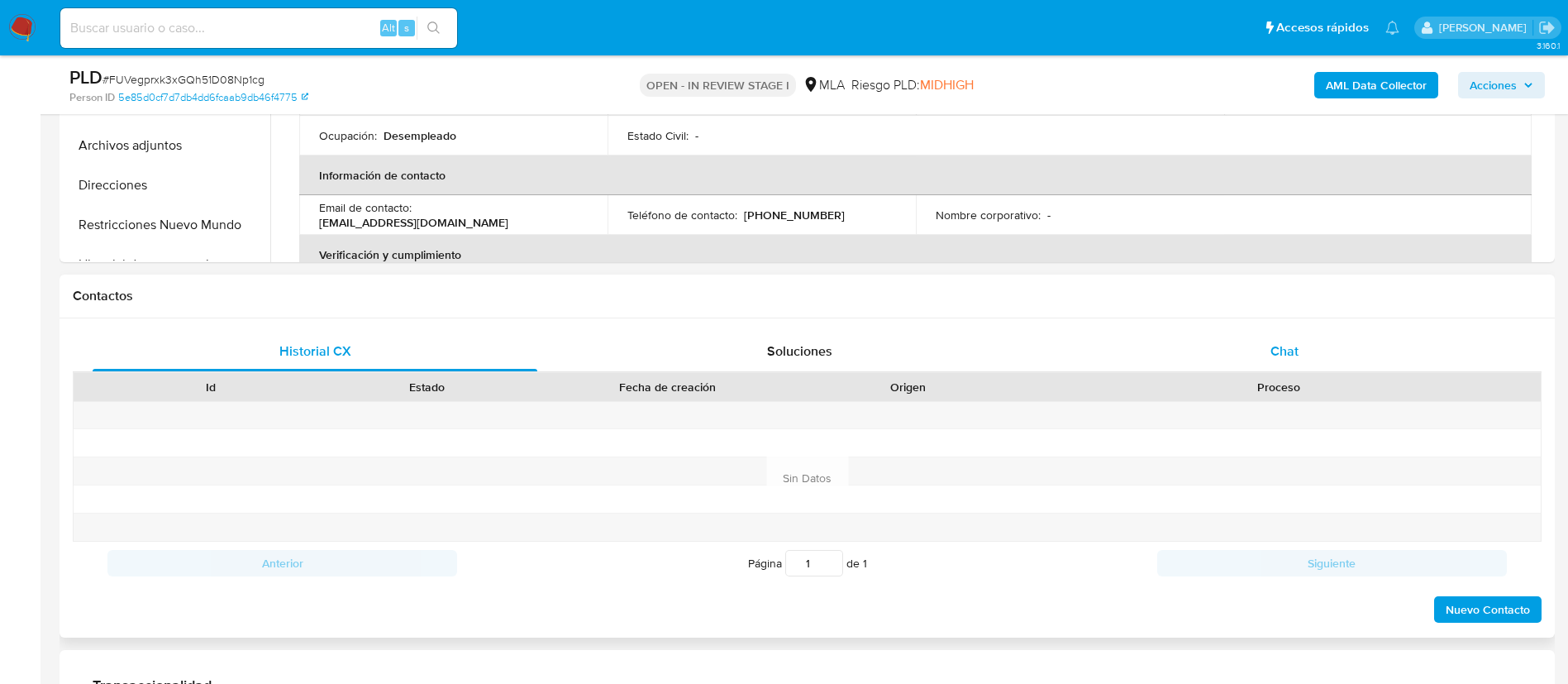
click at [1308, 354] on div "Chat" at bounding box center [1285, 351] width 445 height 40
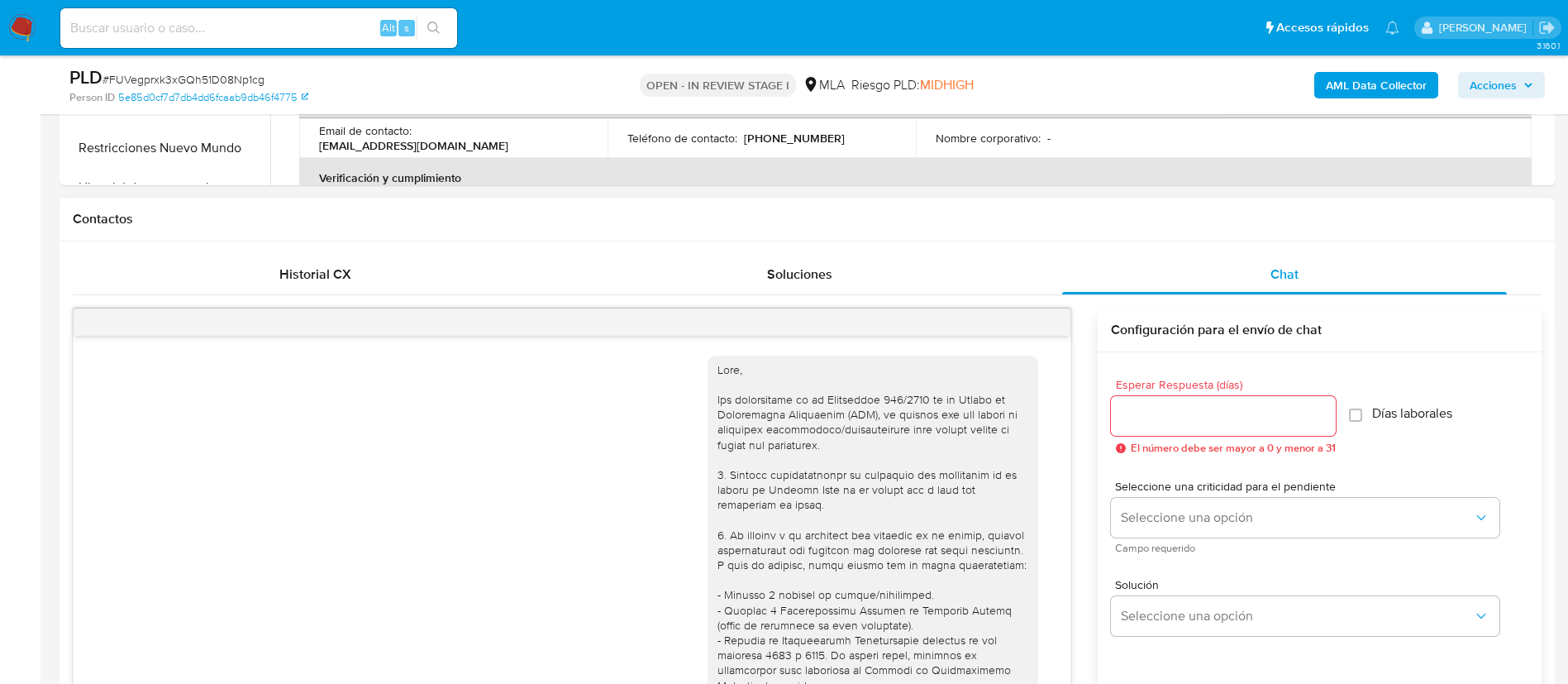
scroll to position [948, 0]
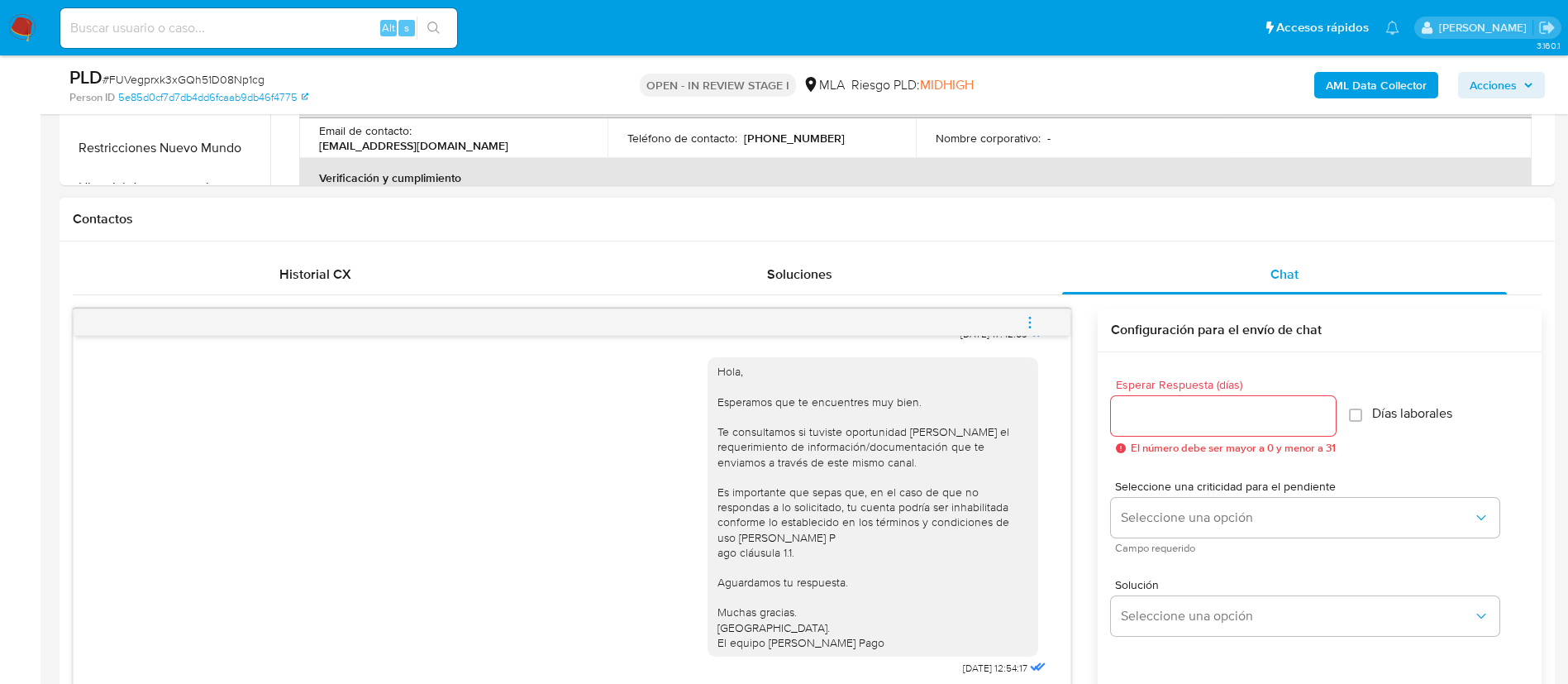
click at [1039, 319] on button "menu-action" at bounding box center [1030, 322] width 54 height 40
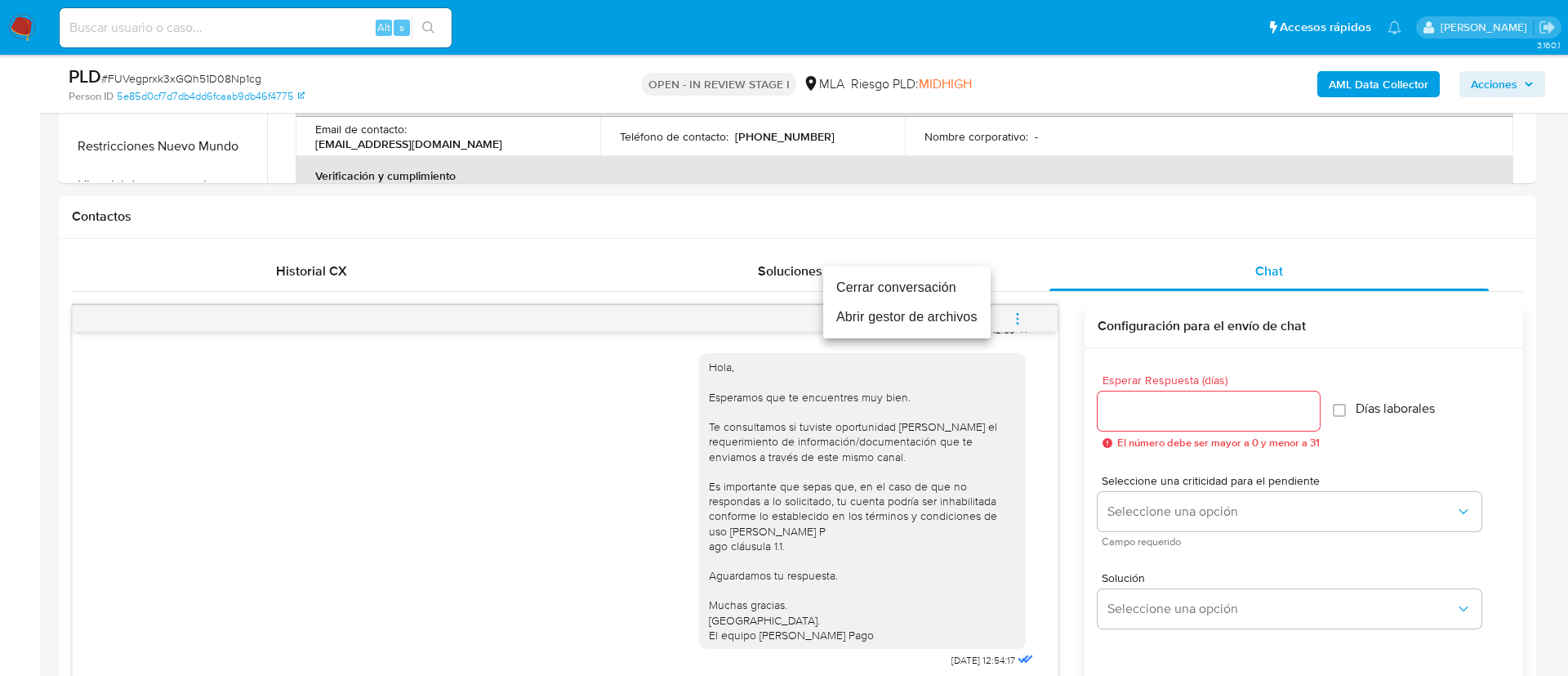
click at [947, 279] on li "Cerrar conversación" at bounding box center [907, 287] width 168 height 29
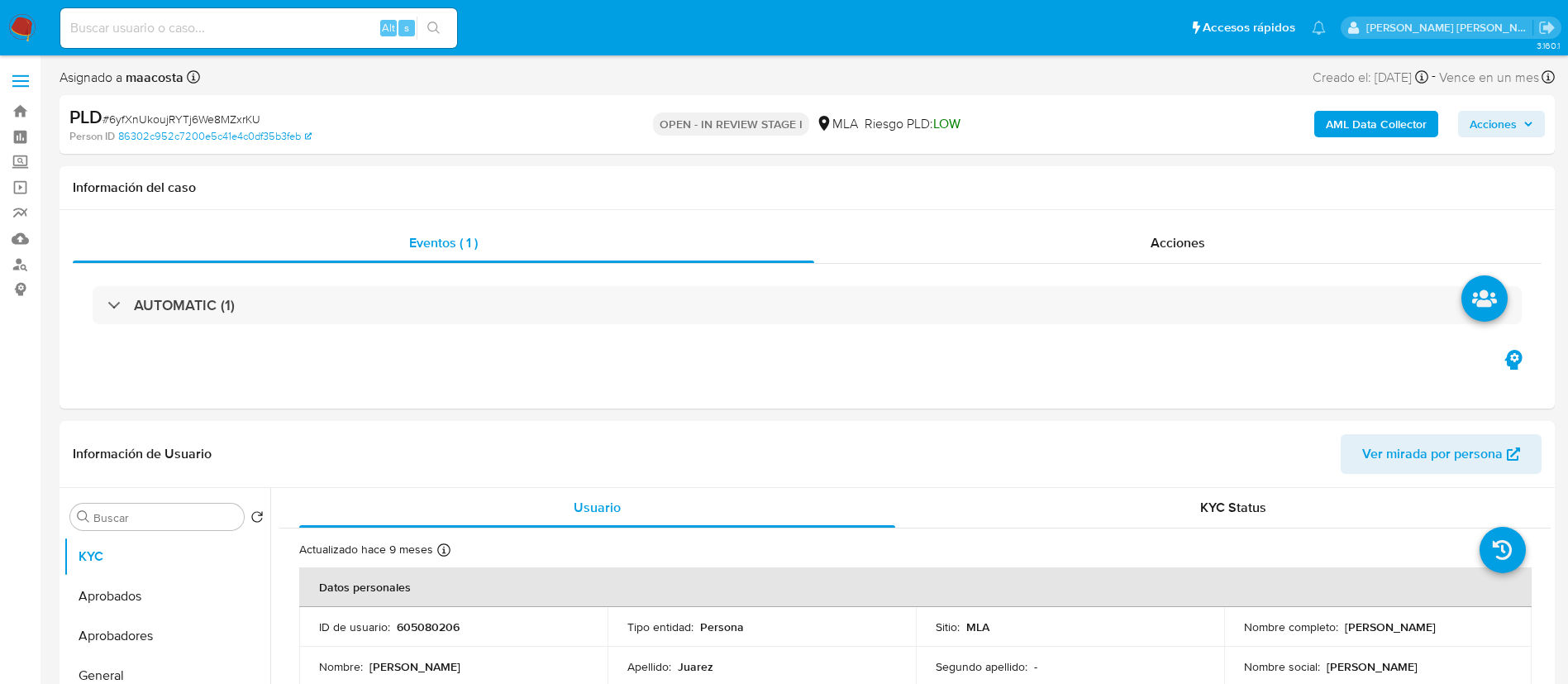
select select "10"
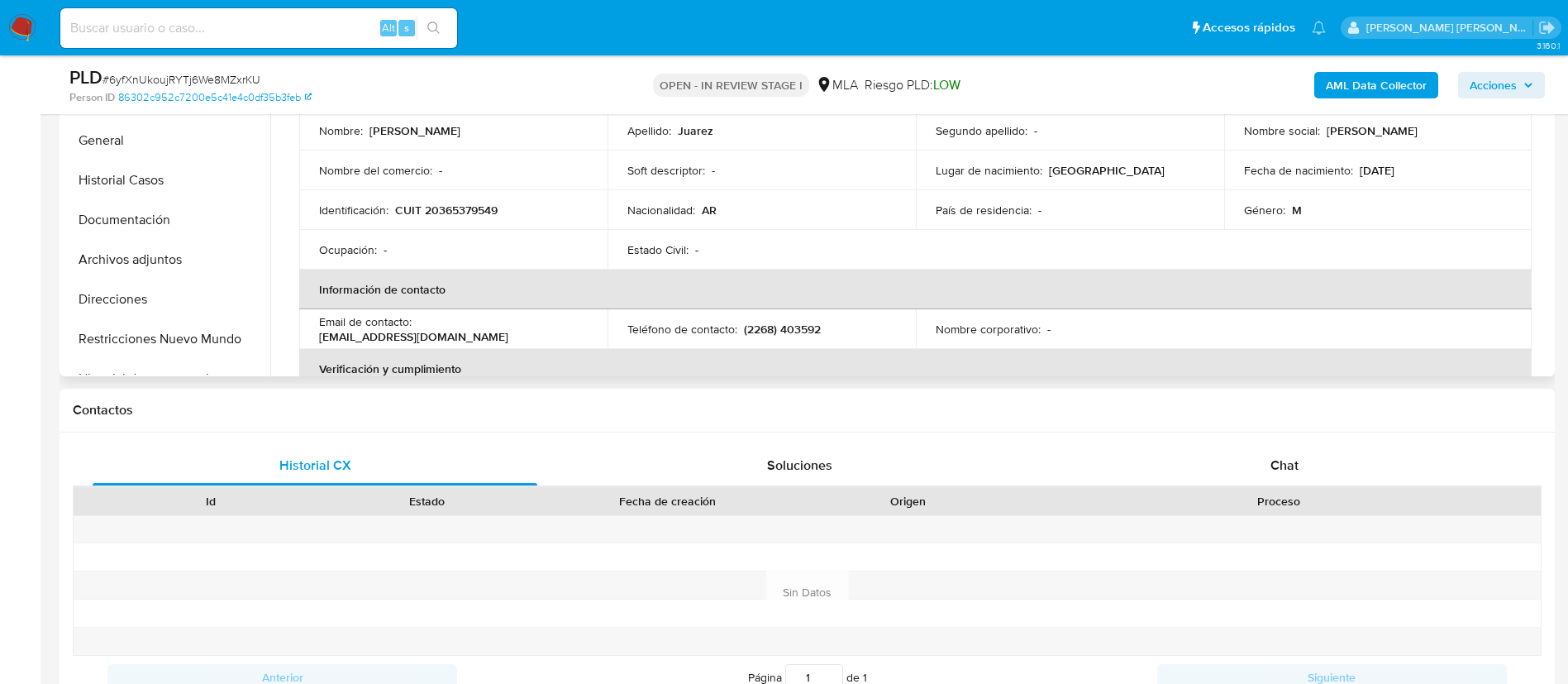
scroll to position [494, 0]
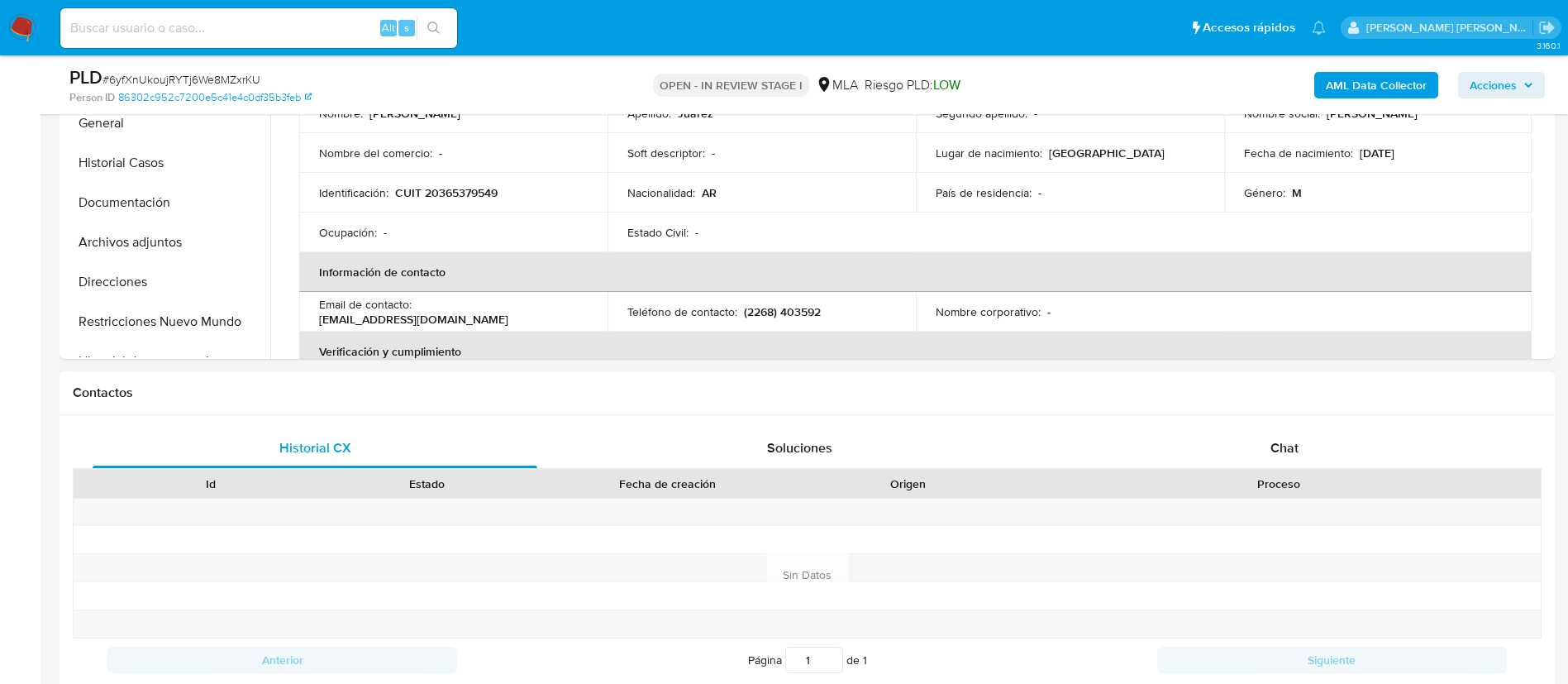
click at [1272, 426] on div "Historial CX Soluciones Chat Id Estado Fecha de creación Origen Proceso Anterio…" at bounding box center [808, 575] width 1496 height 319
click at [1280, 440] on span "Chat" at bounding box center [1285, 448] width 28 height 19
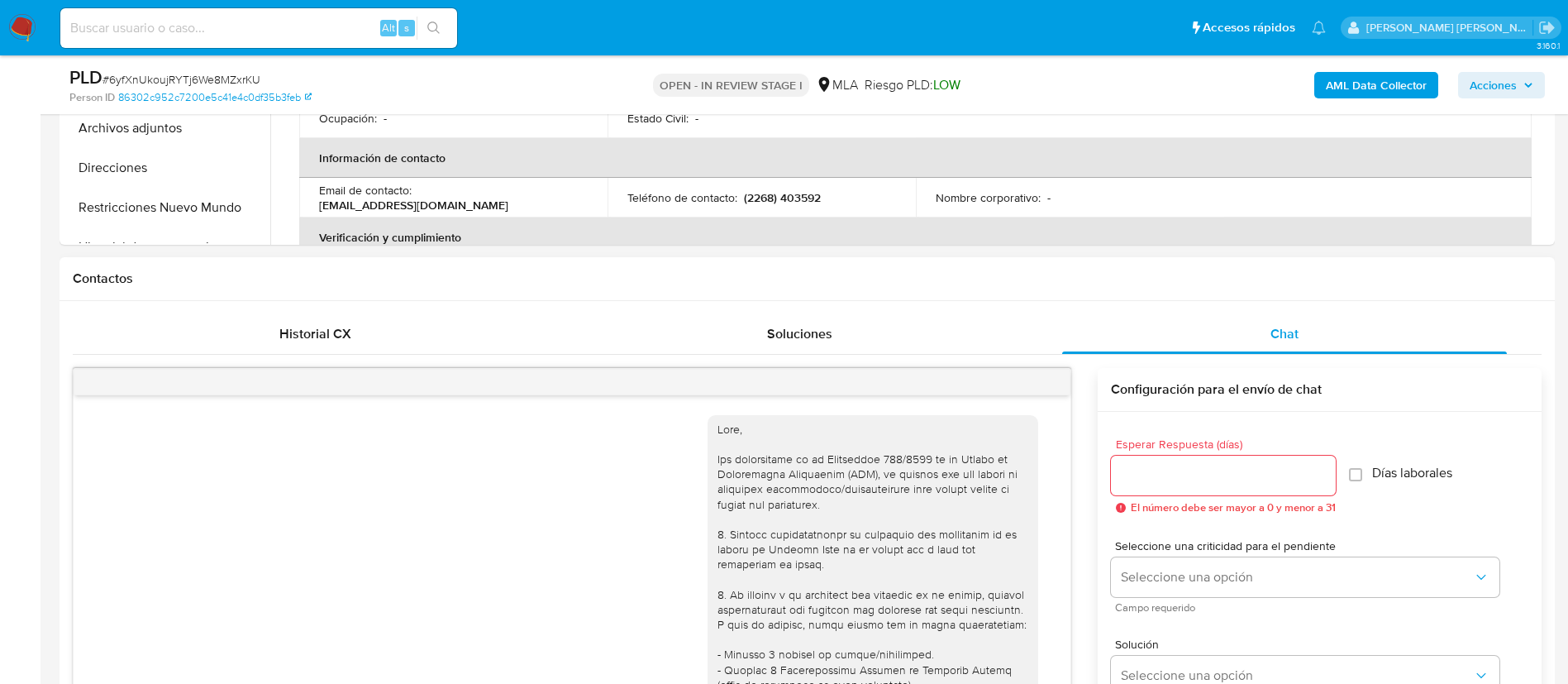
scroll to position [948, 0]
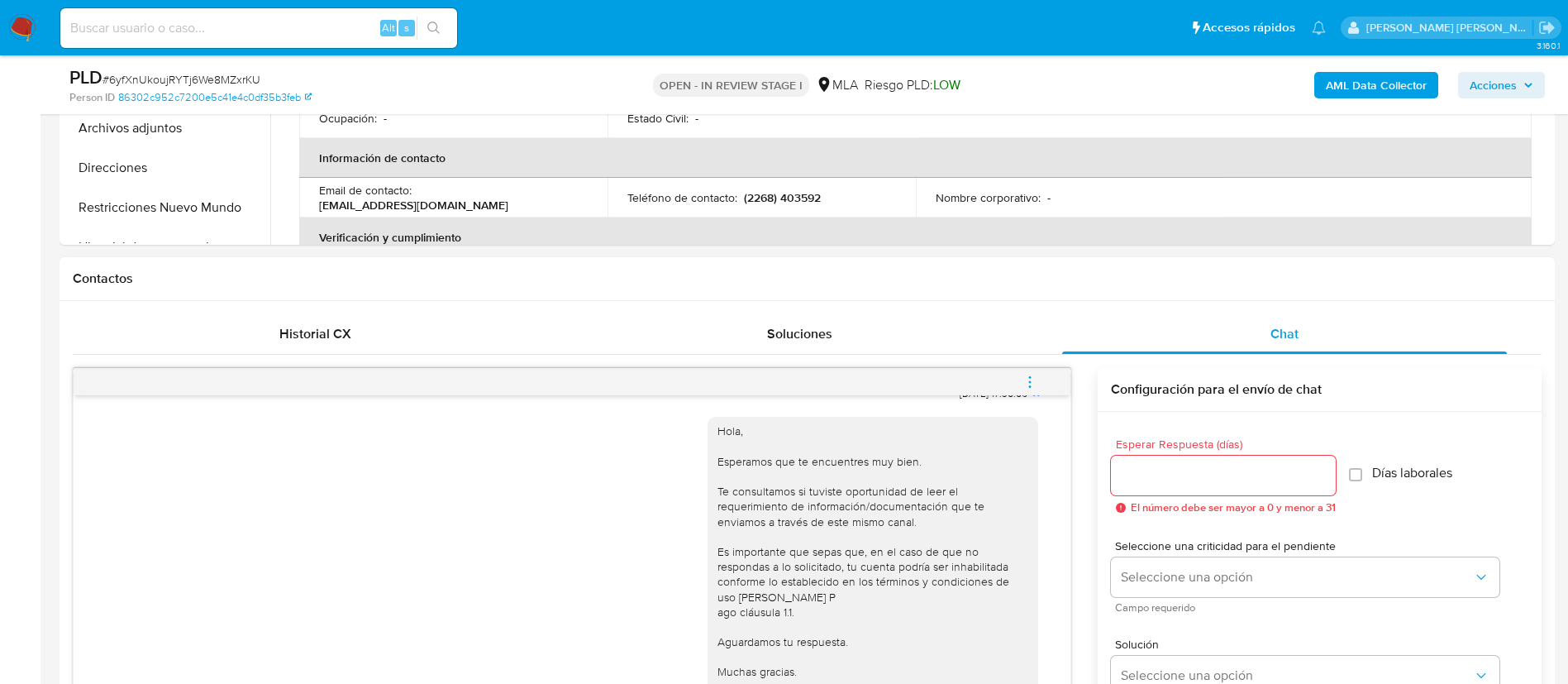
click at [1040, 382] on button "menu-action" at bounding box center [1030, 381] width 54 height 40
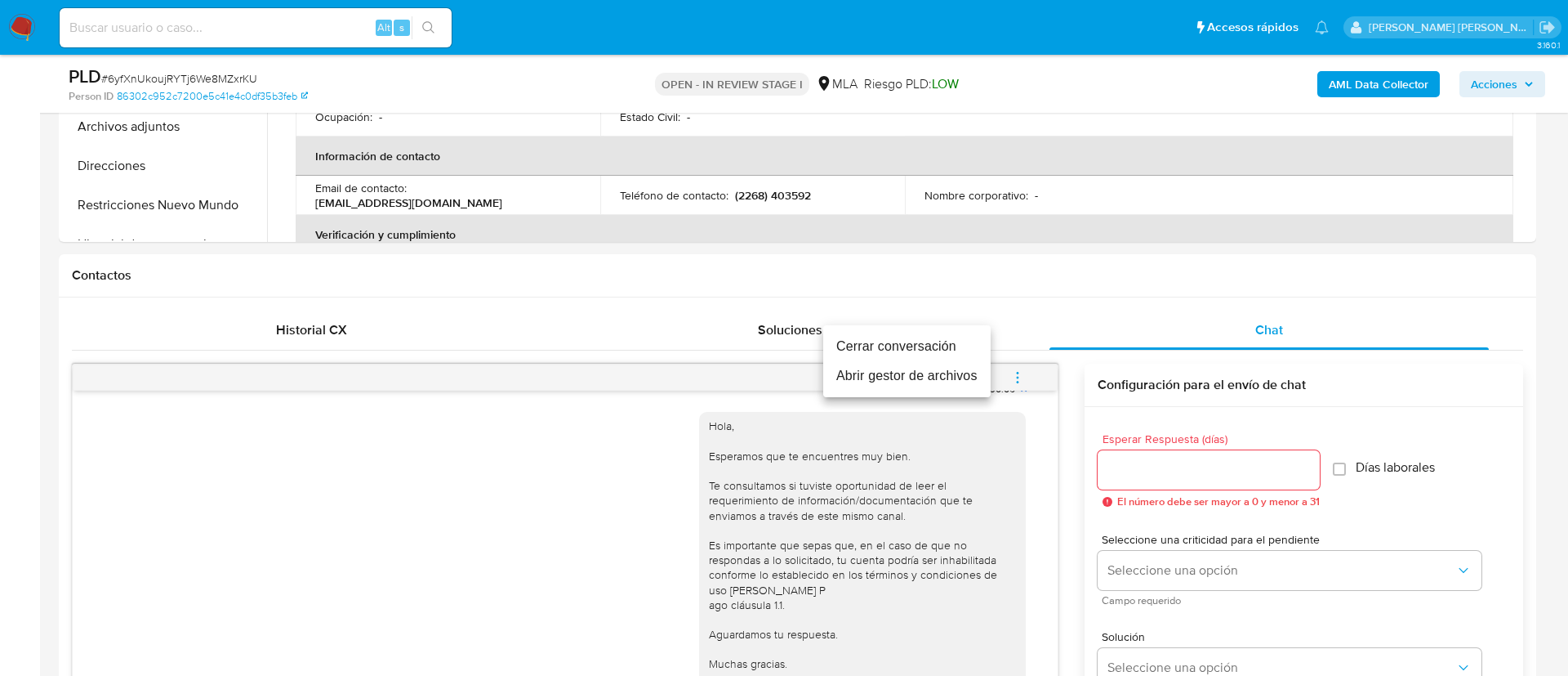
click at [977, 350] on li "Cerrar conversación" at bounding box center [907, 347] width 168 height 29
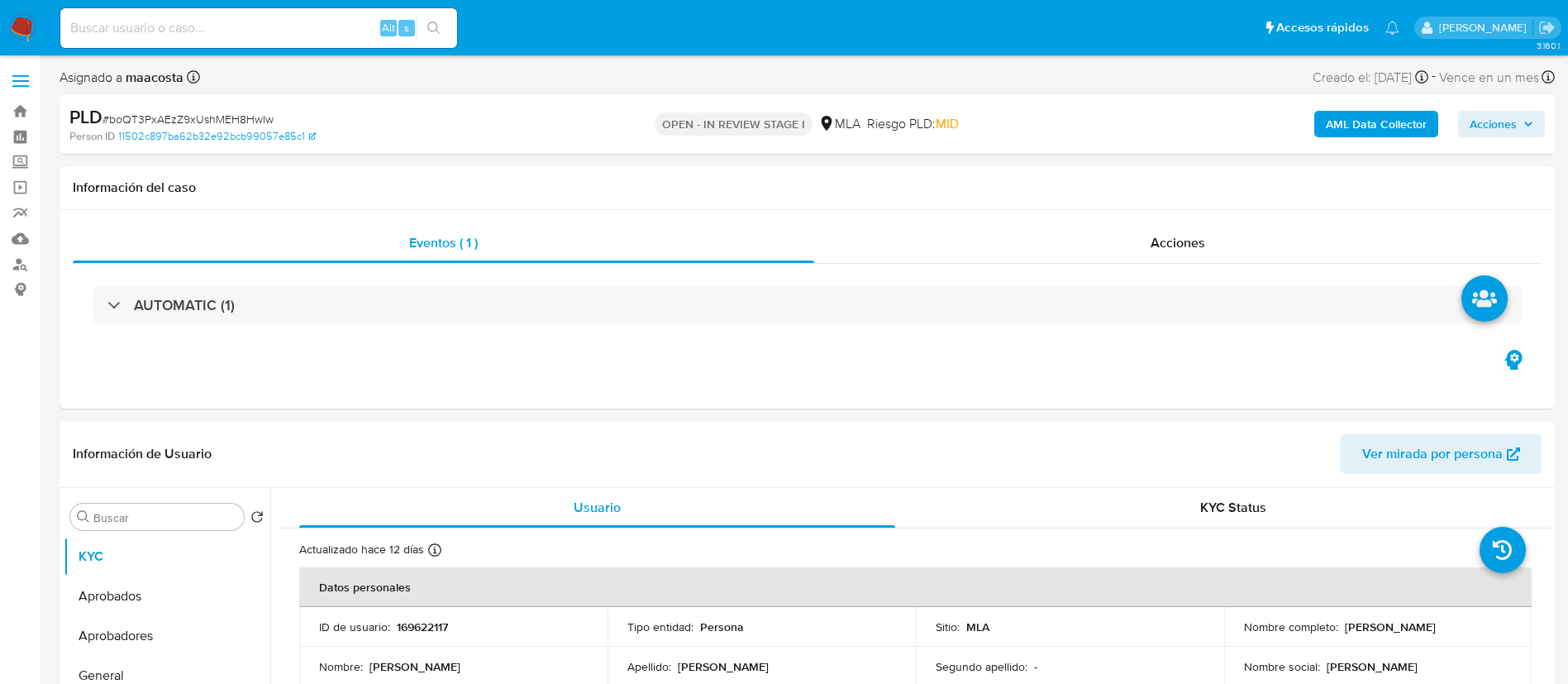
select select "10"
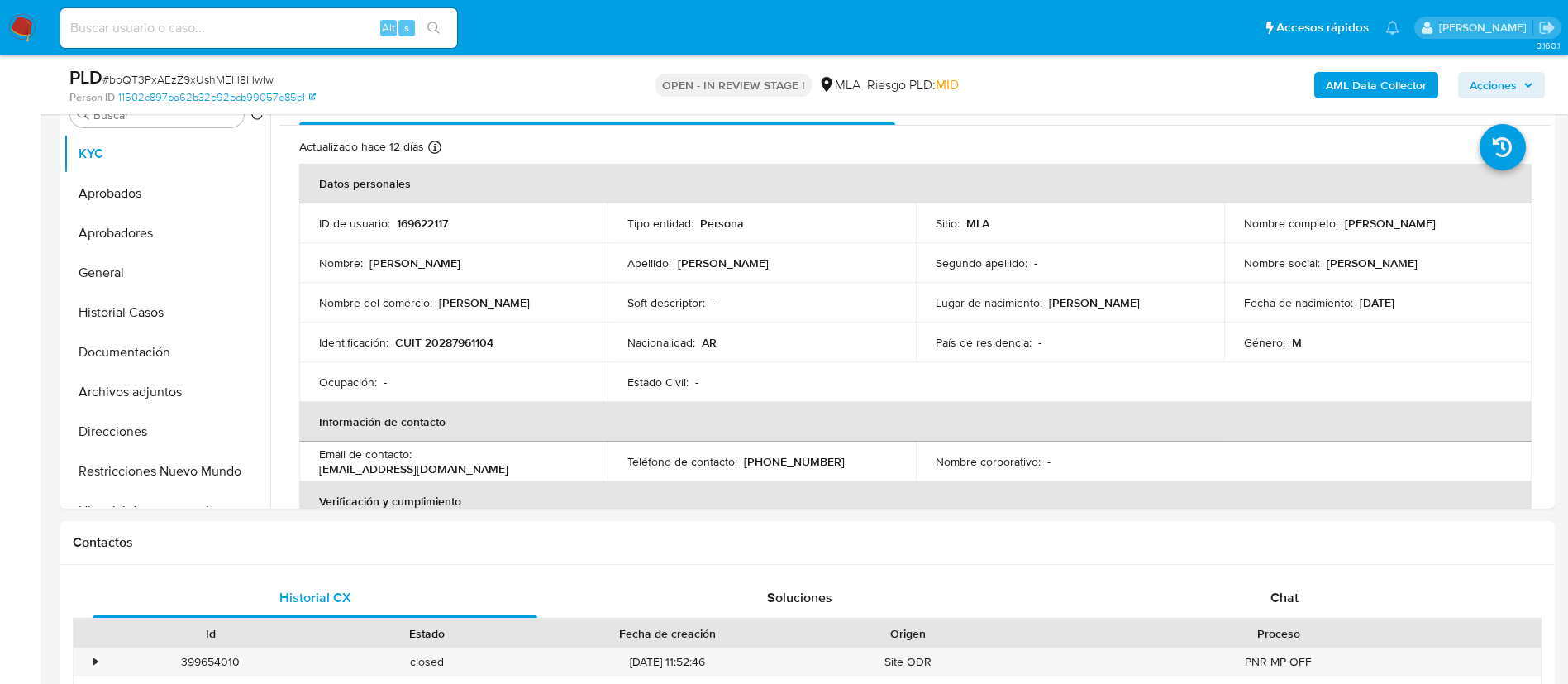
scroll to position [391, 0]
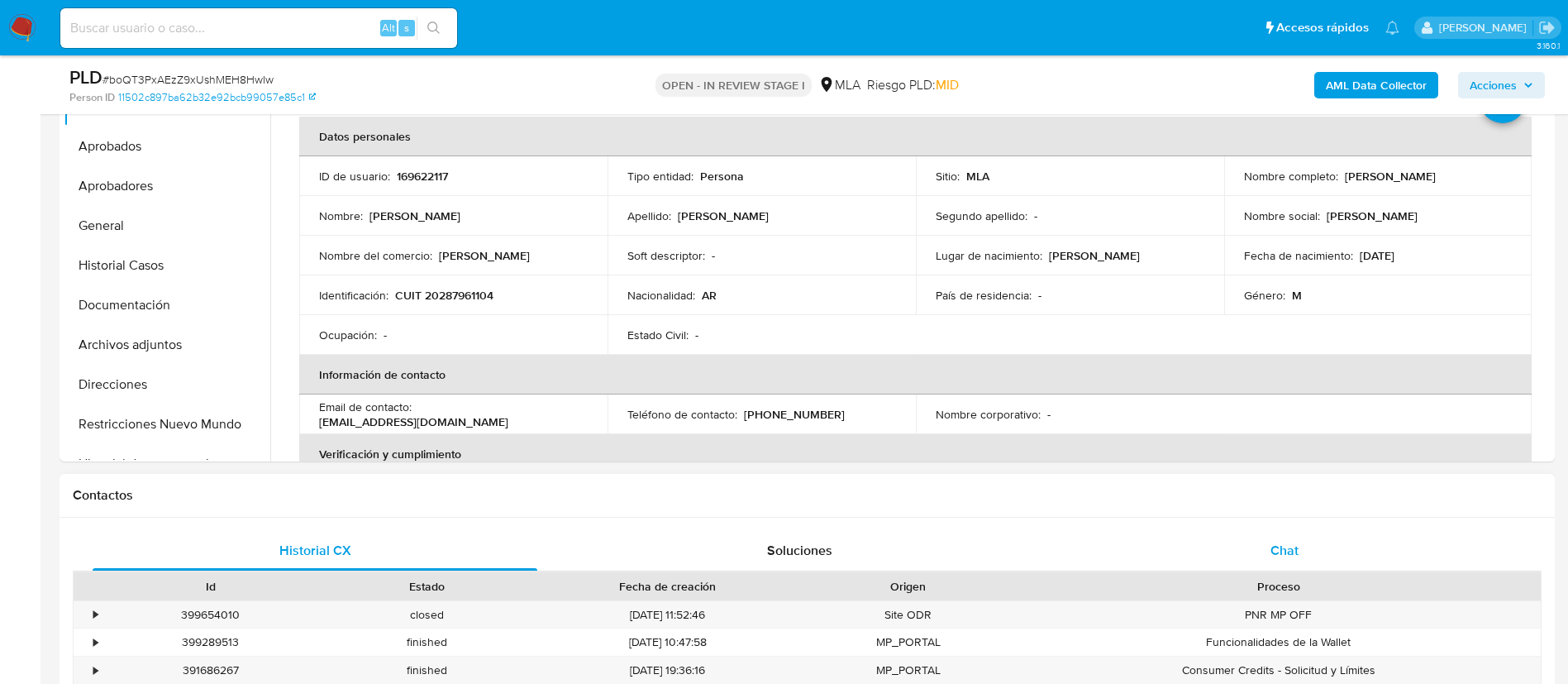
click at [1267, 542] on div "Chat" at bounding box center [1285, 550] width 445 height 40
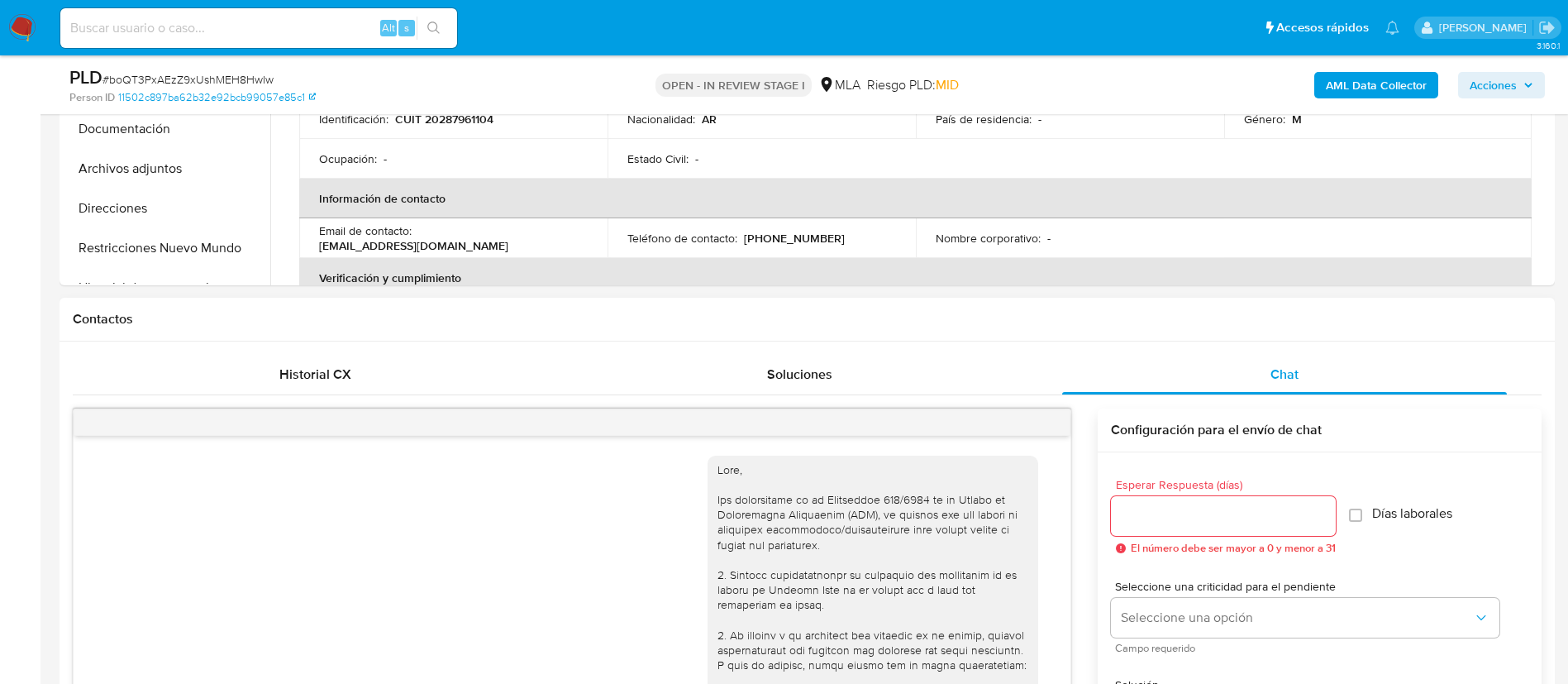
scroll to position [948, 0]
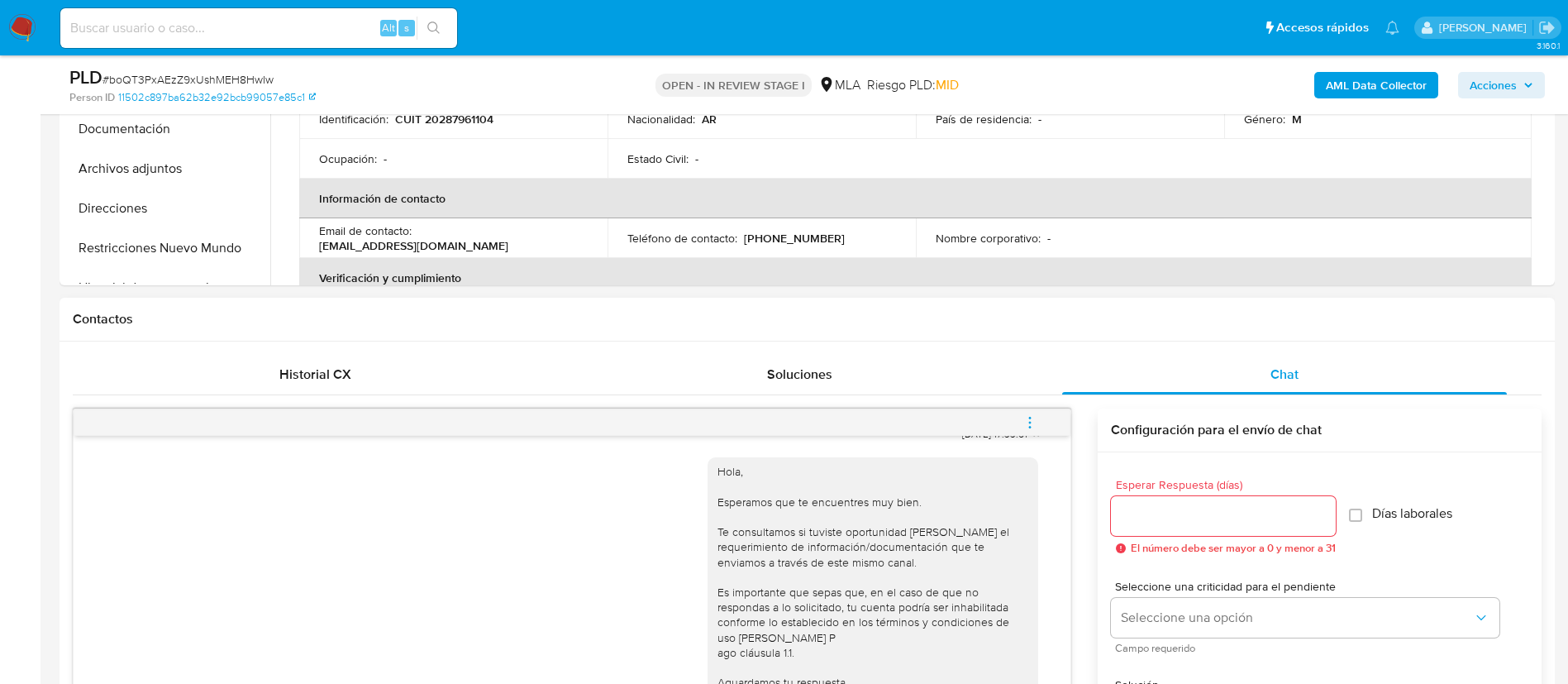
click at [1029, 426] on icon "menu-action" at bounding box center [1030, 426] width 2 height 2
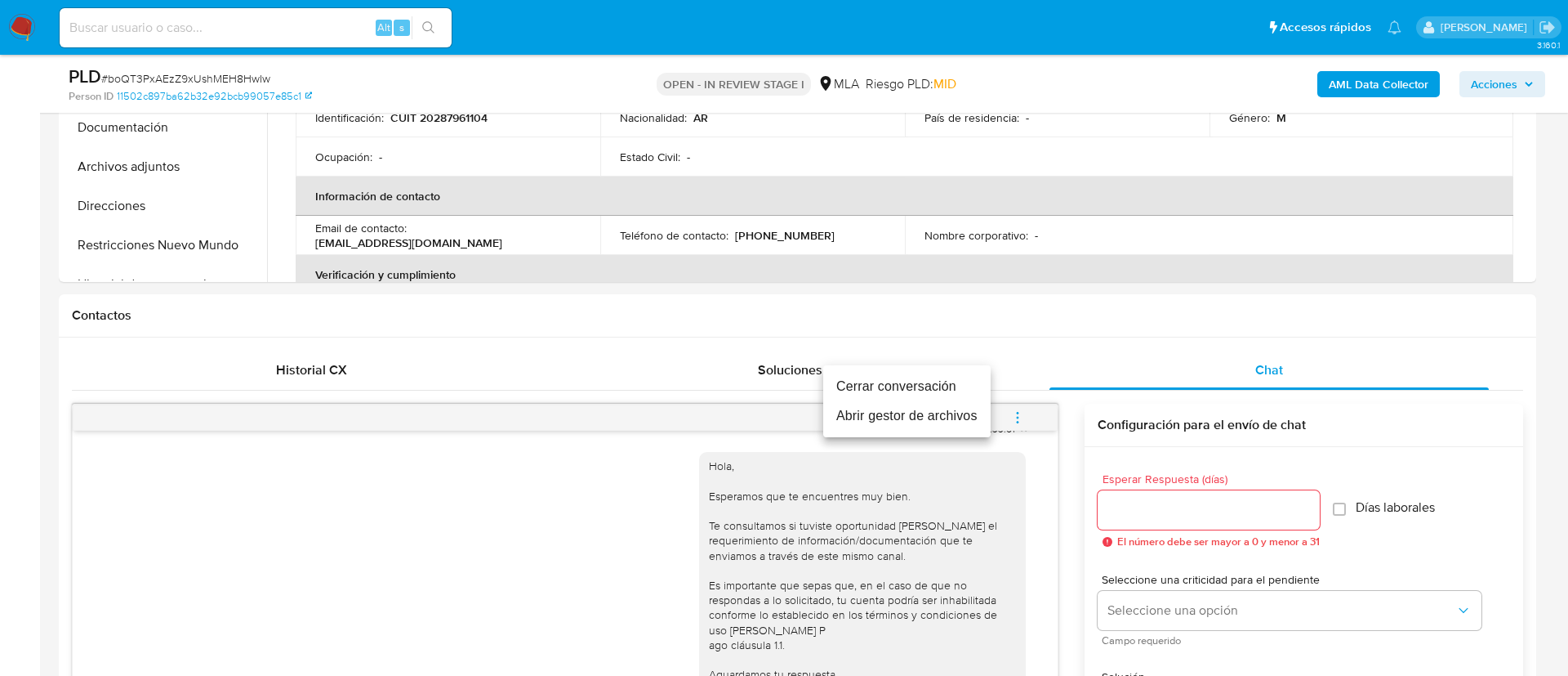
click at [948, 380] on li "Cerrar conversación" at bounding box center [907, 387] width 168 height 29
